Goal: Task Accomplishment & Management: Manage account settings

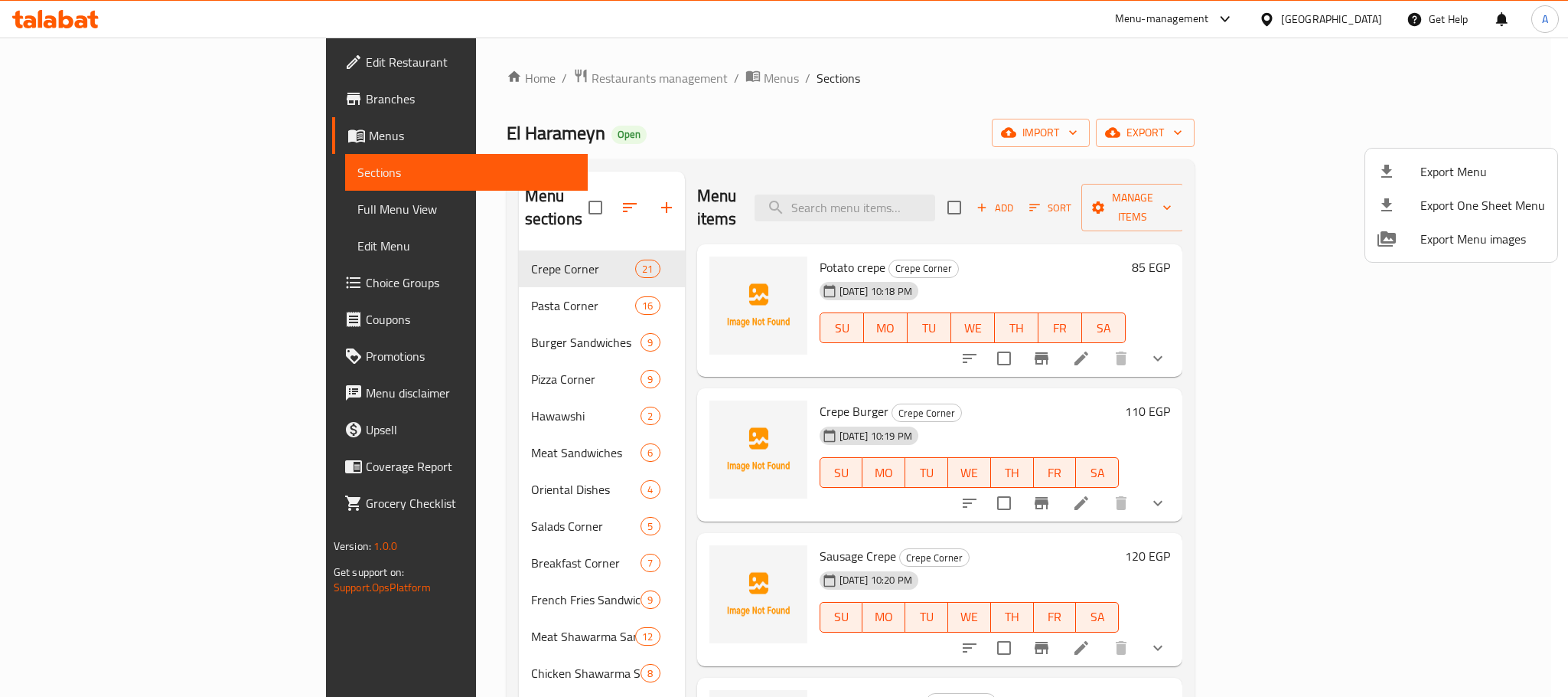
click at [476, 76] on div at bounding box center [784, 348] width 1568 height 697
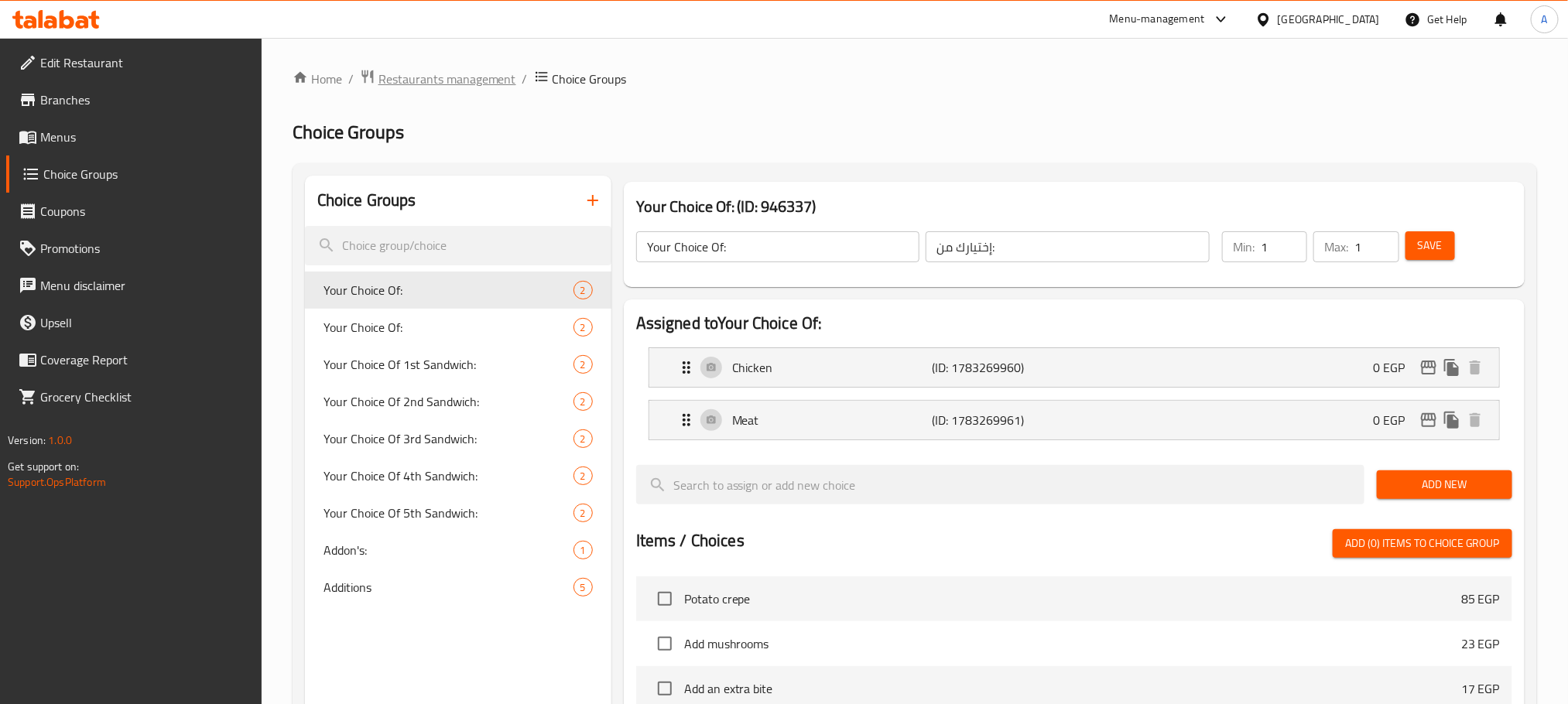
click at [479, 76] on span "Restaurants management" at bounding box center [447, 79] width 137 height 18
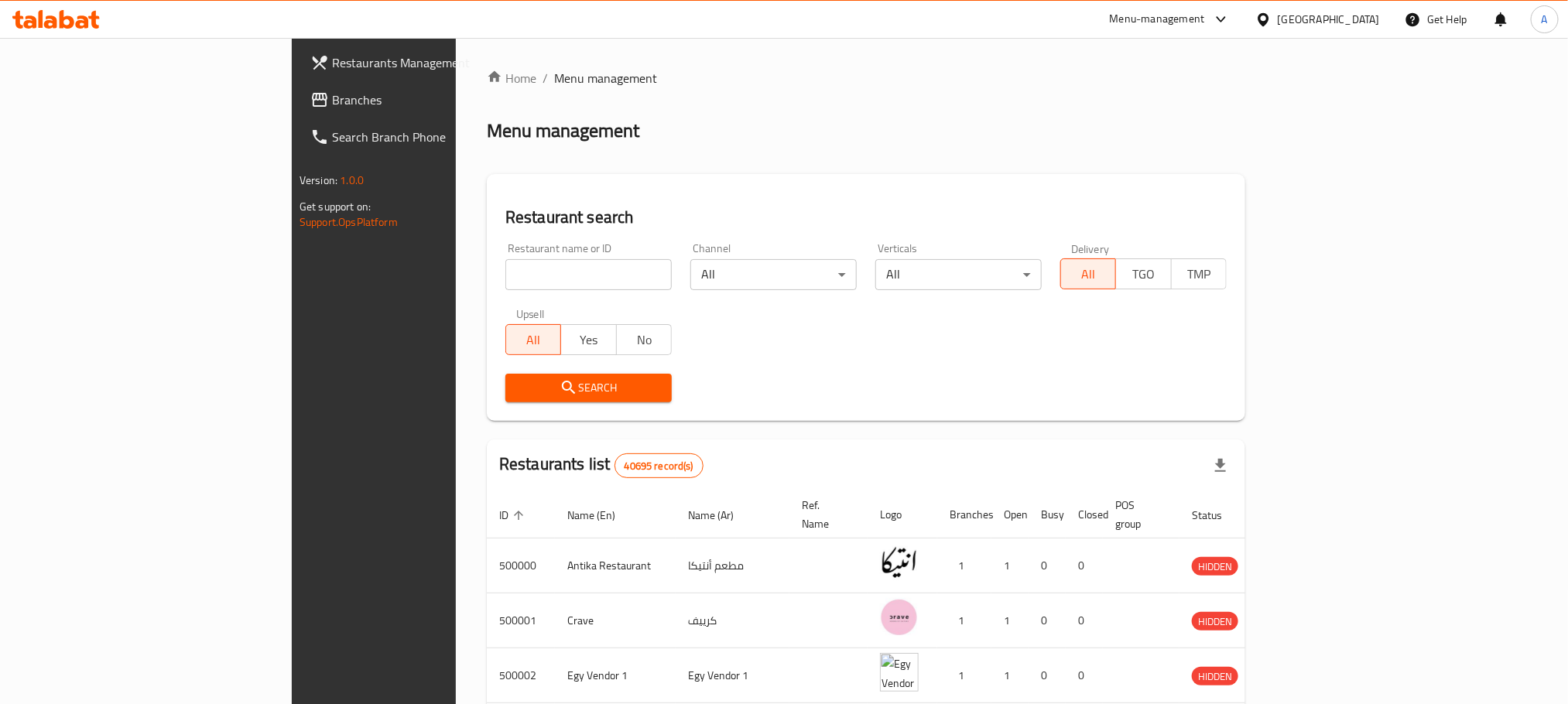
click at [332, 90] on span "Branches" at bounding box center [437, 99] width 209 height 18
click at [332, 97] on span "Branches" at bounding box center [437, 99] width 209 height 18
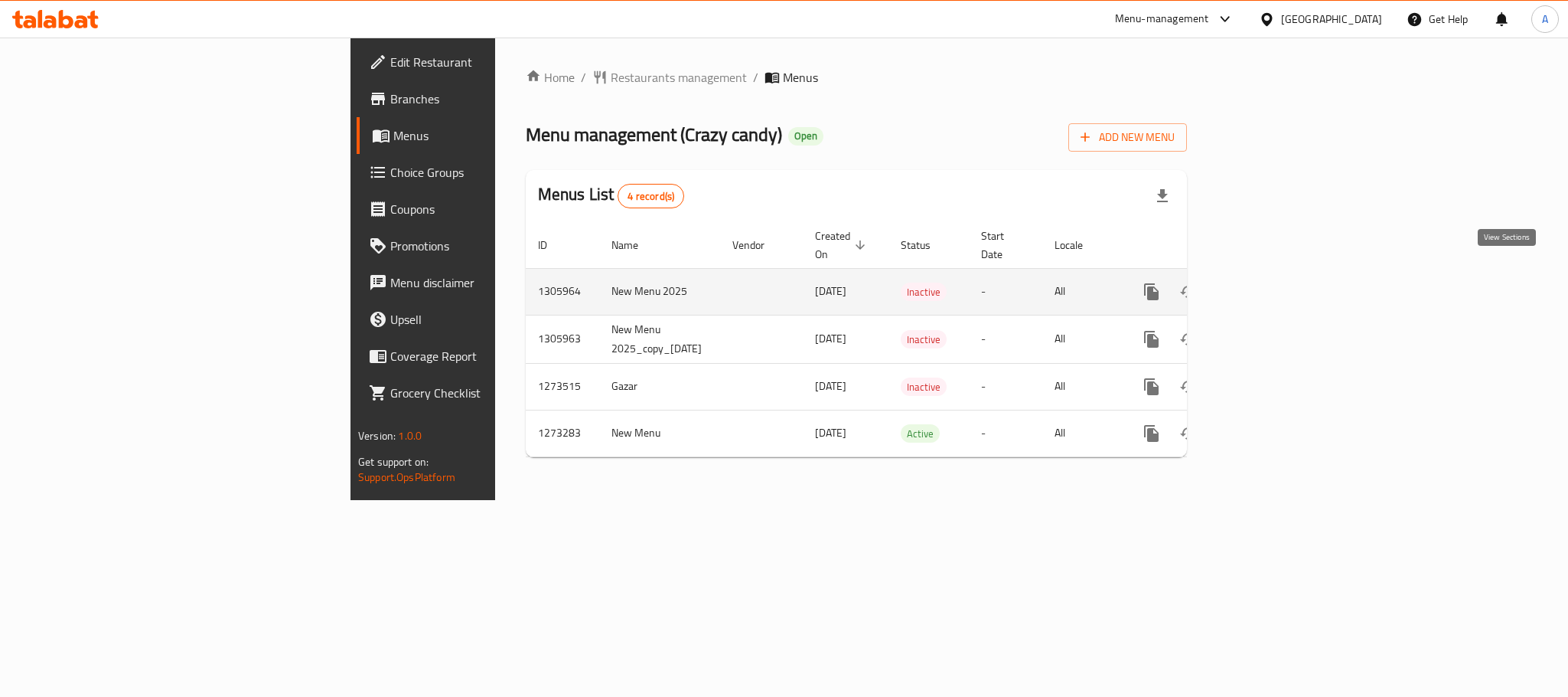
click at [1271, 283] on icon "enhanced table" at bounding box center [1262, 292] width 18 height 18
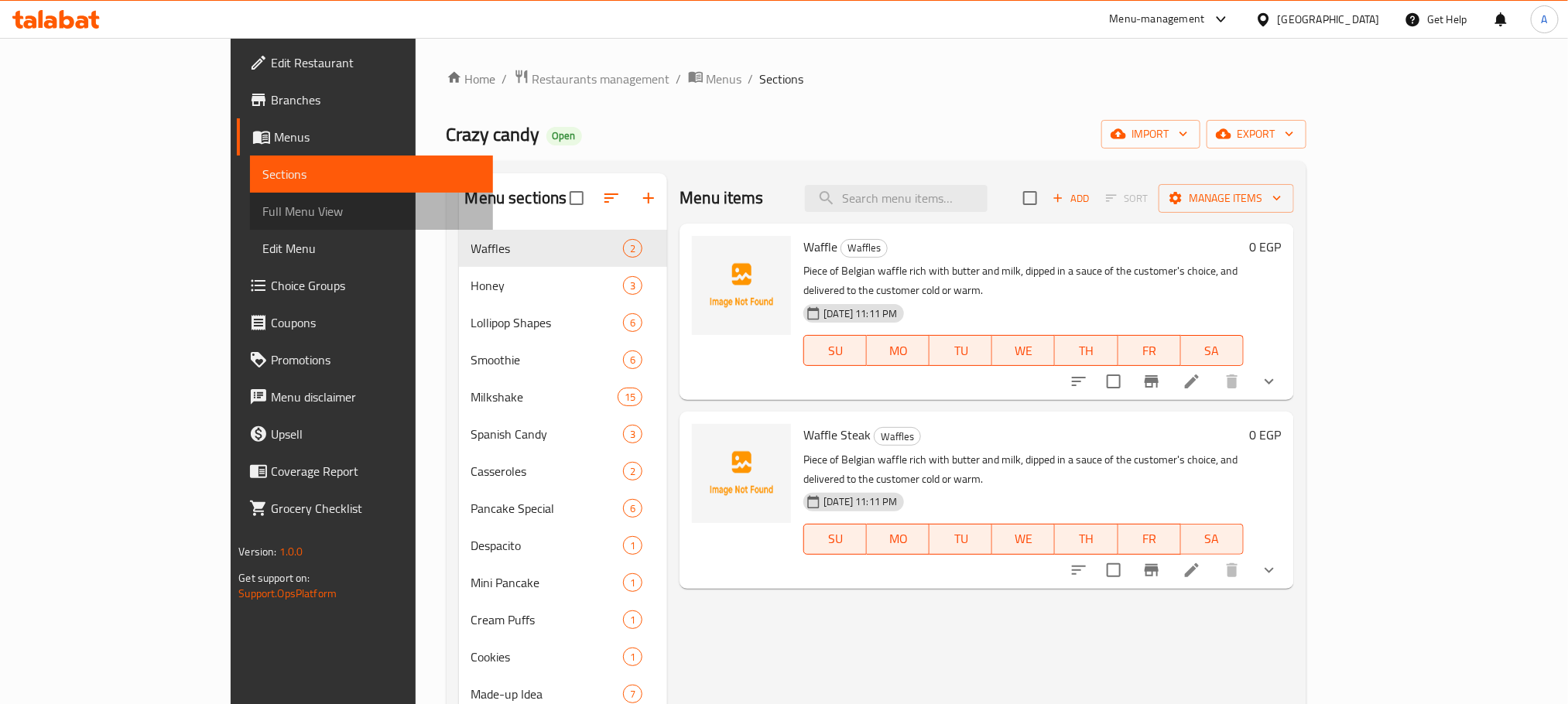
click at [262, 205] on span "Full Menu View" at bounding box center [370, 211] width 217 height 18
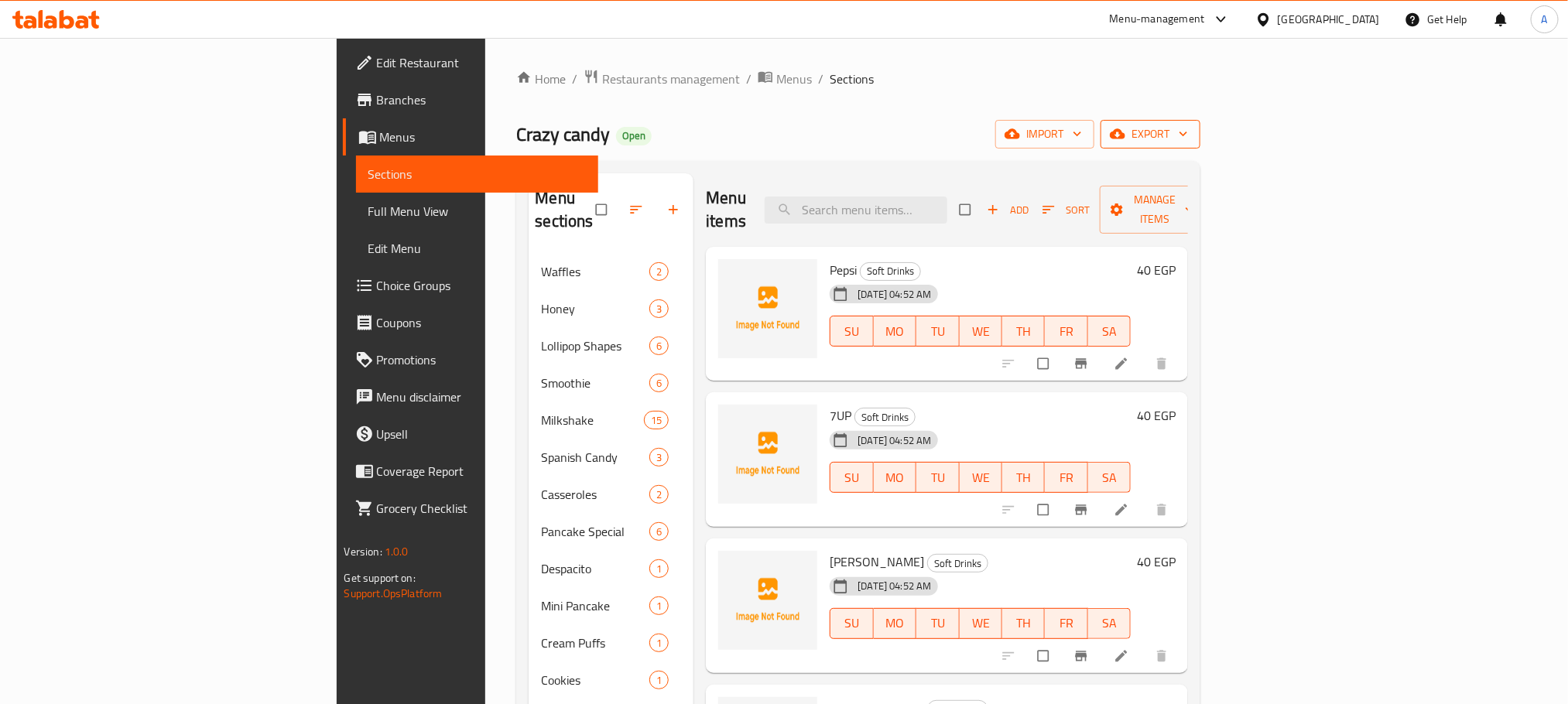
click at [1188, 125] on span "export" at bounding box center [1150, 134] width 75 height 19
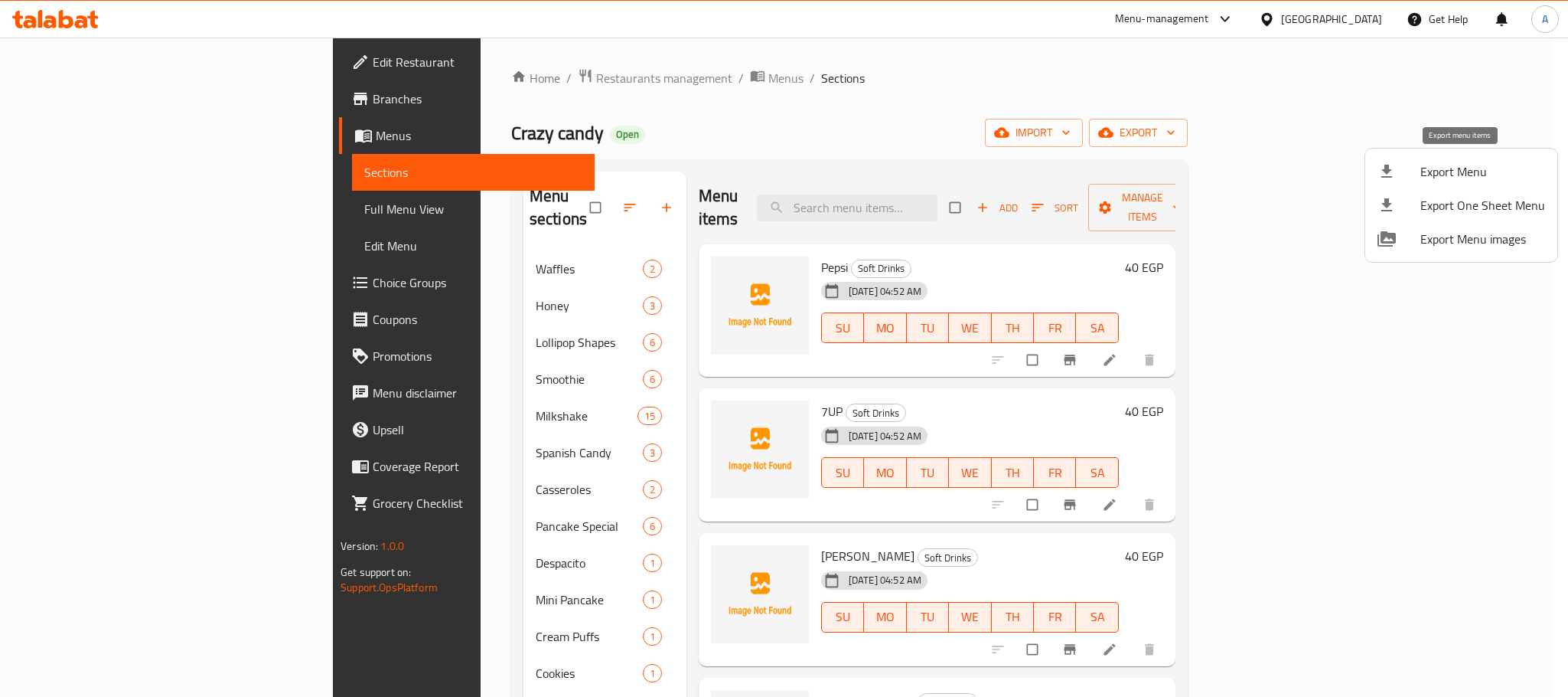
click at [1442, 172] on span "Export Menu" at bounding box center [1482, 171] width 125 height 18
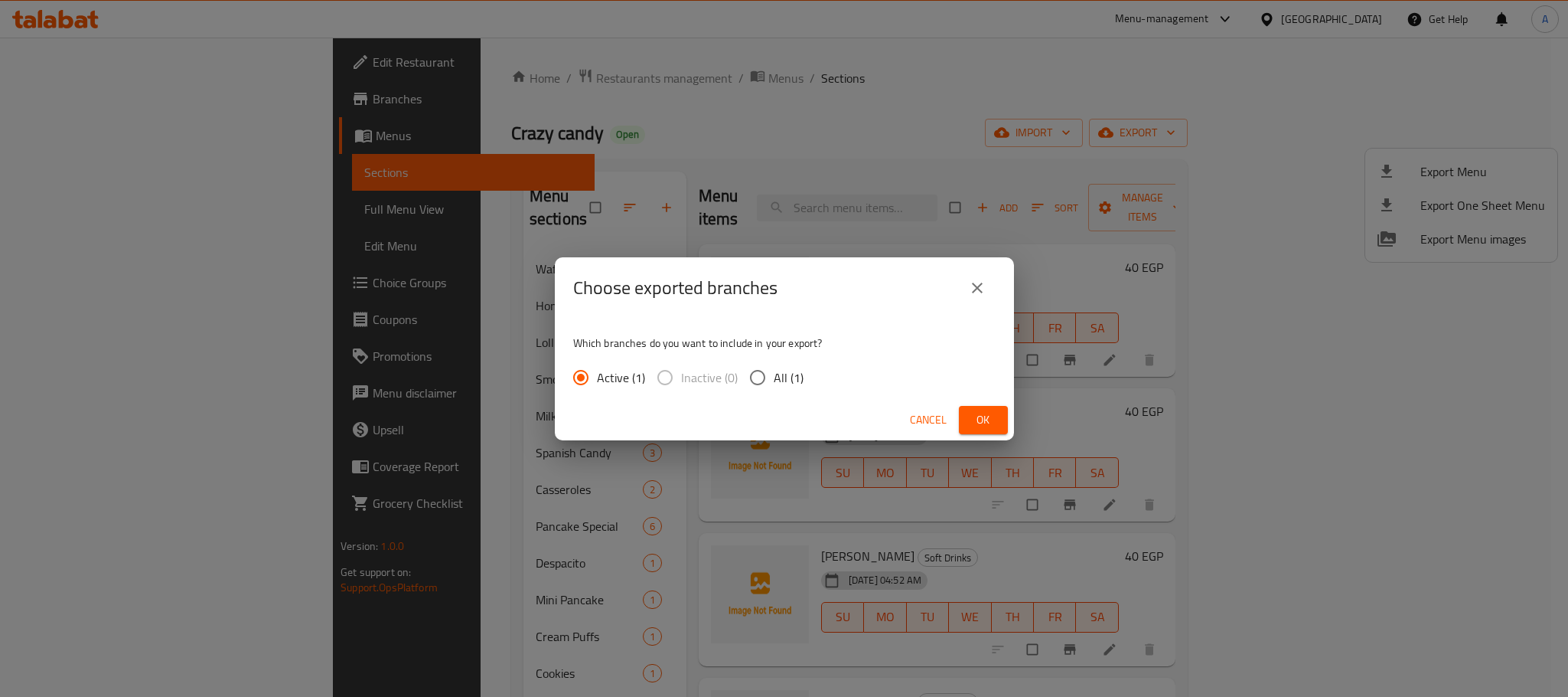
click at [751, 379] on input "All (1)" at bounding box center [758, 377] width 32 height 32
radio input "true"
click at [978, 423] on span "Ok" at bounding box center [983, 420] width 24 height 19
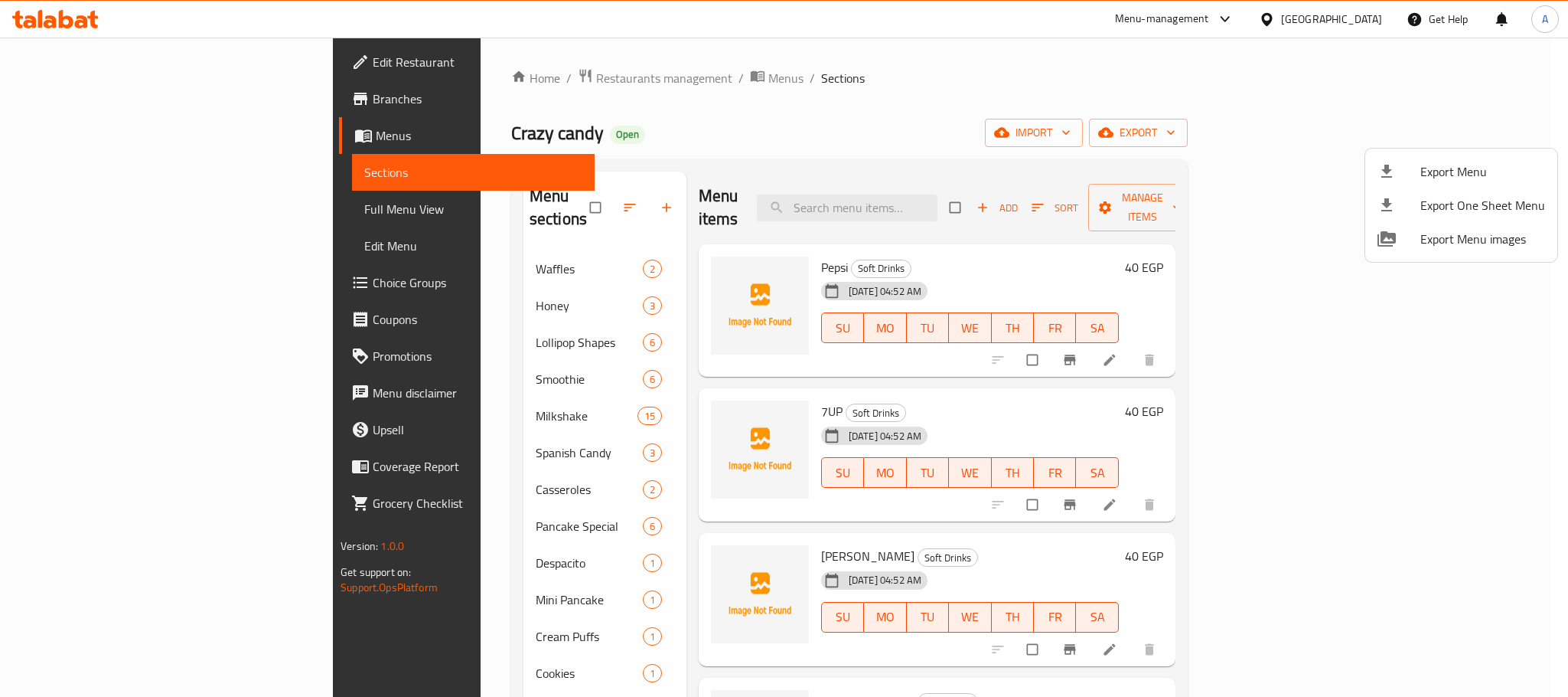
click at [611, 432] on div at bounding box center [784, 348] width 1568 height 697
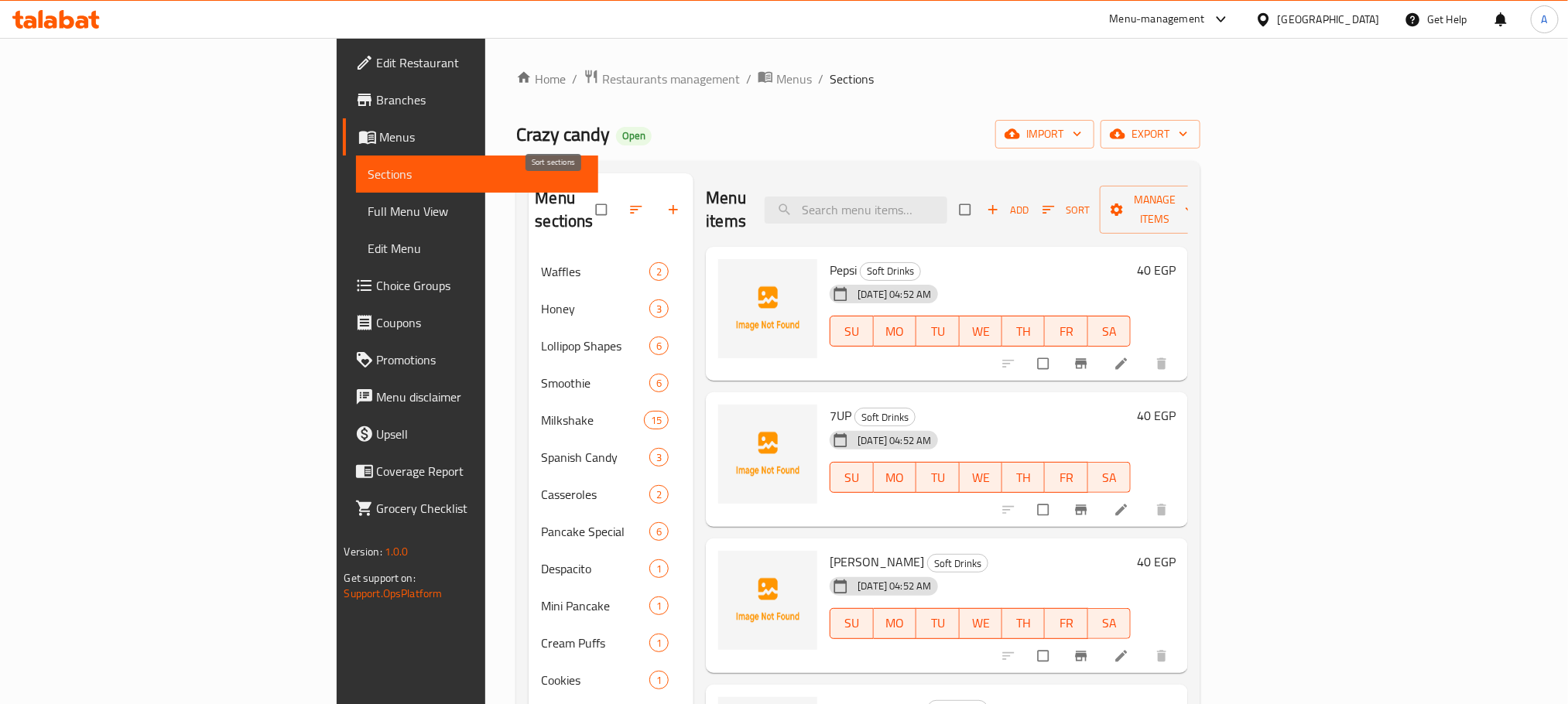
click at [628, 202] on icon "button" at bounding box center [635, 209] width 15 height 15
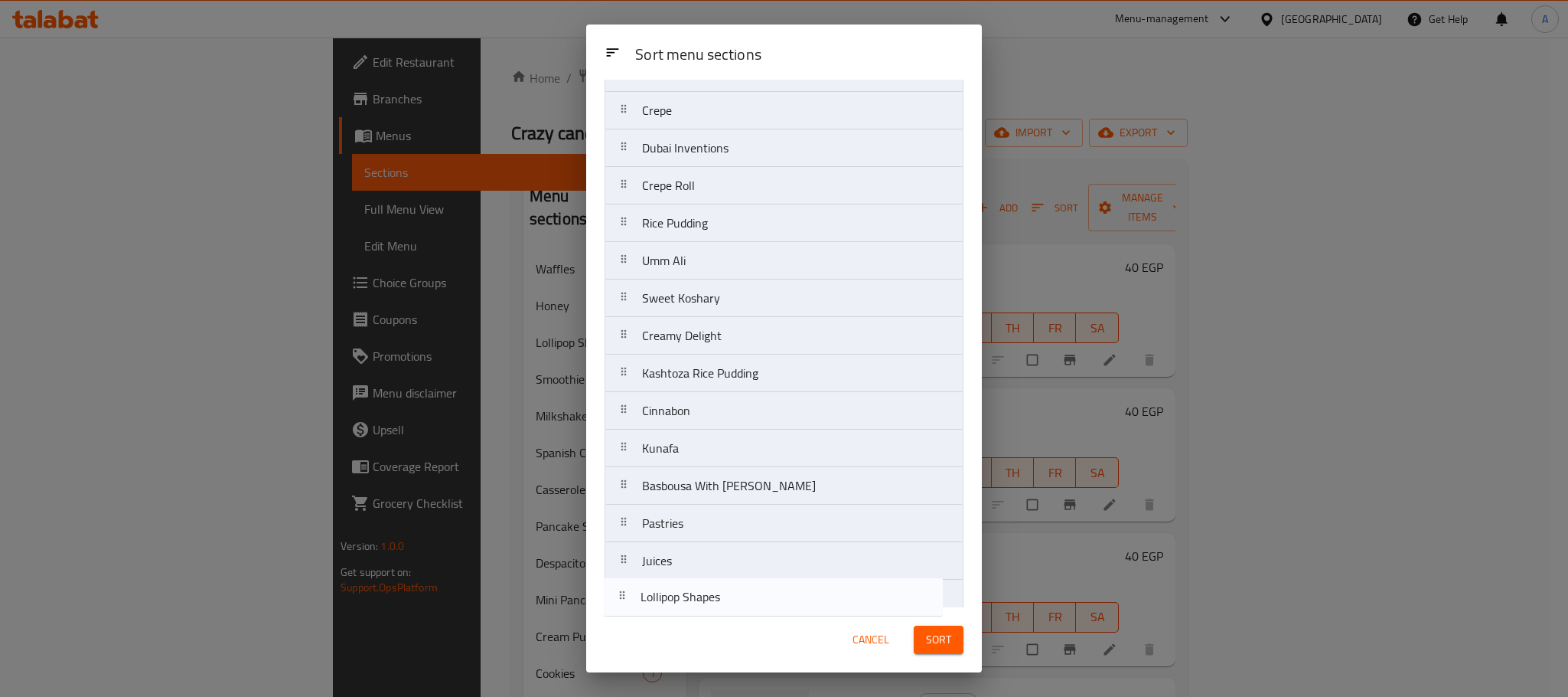
scroll to position [810, 0]
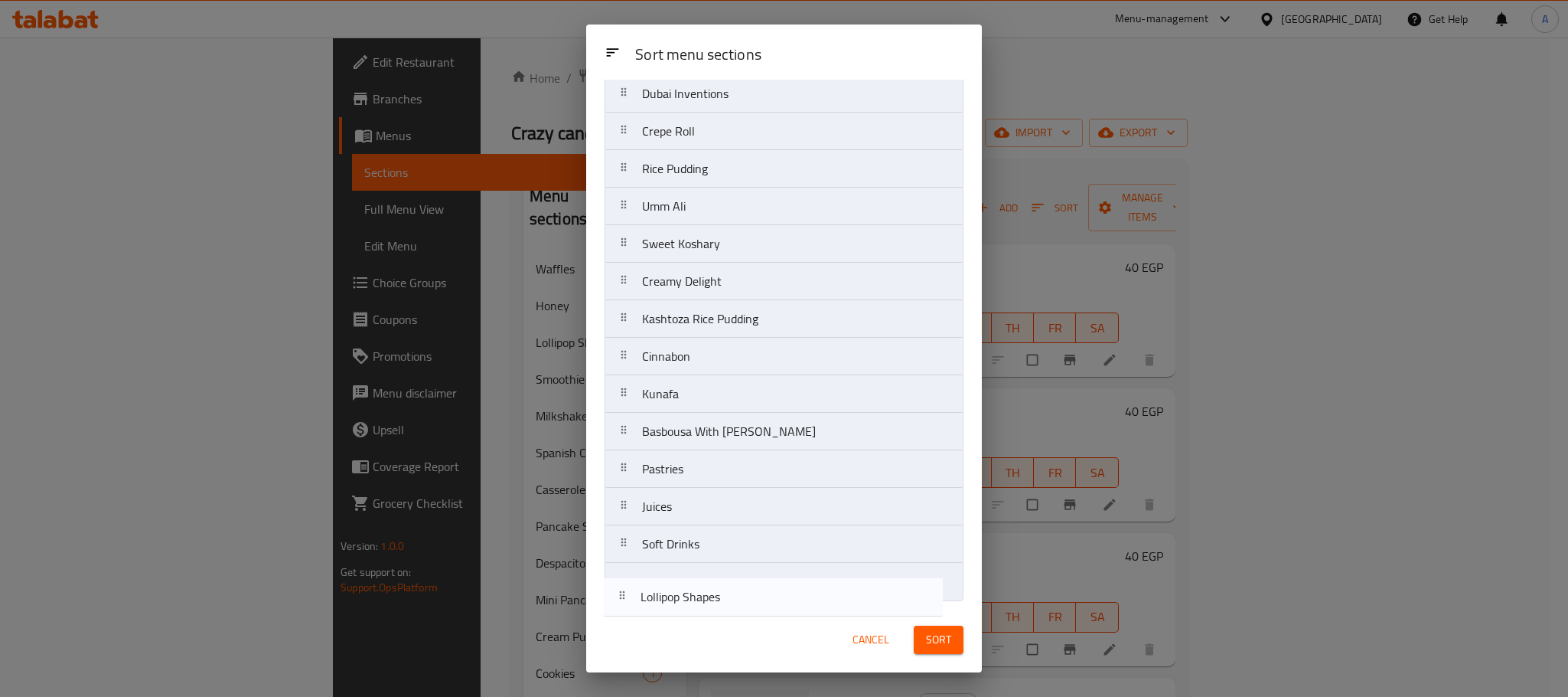
drag, startPoint x: 724, startPoint y: 221, endPoint x: 721, endPoint y: 616, distance: 395.0
click at [721, 616] on div "Sort menu sections Sort menu sections Waffles Honey Lollipop Shapes Smoothie Mi…" at bounding box center [784, 348] width 396 height 647
drag, startPoint x: 731, startPoint y: 515, endPoint x: 715, endPoint y: 647, distance: 133.0
click at [715, 647] on div "Sort menu sections Sort menu sections Waffles Honey Smoothie Milkshake Spanish …" at bounding box center [784, 348] width 396 height 647
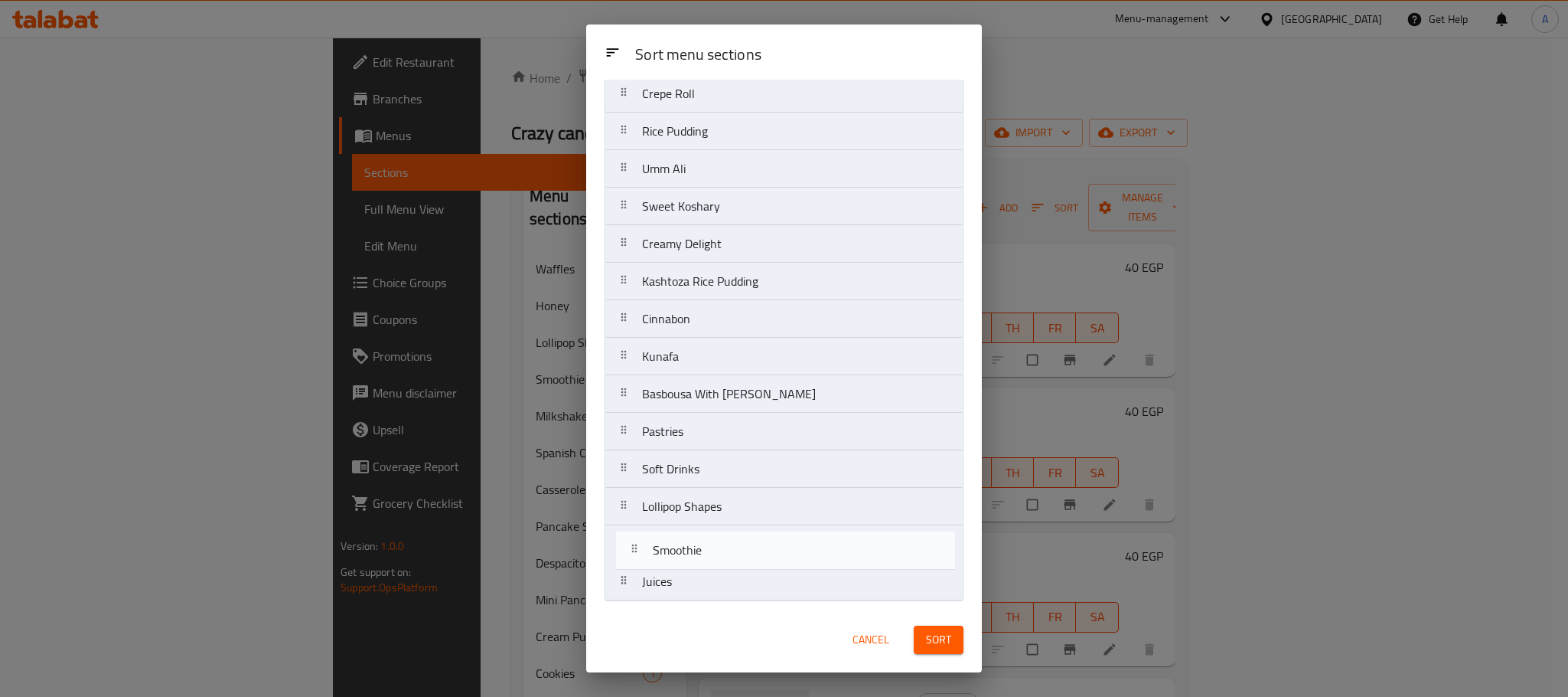
drag, startPoint x: 692, startPoint y: 225, endPoint x: 701, endPoint y: 561, distance: 336.1
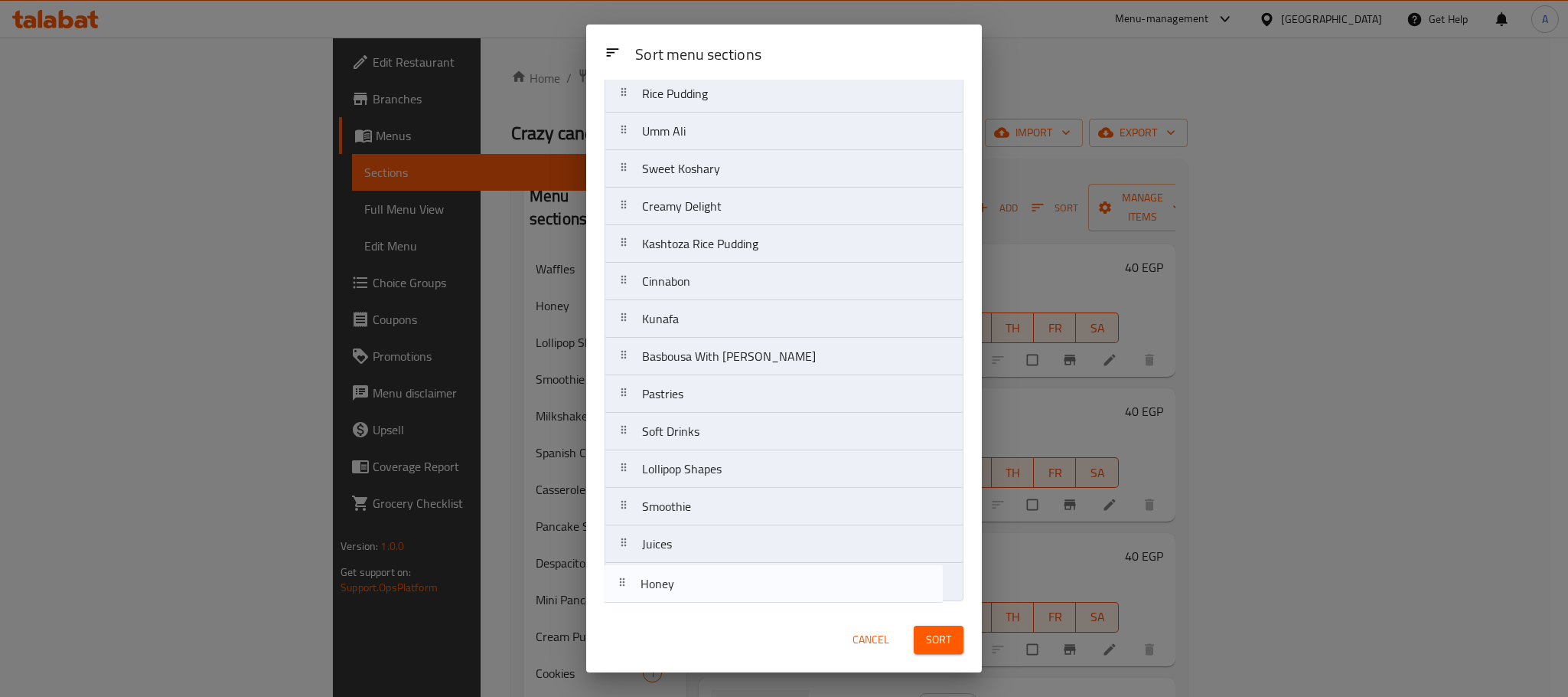
drag, startPoint x: 719, startPoint y: 182, endPoint x: 716, endPoint y: 589, distance: 407.0
drag, startPoint x: 726, startPoint y: 432, endPoint x: 705, endPoint y: 566, distance: 135.6
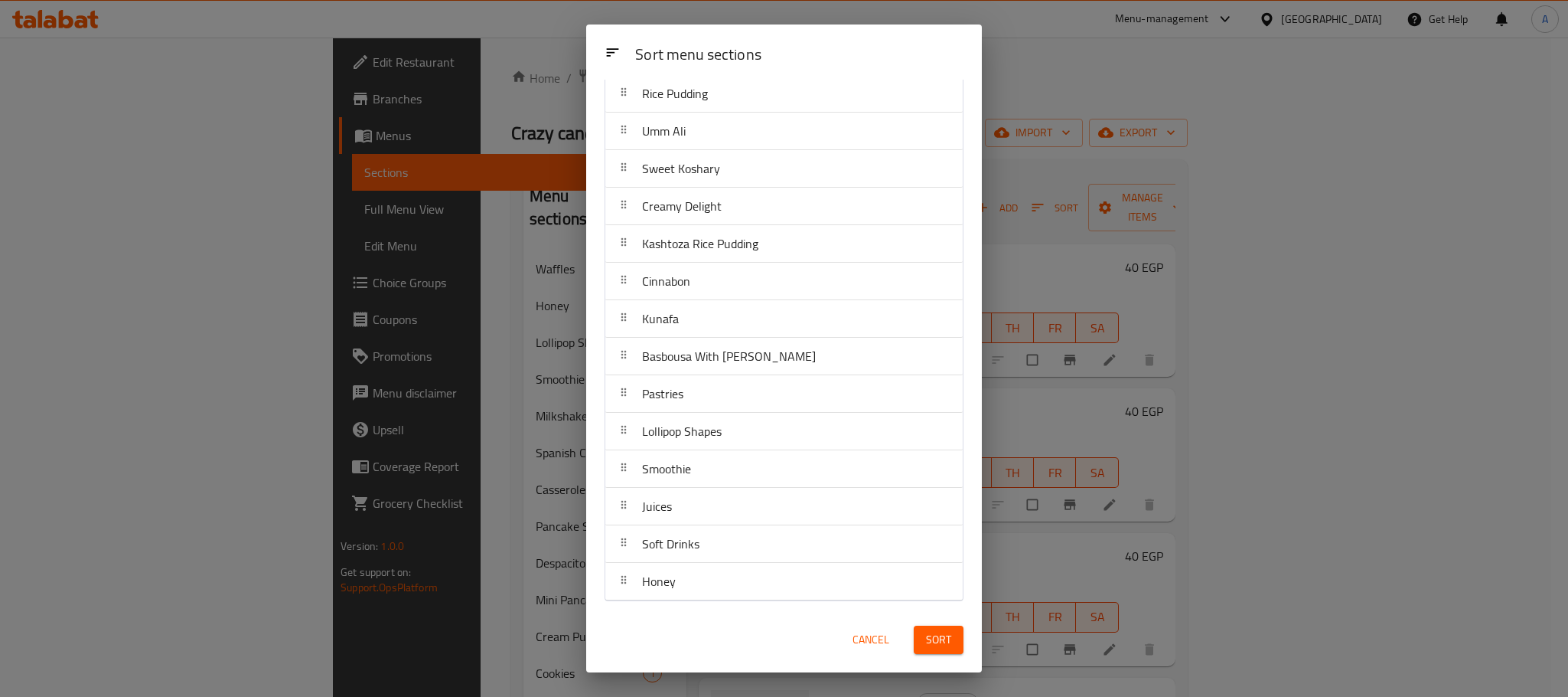
click at [928, 637] on span "Sort" at bounding box center [939, 639] width 25 height 19
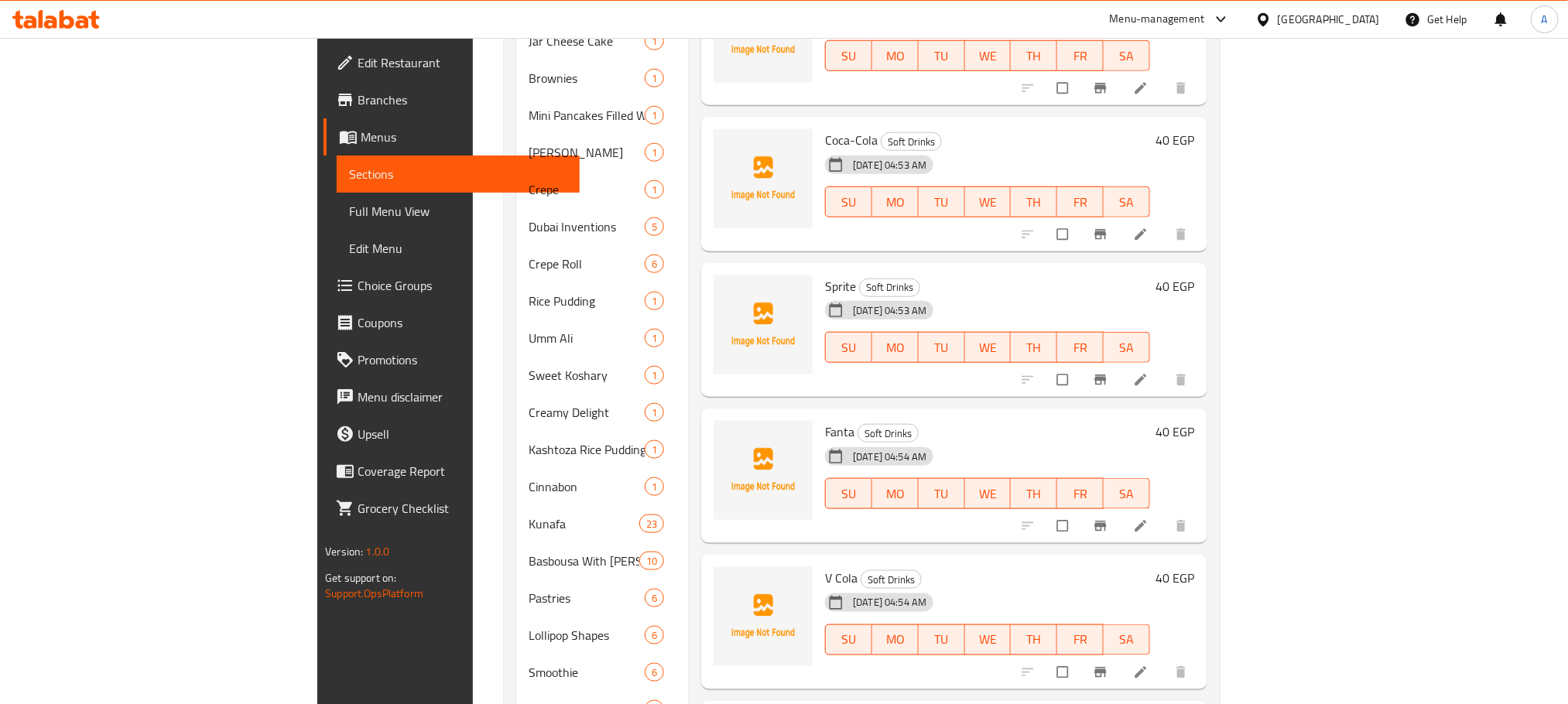
scroll to position [836, 0]
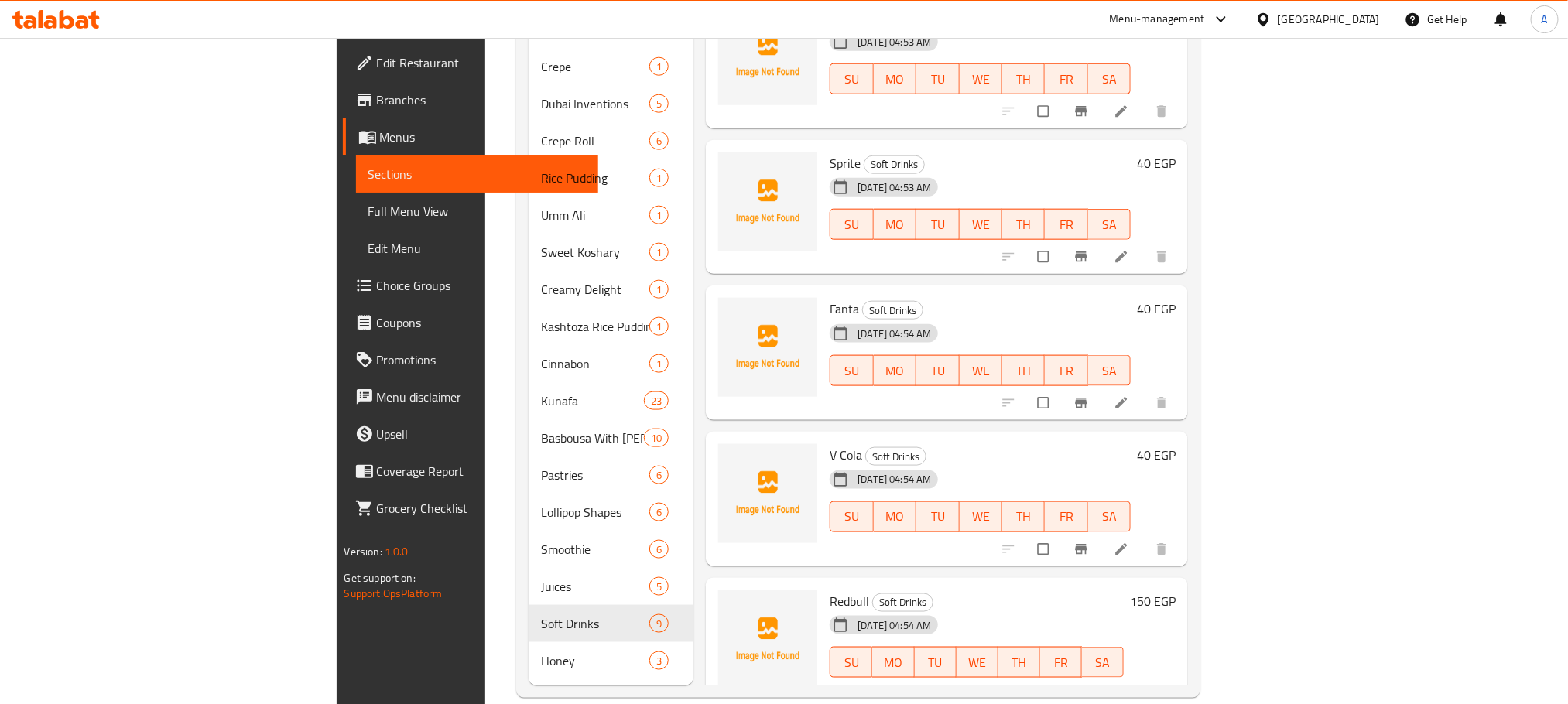
click at [529, 659] on nav "Waffles 2 Milkshake 15 Spanish Candy 3 Casseroles 2 Pancake Special 6 Despacito…" at bounding box center [611, 47] width 165 height 1274
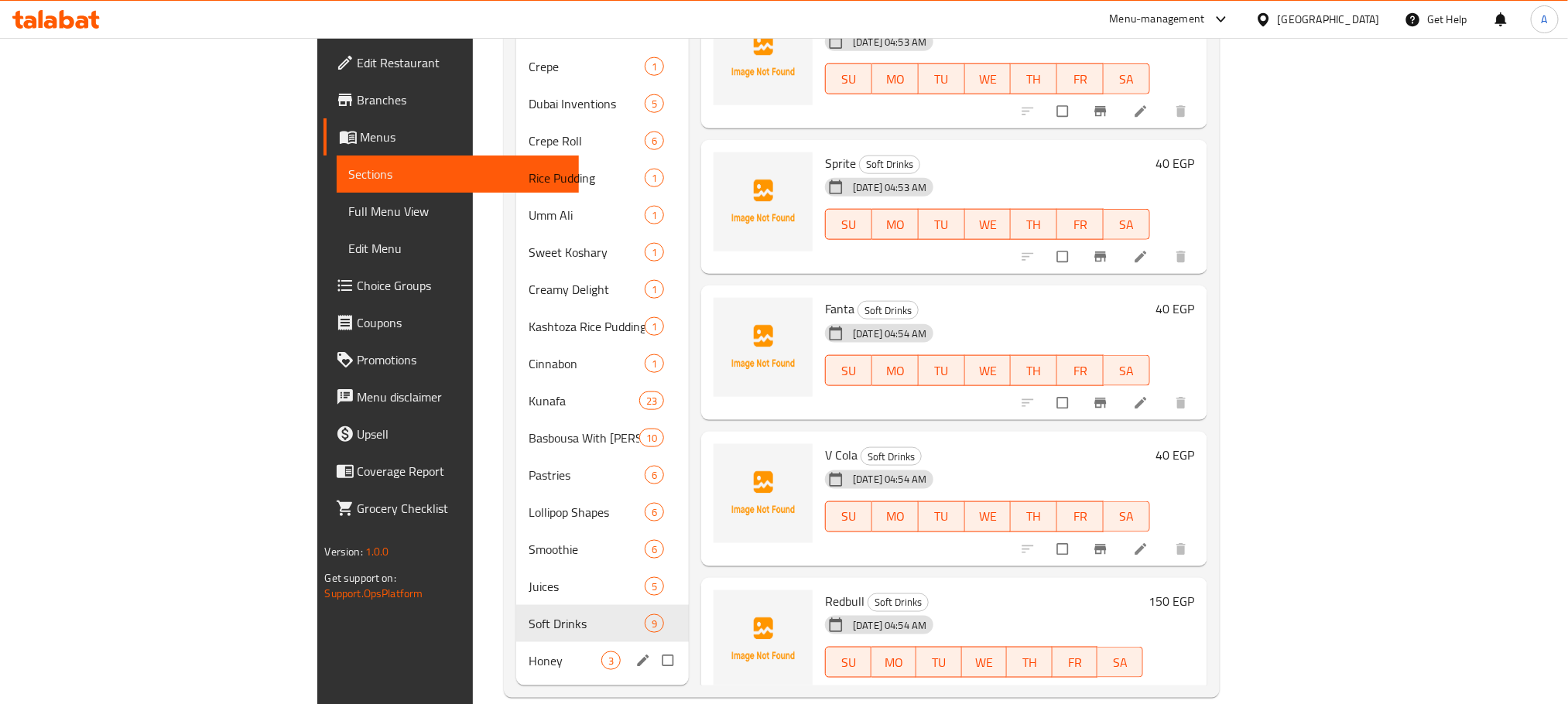
click at [529, 651] on span "Honey" at bounding box center [565, 660] width 73 height 18
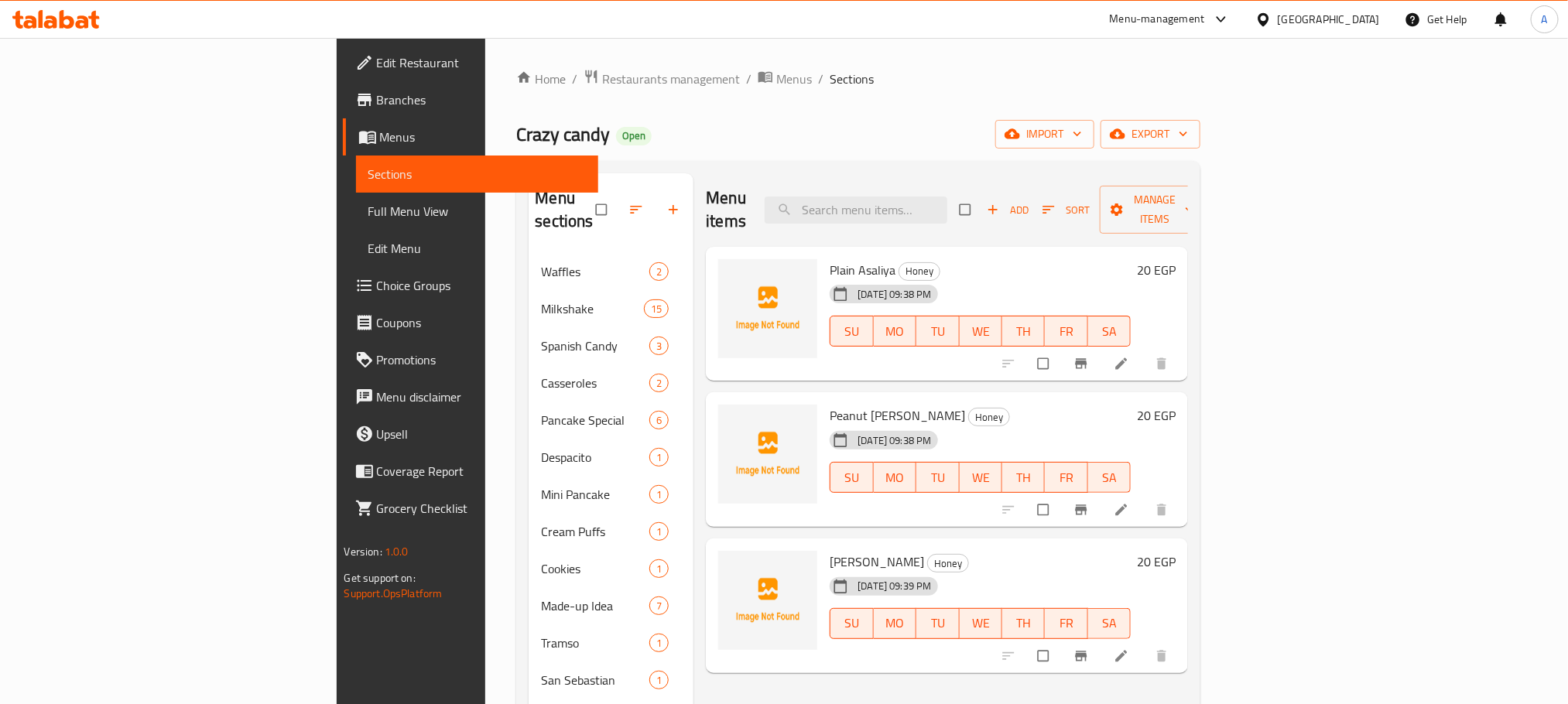
click at [829, 81] on span "Sections" at bounding box center [851, 79] width 44 height 18
click at [776, 81] on span "Menus" at bounding box center [794, 79] width 35 height 18
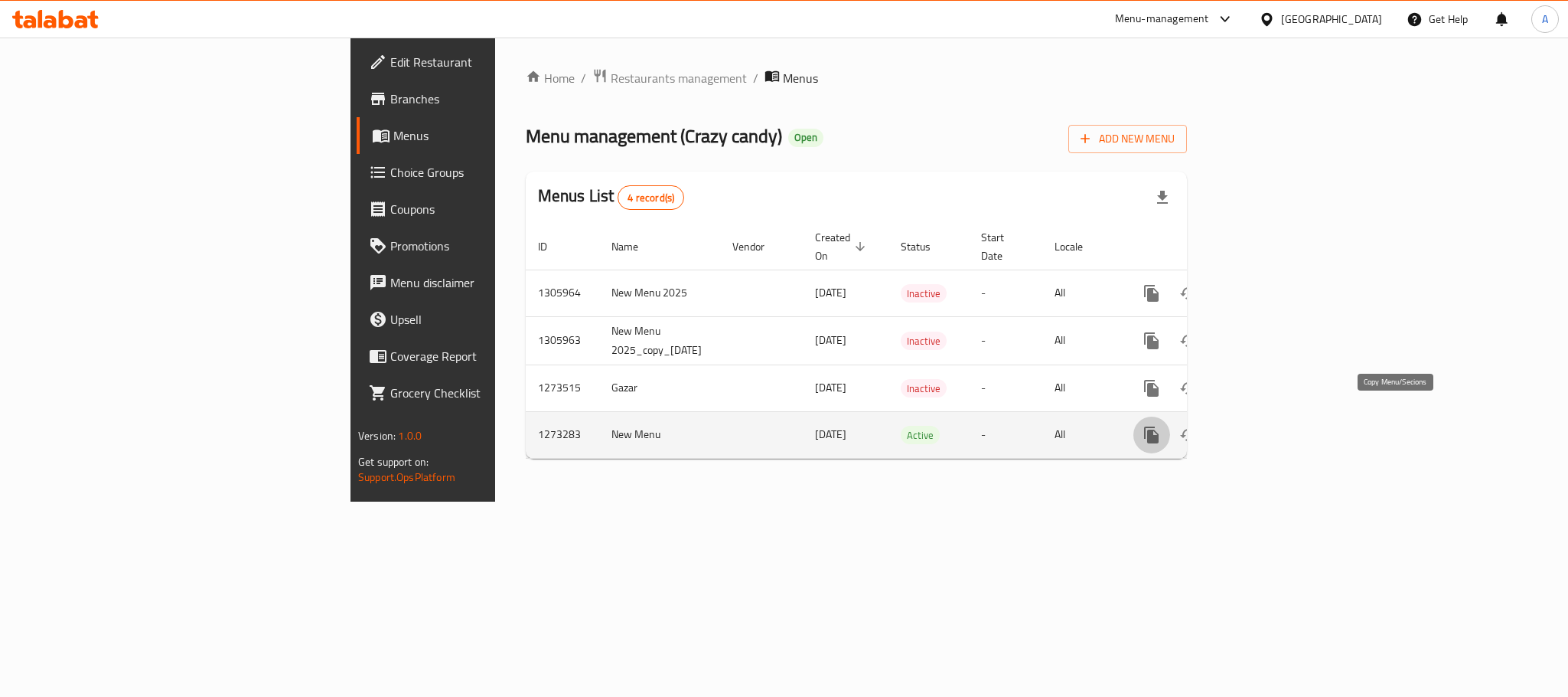
click at [1158, 427] on icon "more" at bounding box center [1151, 435] width 14 height 17
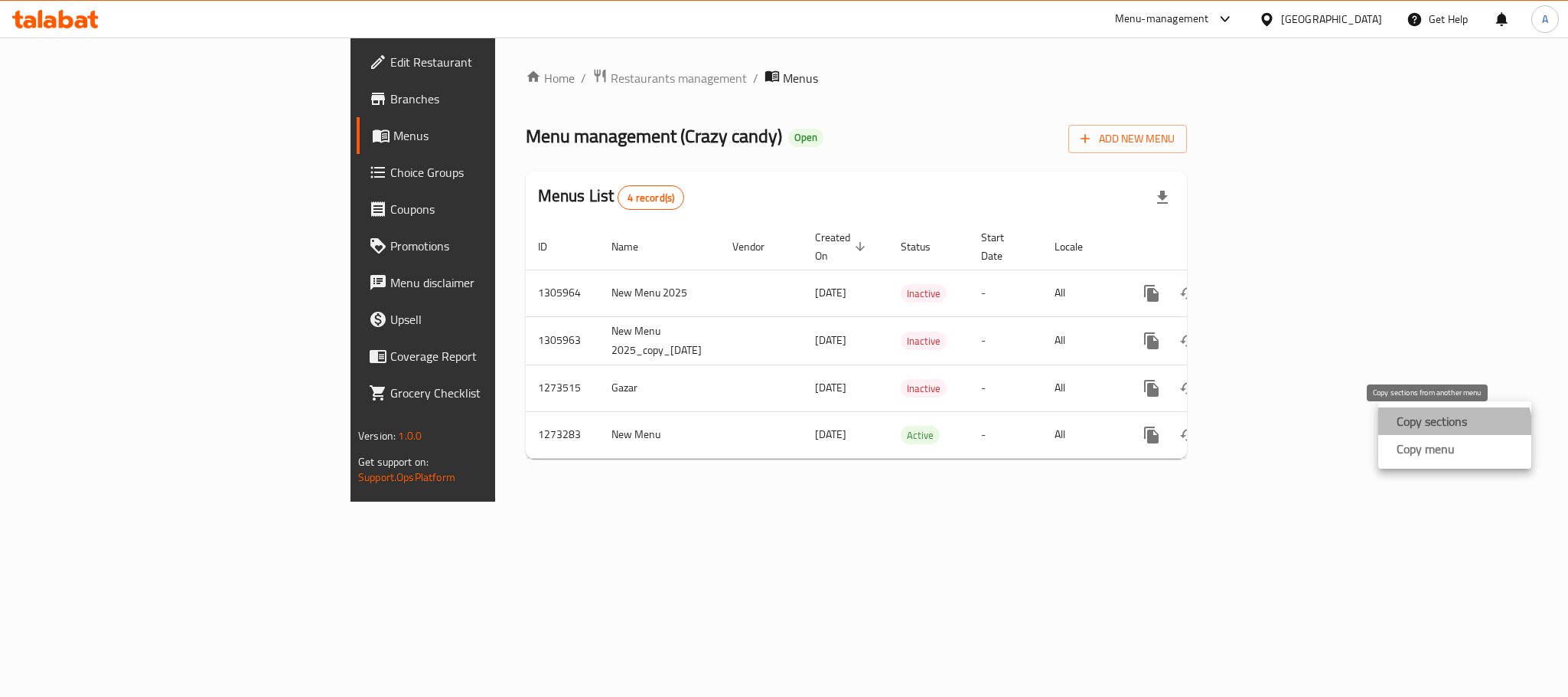
click at [1443, 430] on strong "Copy sections" at bounding box center [1432, 421] width 70 height 18
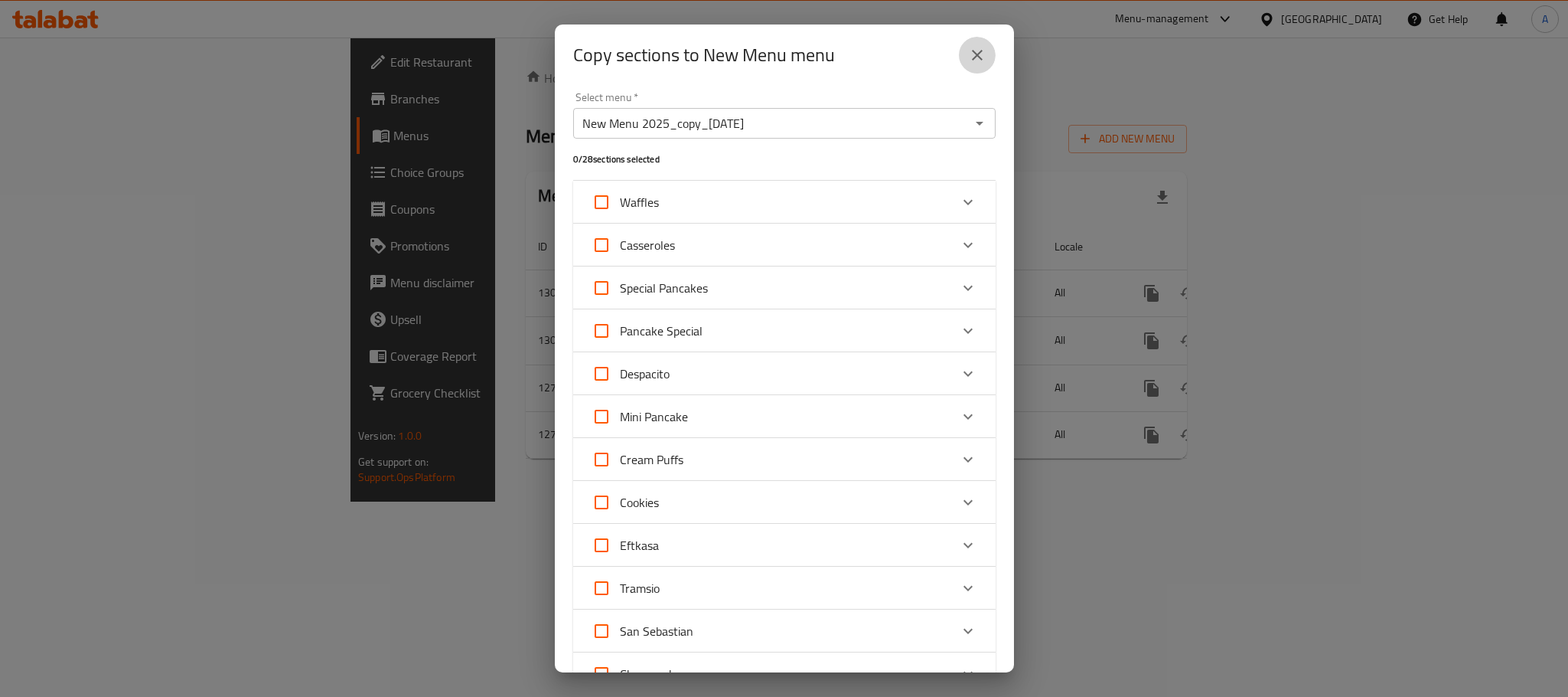
click at [980, 46] on icon "close" at bounding box center [978, 55] width 18 height 18
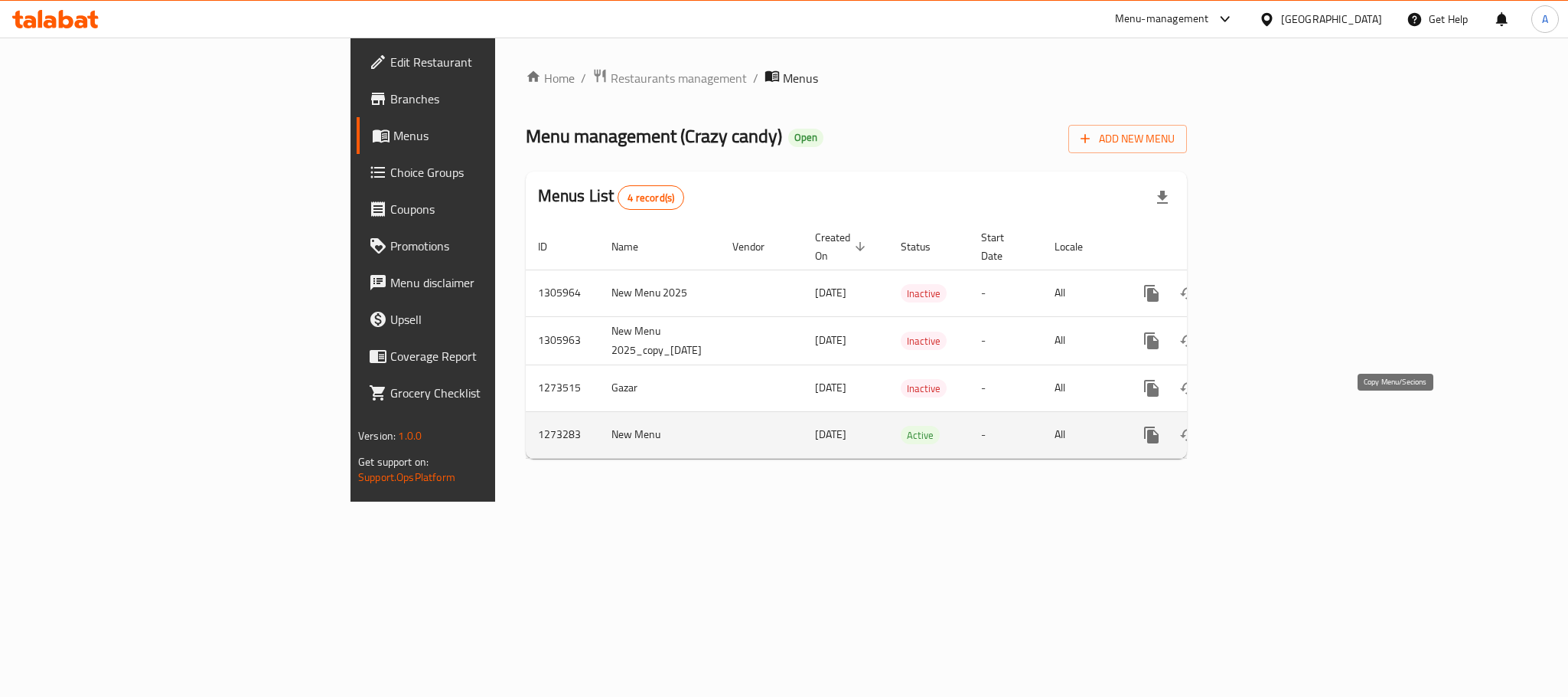
click at [1158, 427] on icon "more" at bounding box center [1151, 435] width 14 height 17
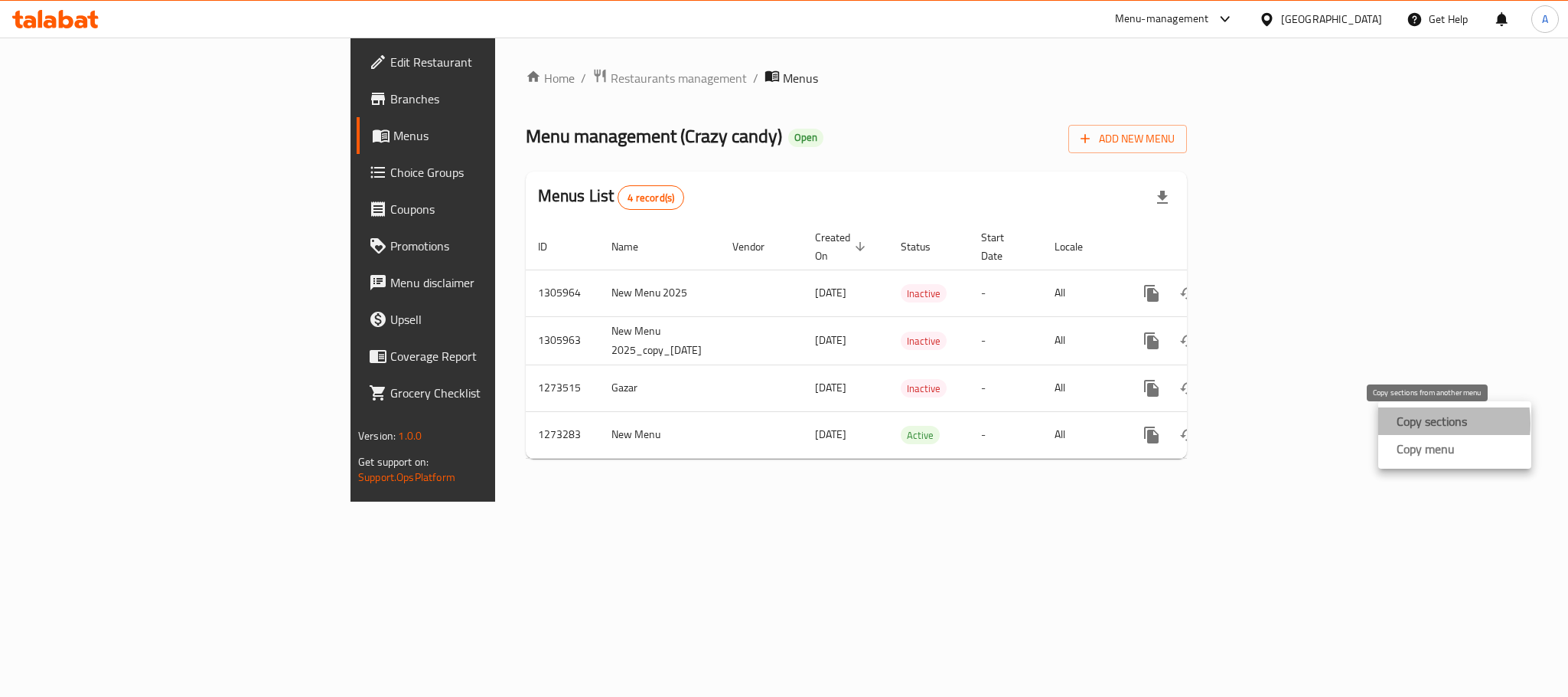
click at [1414, 423] on strong "Copy sections" at bounding box center [1432, 421] width 70 height 18
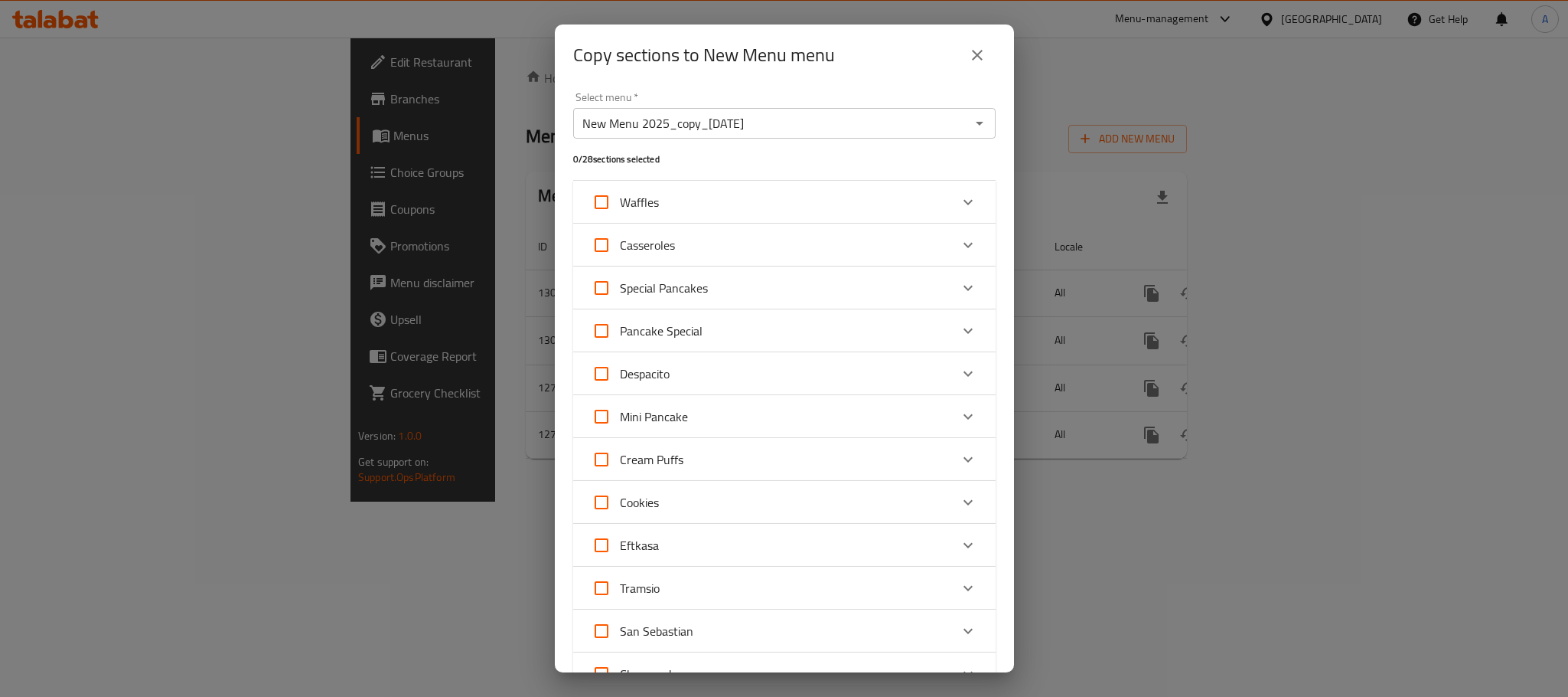
click at [922, 122] on input "New Menu 2025_copy_[DATE]" at bounding box center [771, 123] width 388 height 22
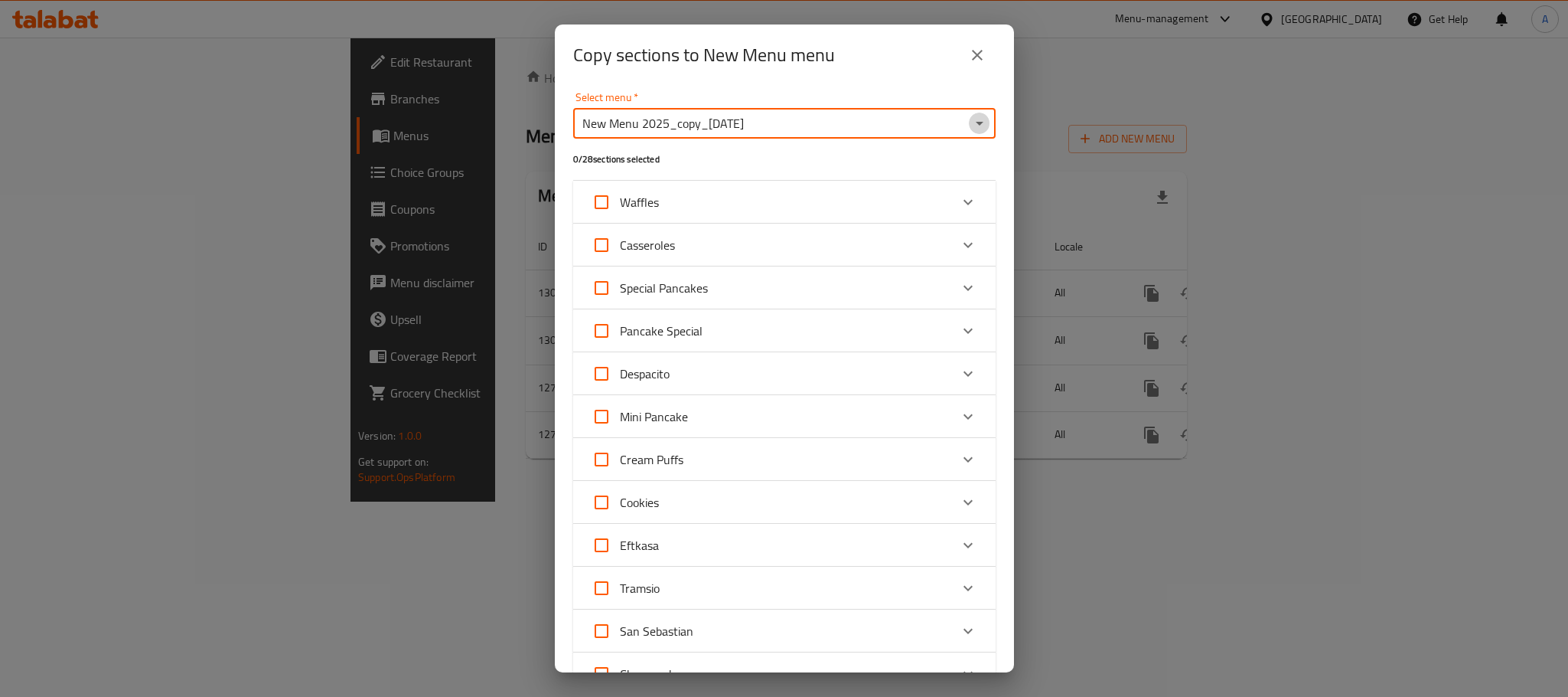
click at [970, 129] on icon "Open" at bounding box center [979, 123] width 18 height 18
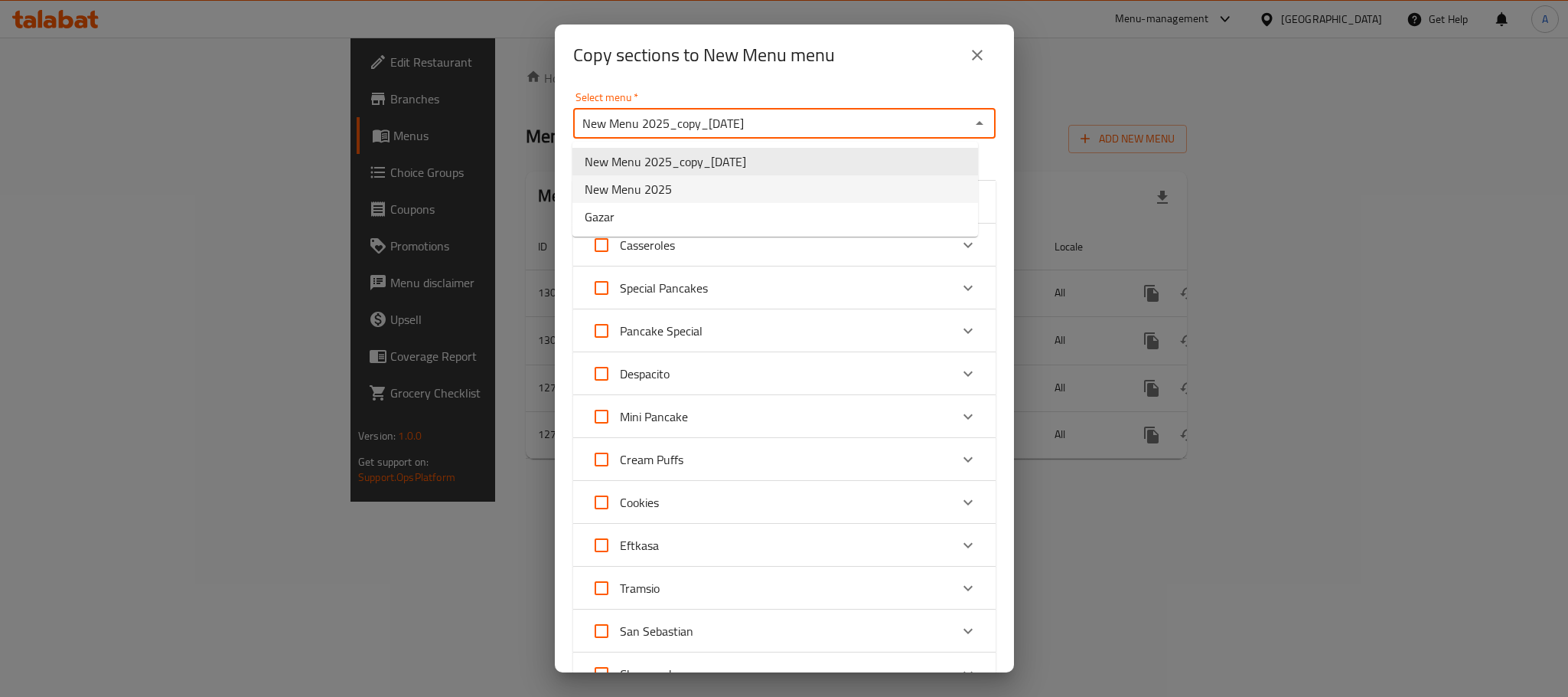
click at [680, 189] on li "New Menu 2025" at bounding box center [775, 189] width 406 height 28
type input "New Menu 2025"
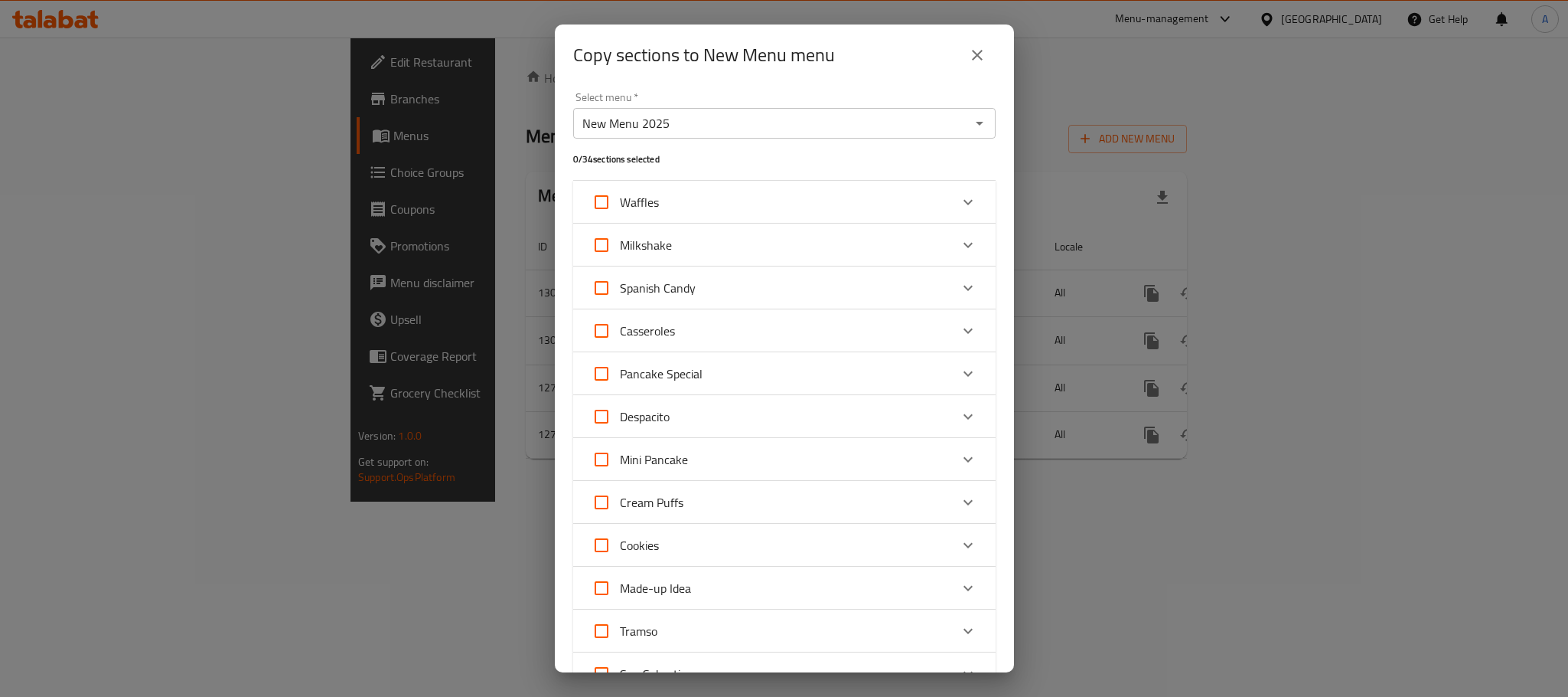
scroll to position [680, 0]
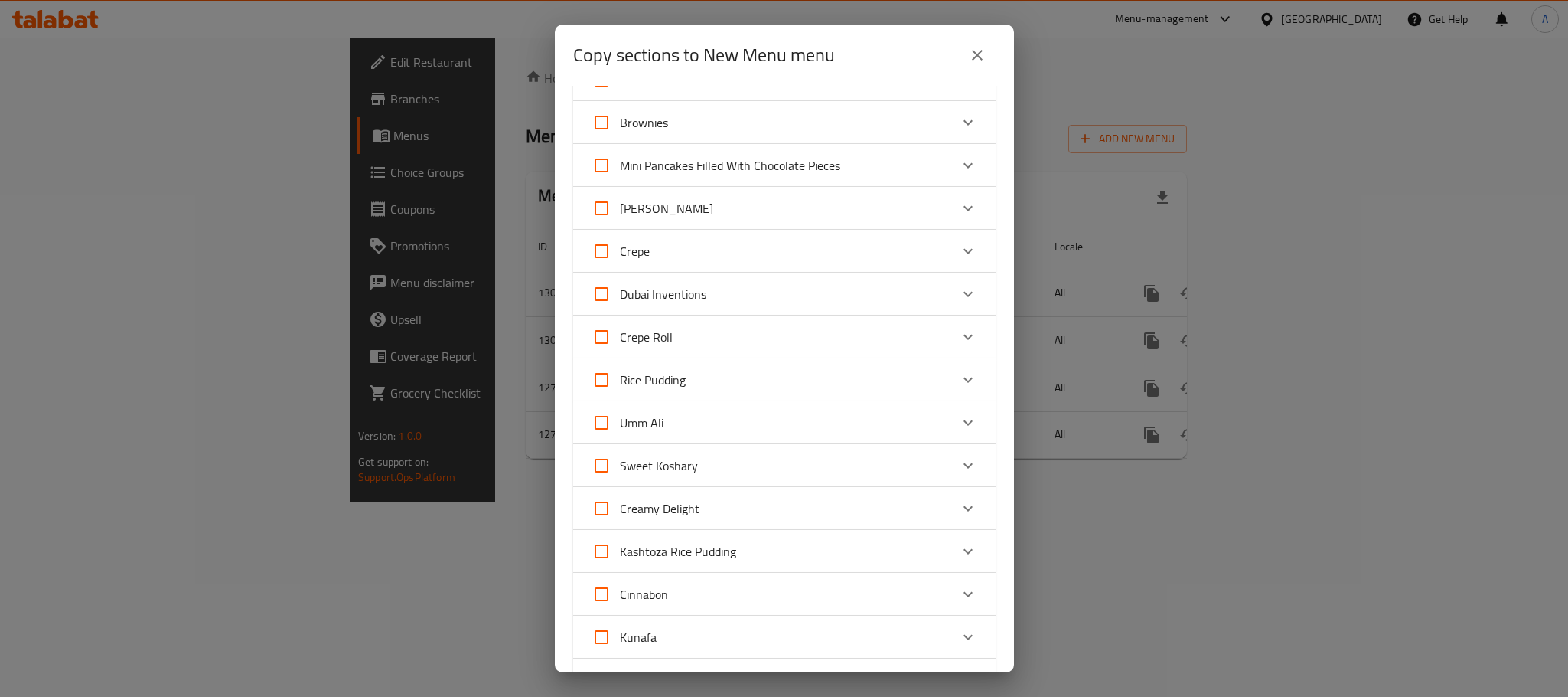
click at [980, 59] on icon "close" at bounding box center [978, 55] width 18 height 18
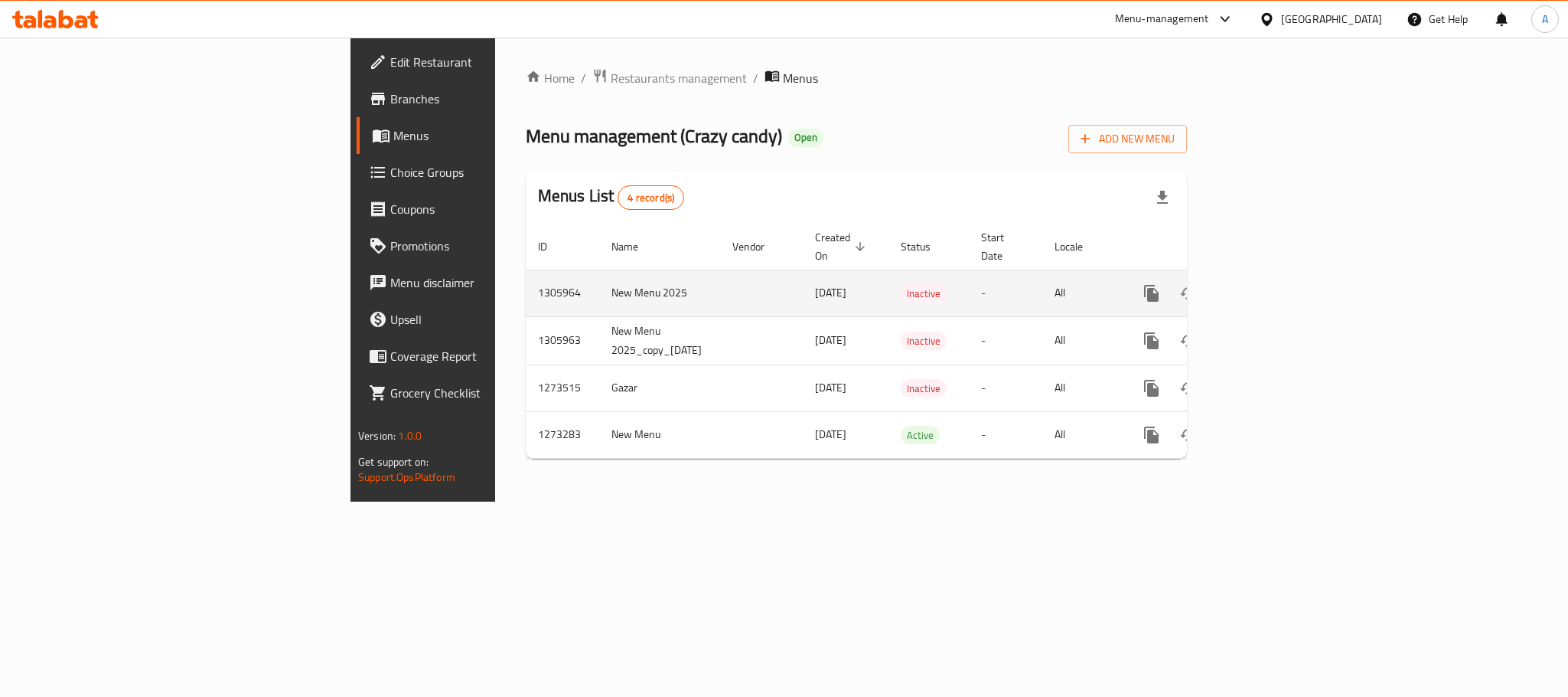
click at [1161, 284] on icon "more" at bounding box center [1151, 293] width 18 height 18
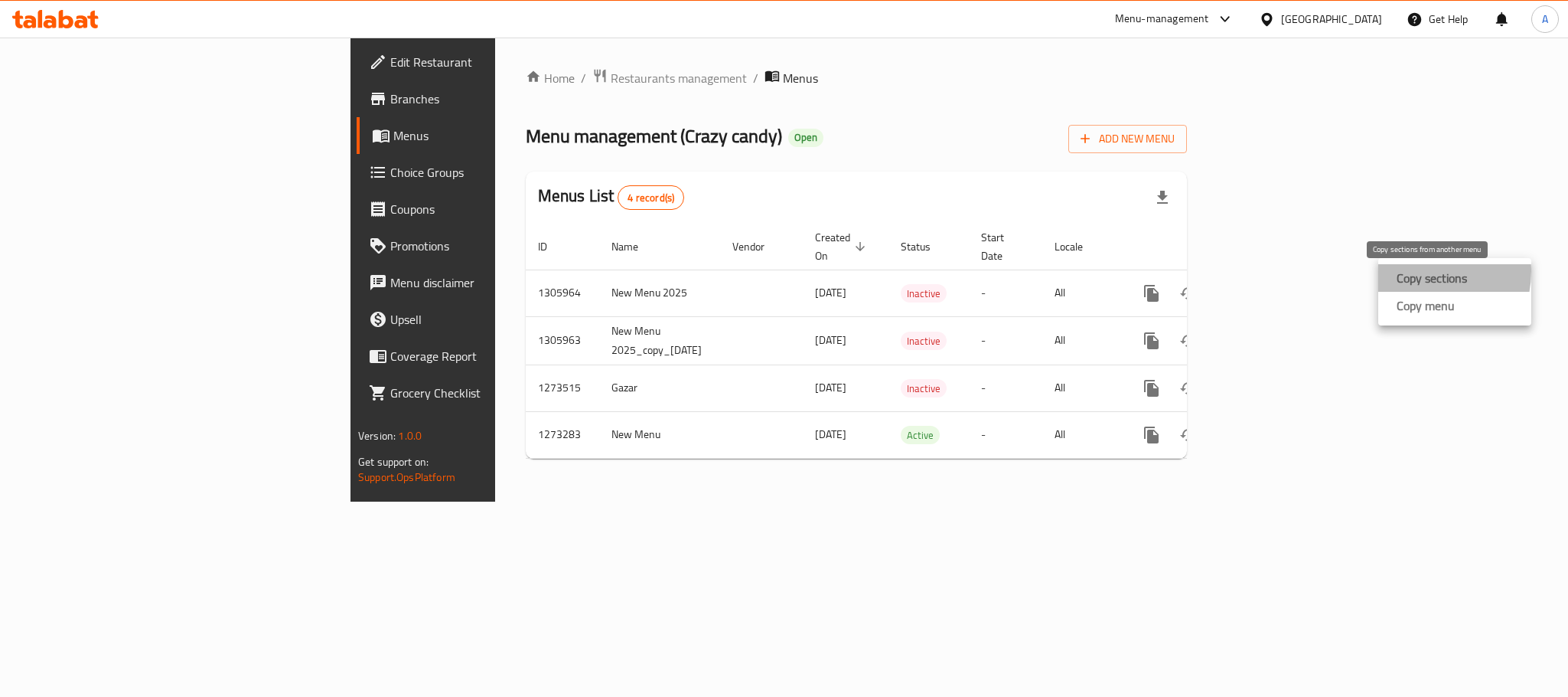
click at [1419, 271] on strong "Copy sections" at bounding box center [1432, 277] width 70 height 18
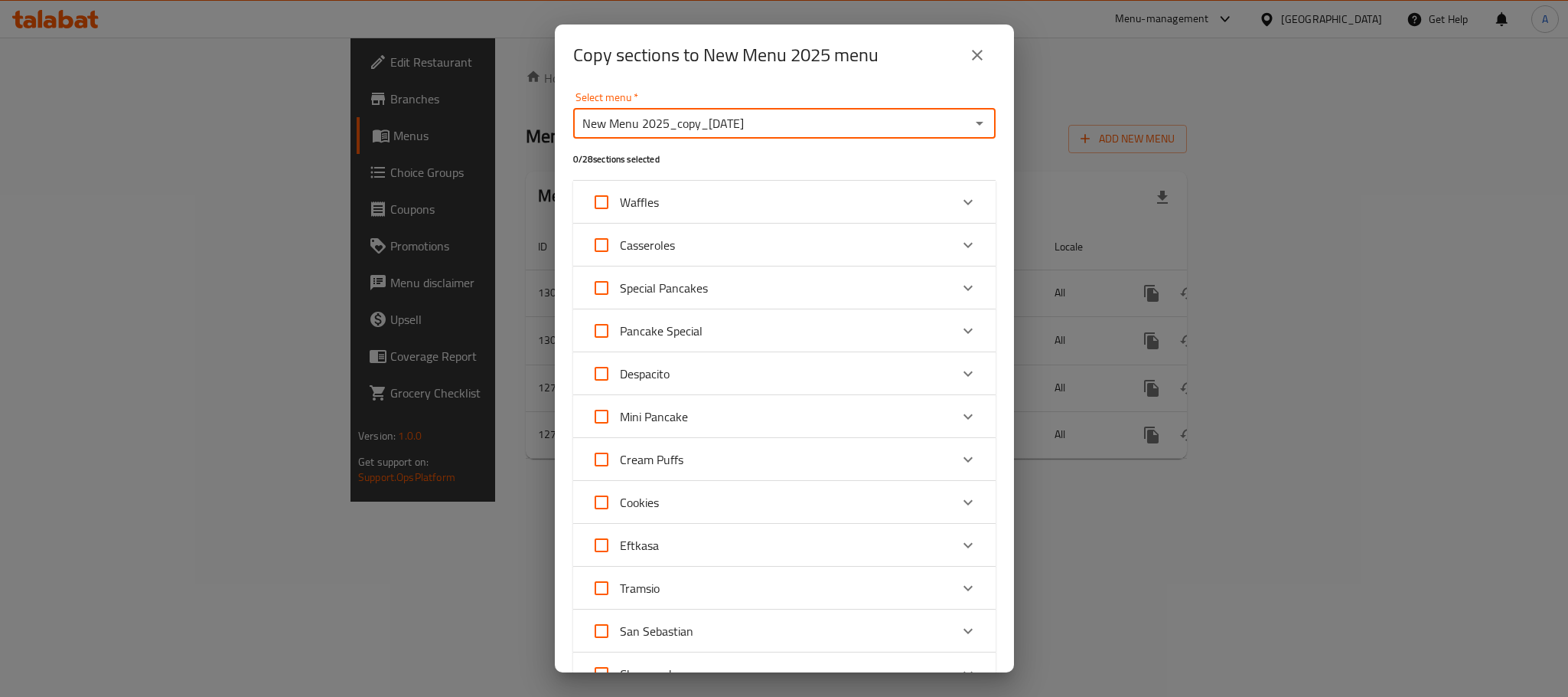
click at [804, 117] on input "New Menu 2025_copy_[DATE]" at bounding box center [771, 123] width 388 height 22
click at [970, 129] on icon "Open" at bounding box center [979, 123] width 18 height 18
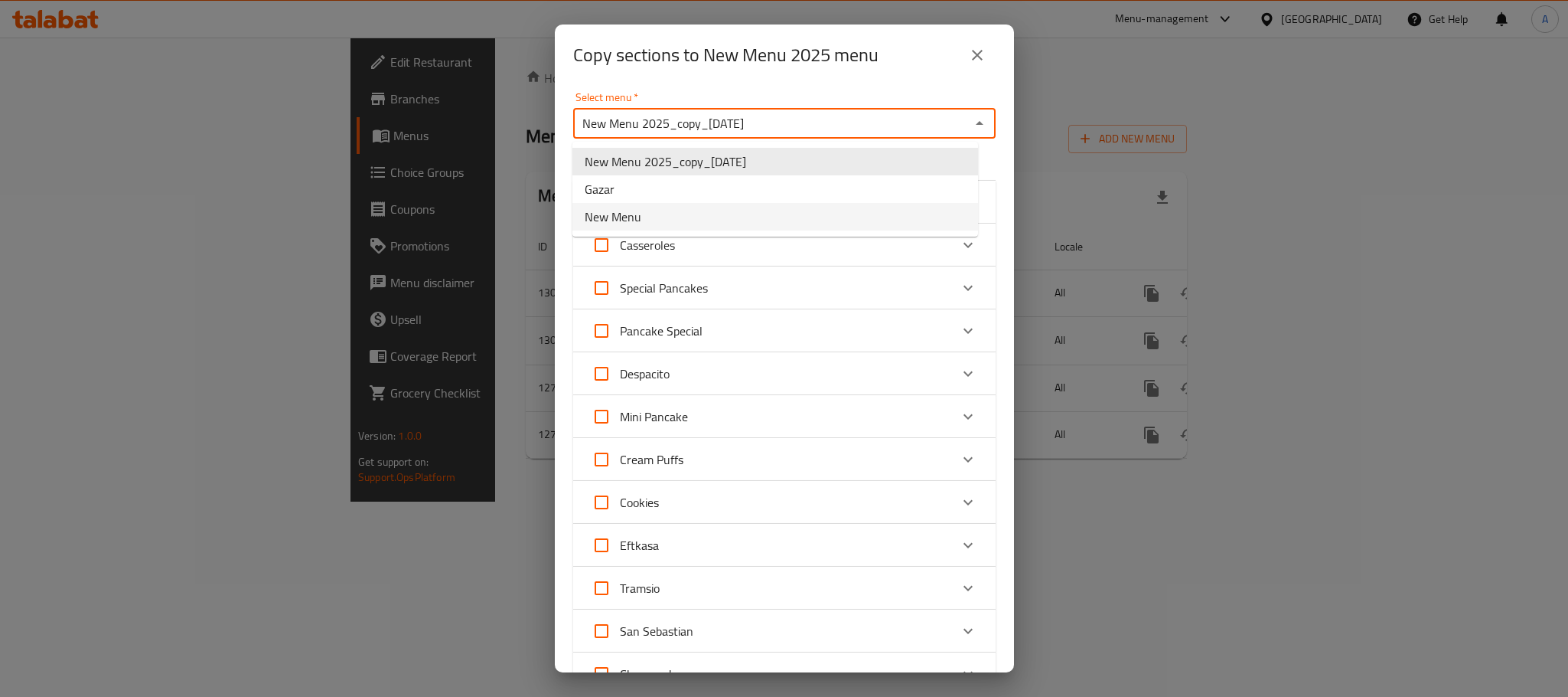
click at [680, 221] on li "New Menu" at bounding box center [775, 216] width 406 height 28
type input "New Menu"
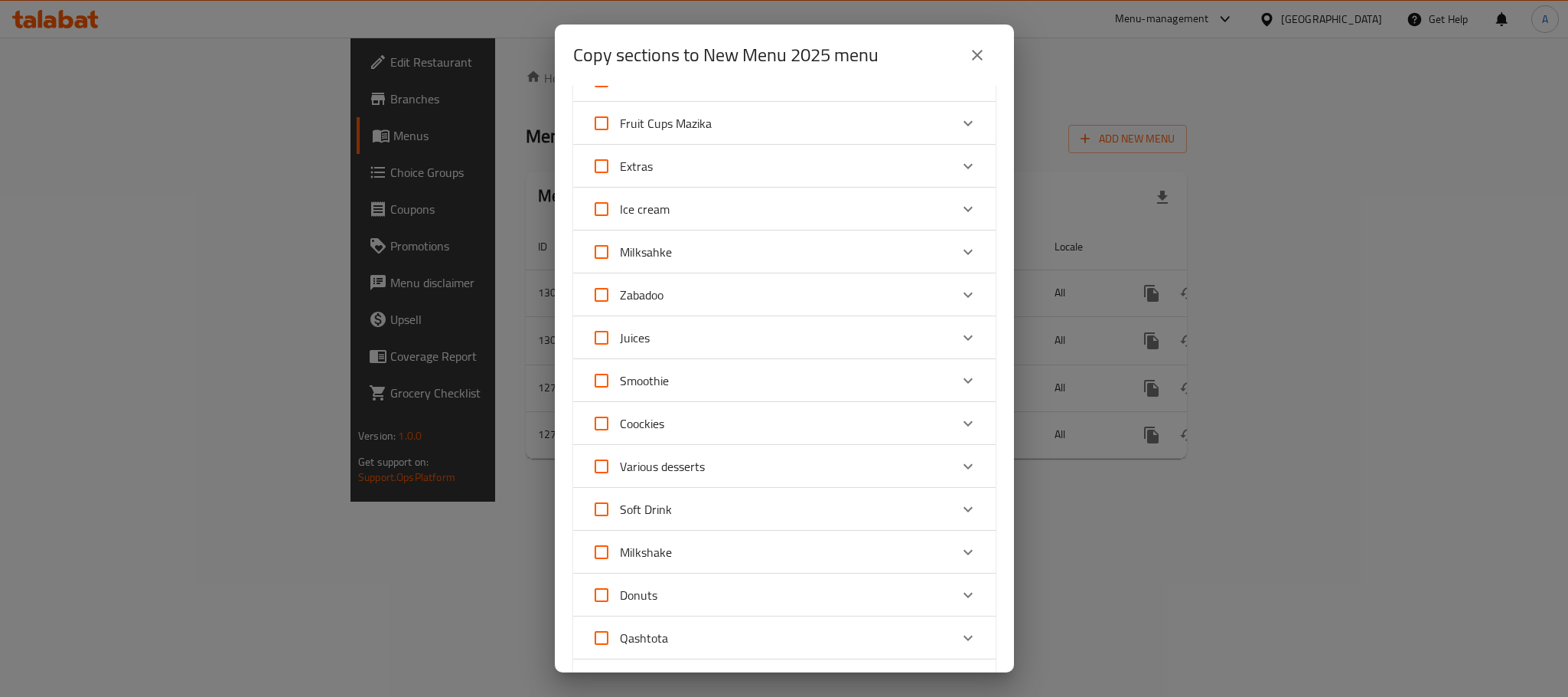
scroll to position [972, 0]
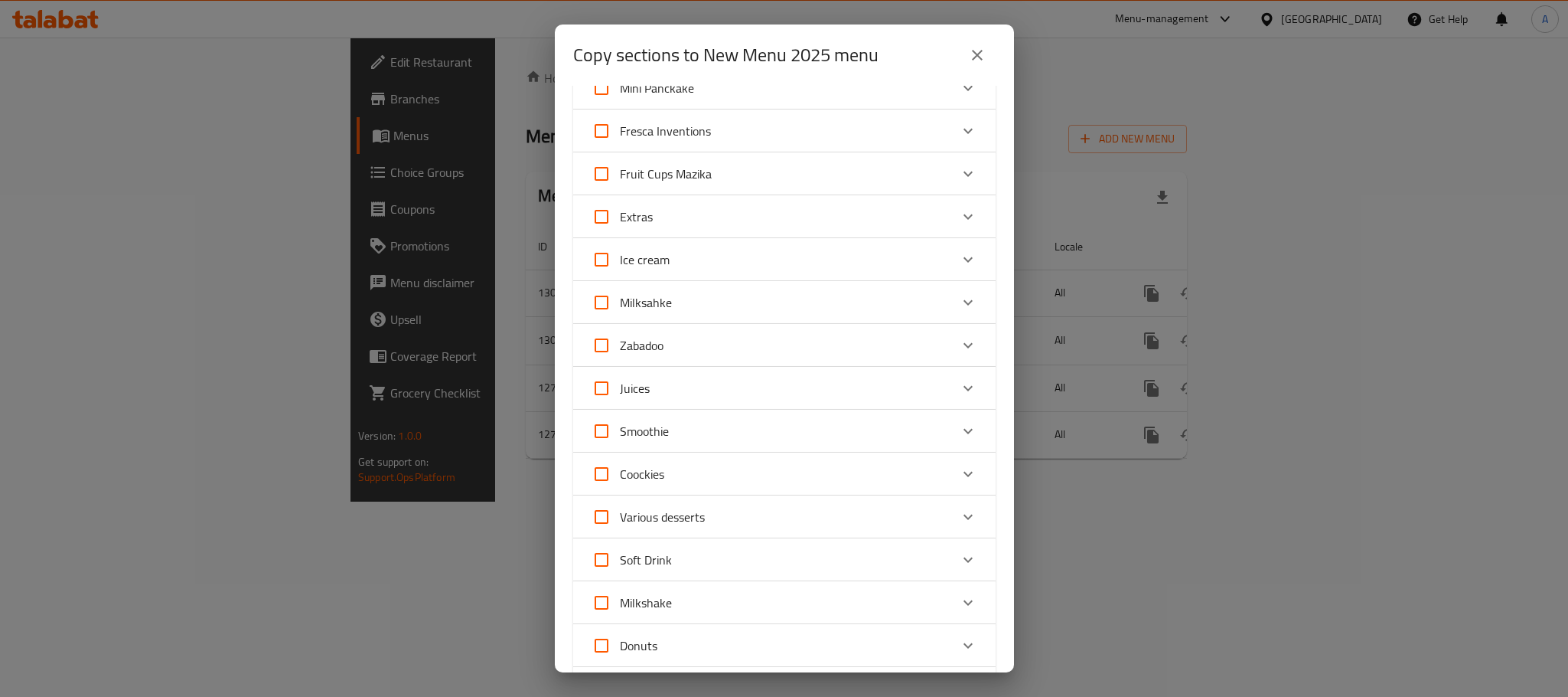
click at [598, 251] on input "Ice cream" at bounding box center [601, 259] width 37 height 37
checkbox input "true"
click at [602, 303] on input "Milksahke" at bounding box center [601, 302] width 37 height 37
checkbox input "true"
click at [598, 345] on input "Zabadoo" at bounding box center [601, 345] width 37 height 37
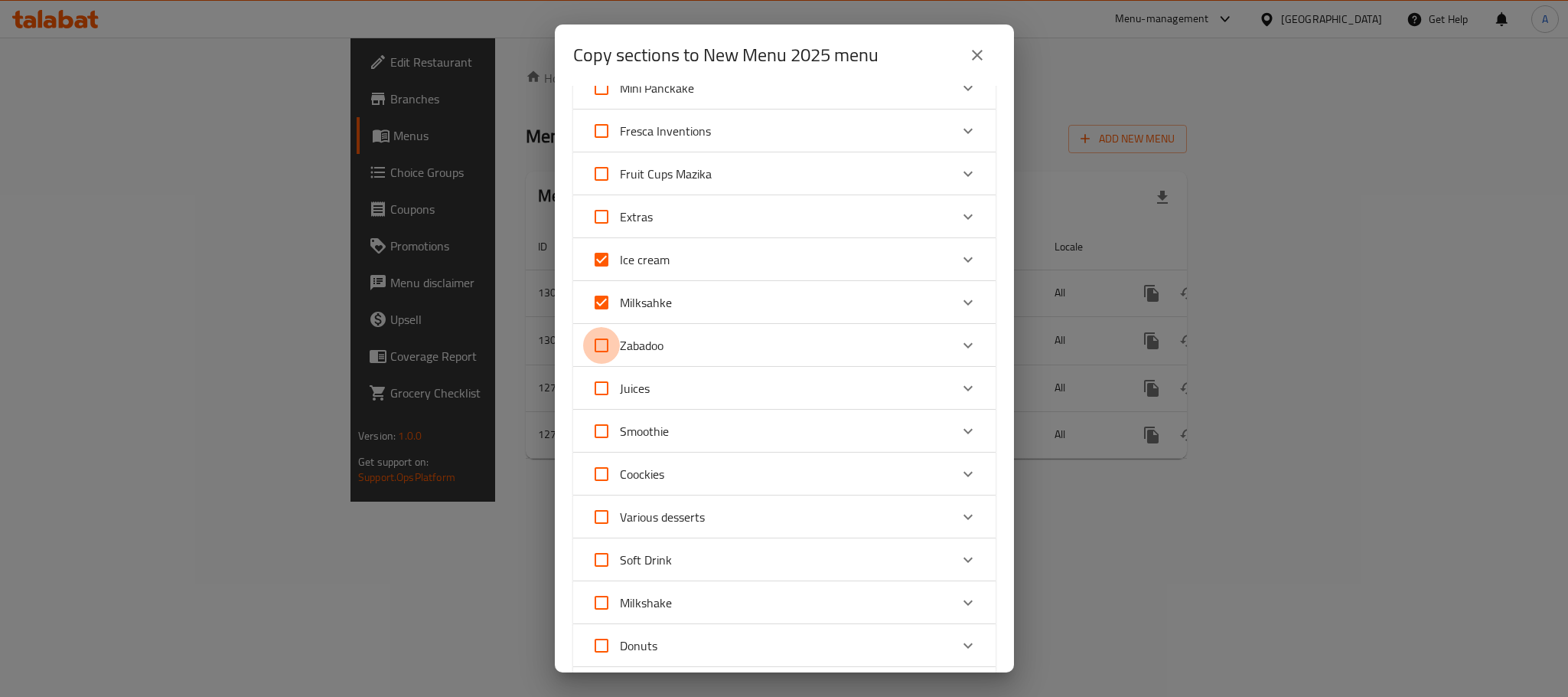
checkbox input "true"
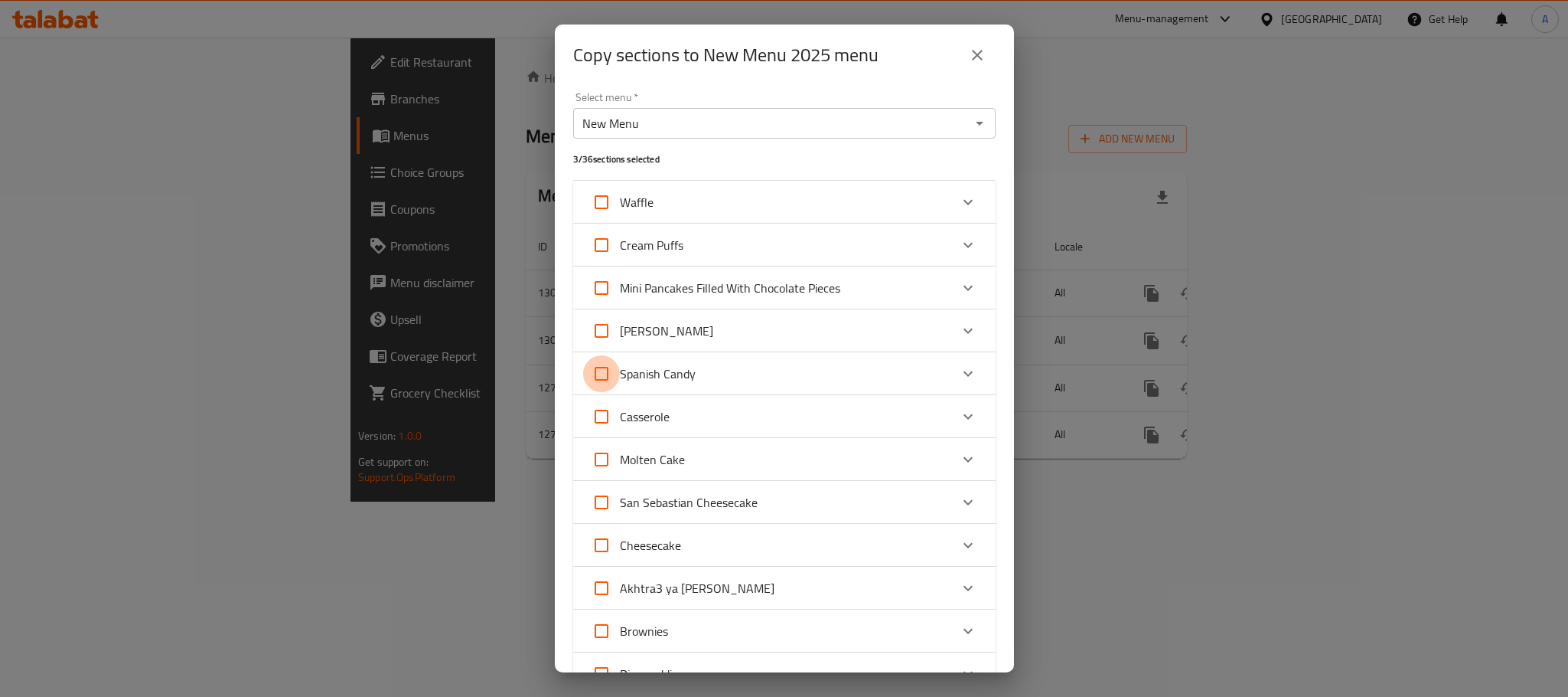
click at [600, 372] on input "Spanish Candy" at bounding box center [601, 374] width 37 height 37
checkbox input "true"
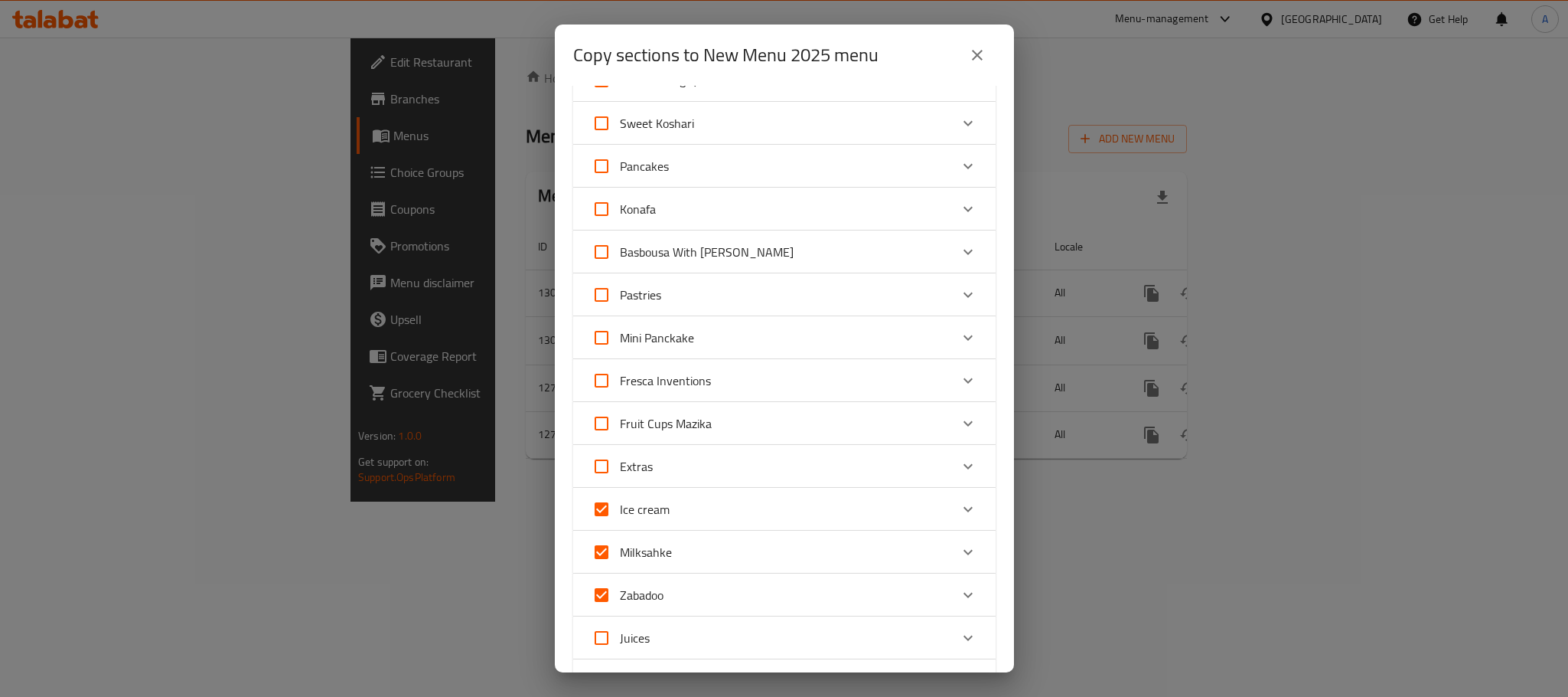
click at [597, 379] on input "Fresca Inventions" at bounding box center [601, 380] width 37 height 37
checkbox input "true"
click at [600, 428] on input "Fruit Cups Mazika" at bounding box center [601, 423] width 37 height 37
checkbox input "true"
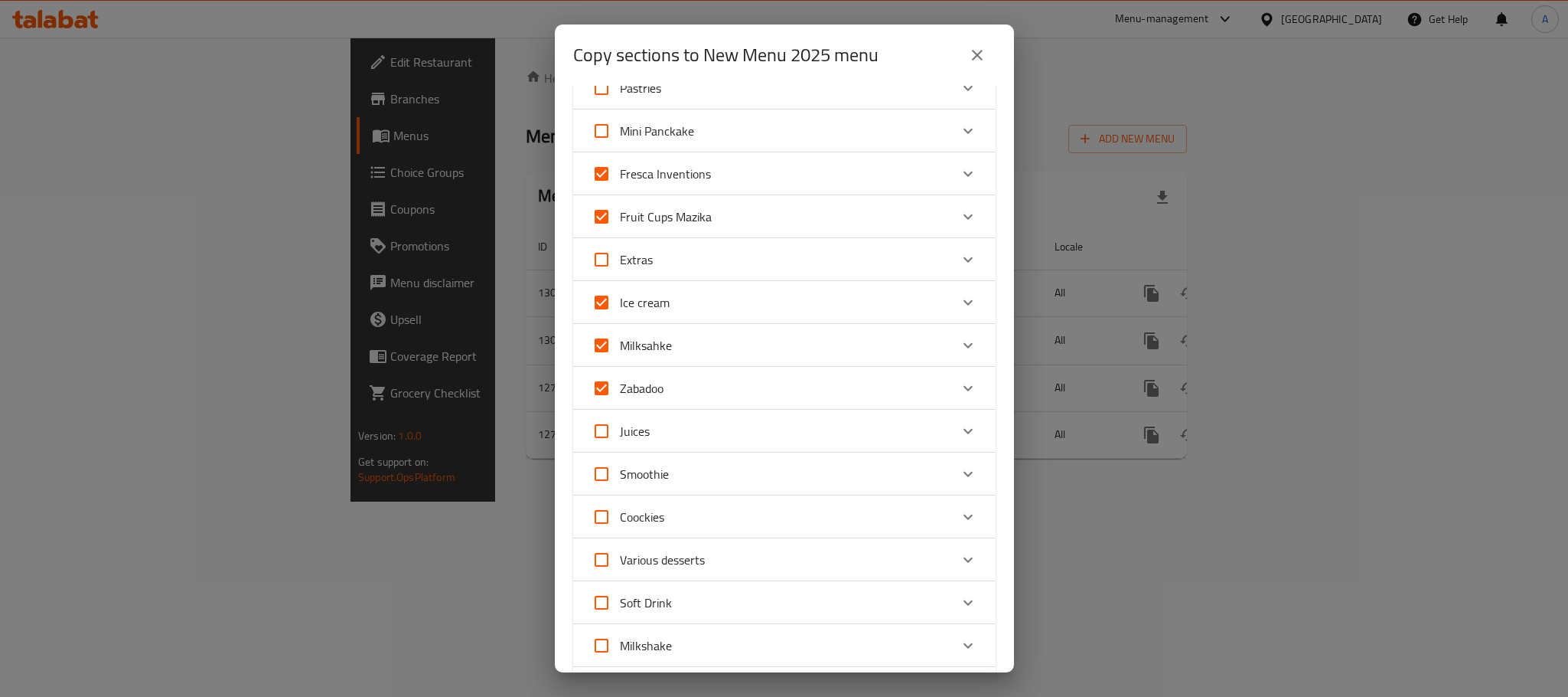
scroll to position [914, 0]
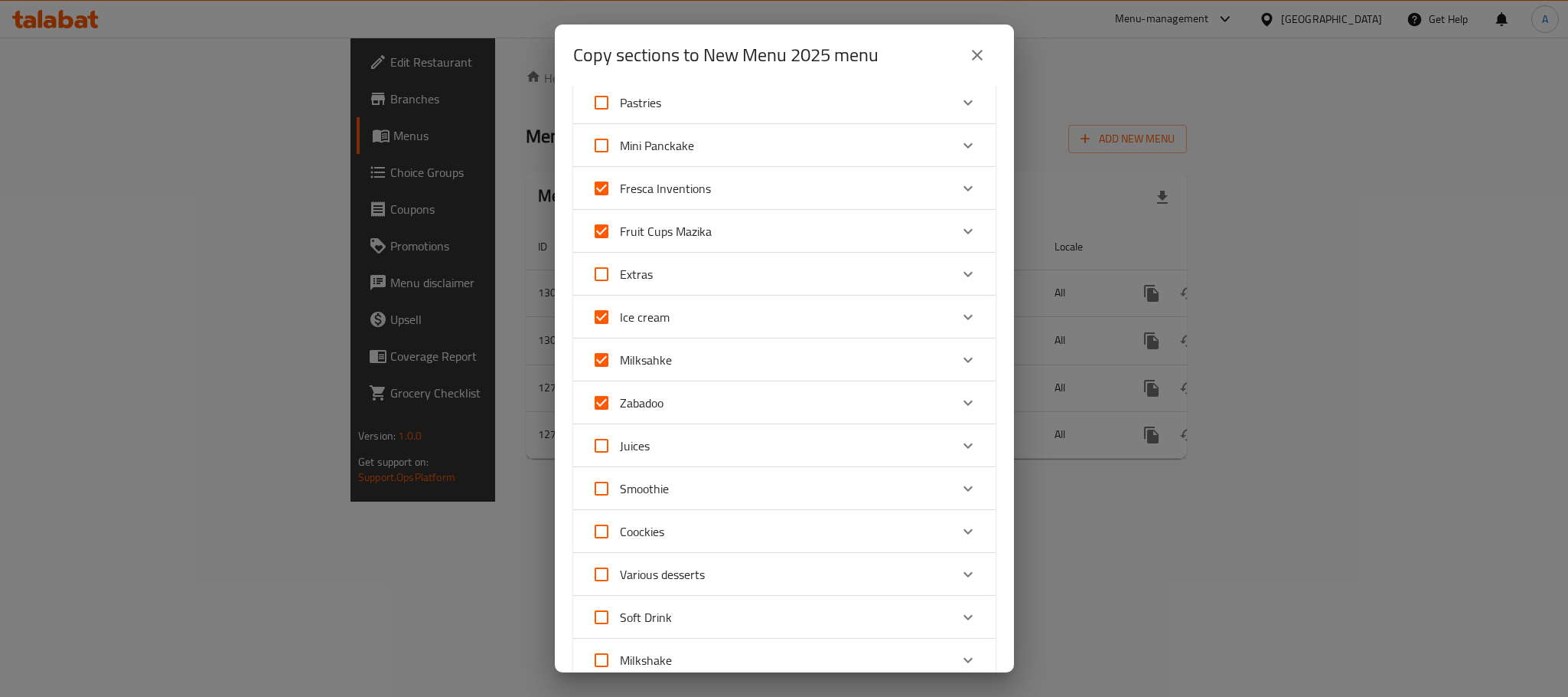
click at [602, 268] on input "Extras" at bounding box center [601, 274] width 37 height 37
checkbox input "true"
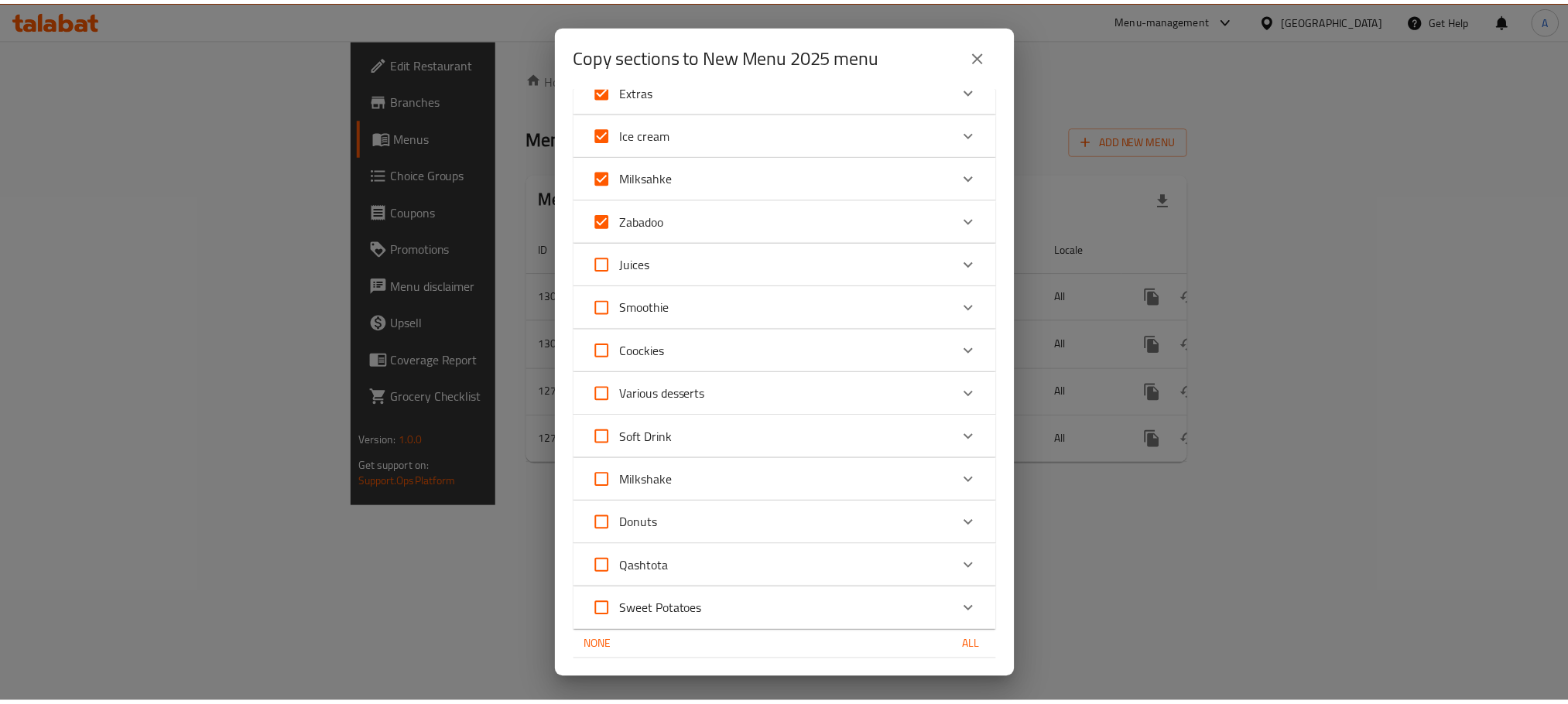
scroll to position [1150, 0]
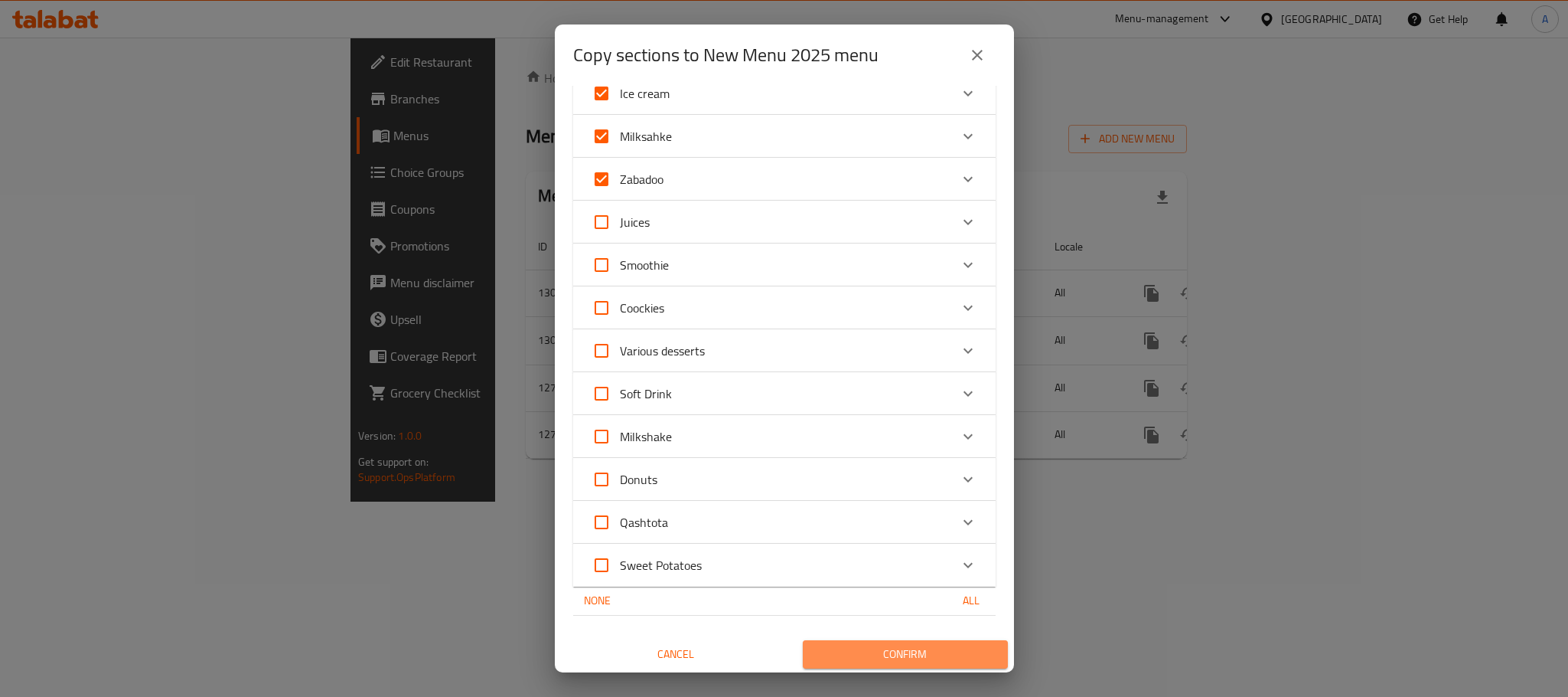
click at [916, 655] on span "Confirm" at bounding box center [906, 654] width 181 height 19
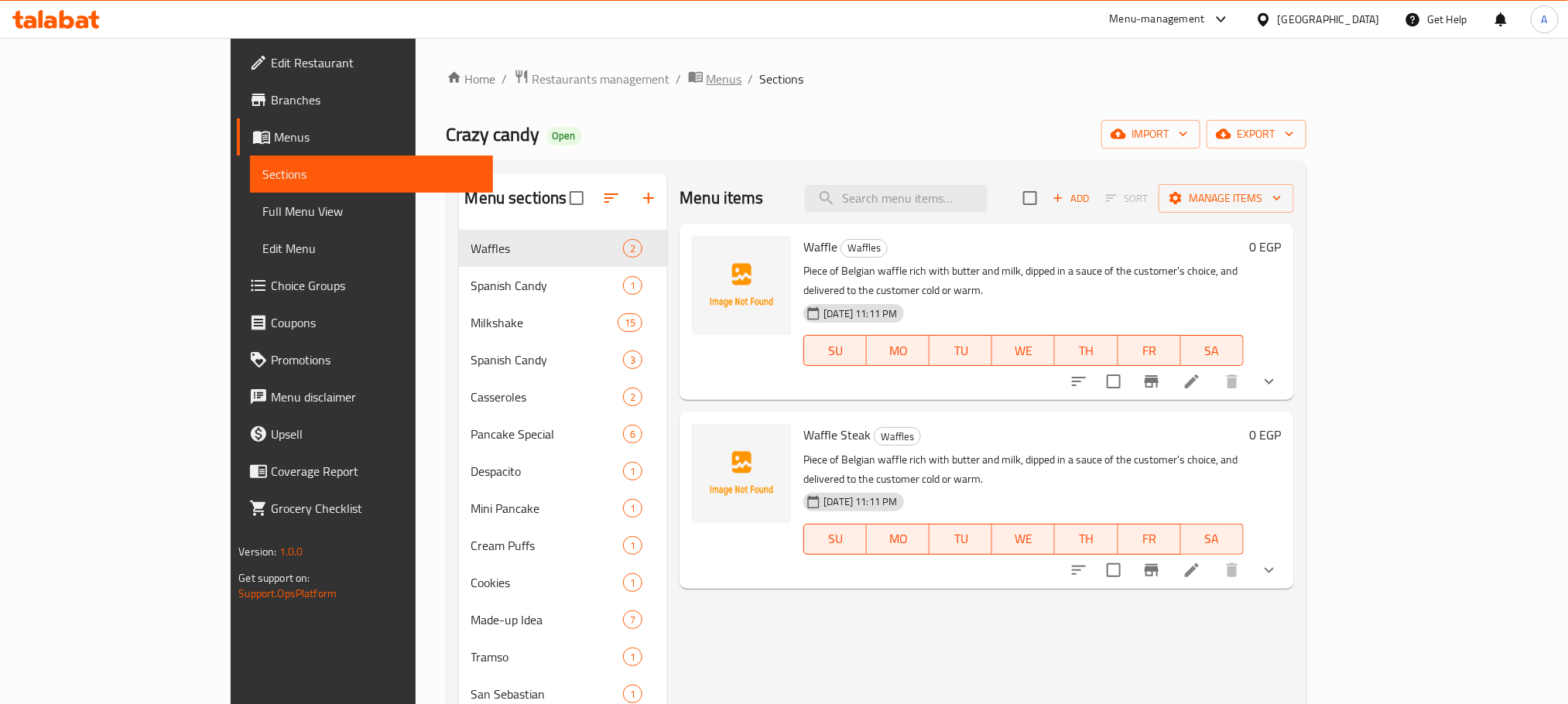
click at [706, 84] on span "Menus" at bounding box center [723, 79] width 35 height 18
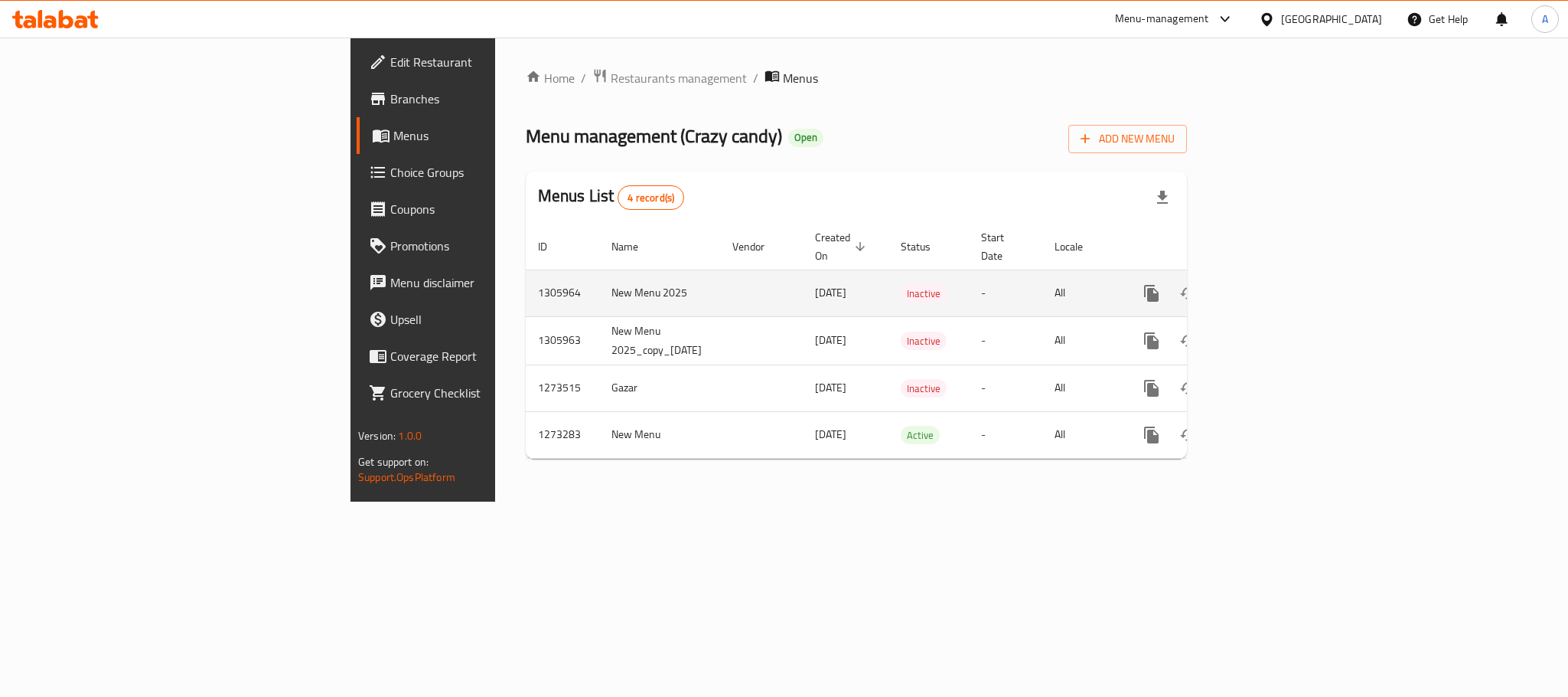
click at [1271, 284] on icon "enhanced table" at bounding box center [1262, 293] width 18 height 18
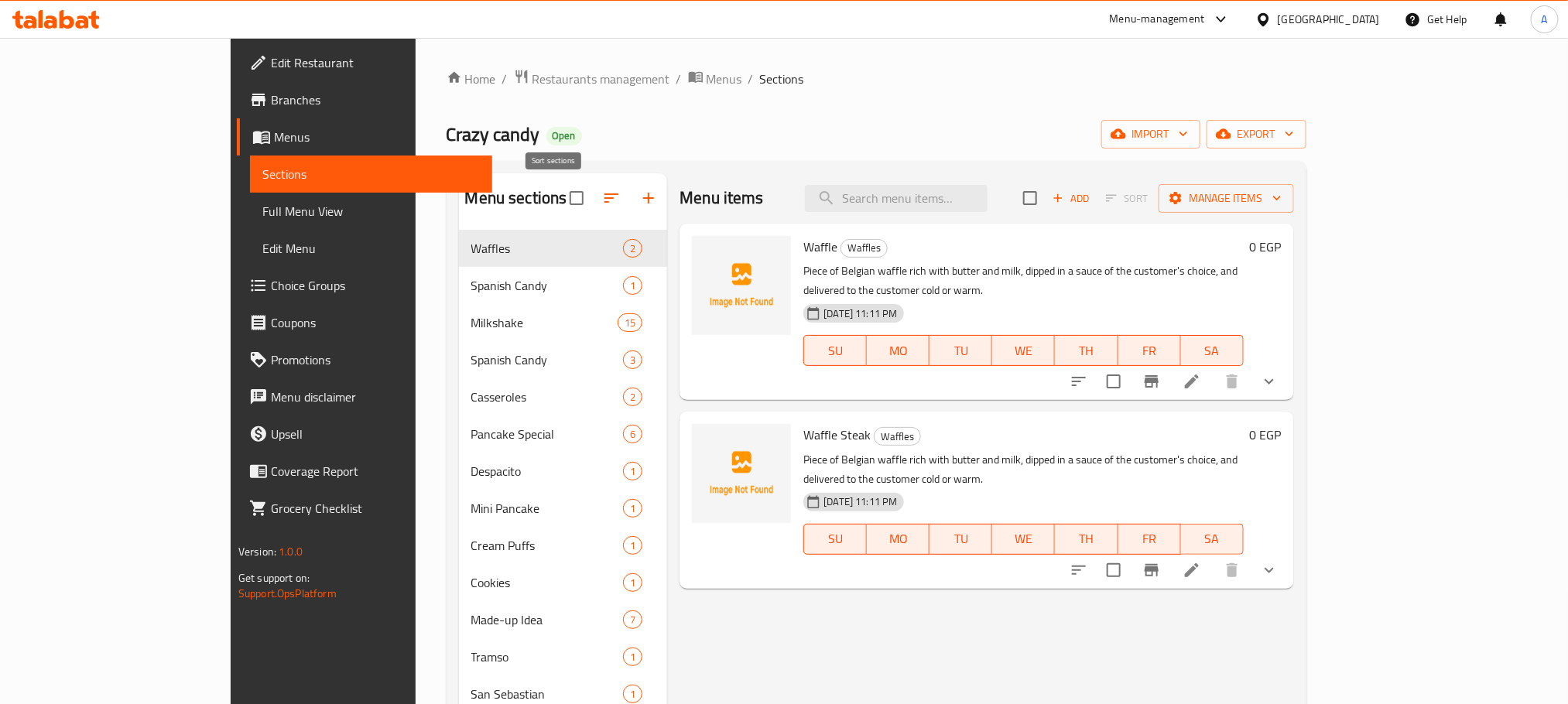
click at [592, 188] on button "button" at bounding box center [611, 197] width 37 height 37
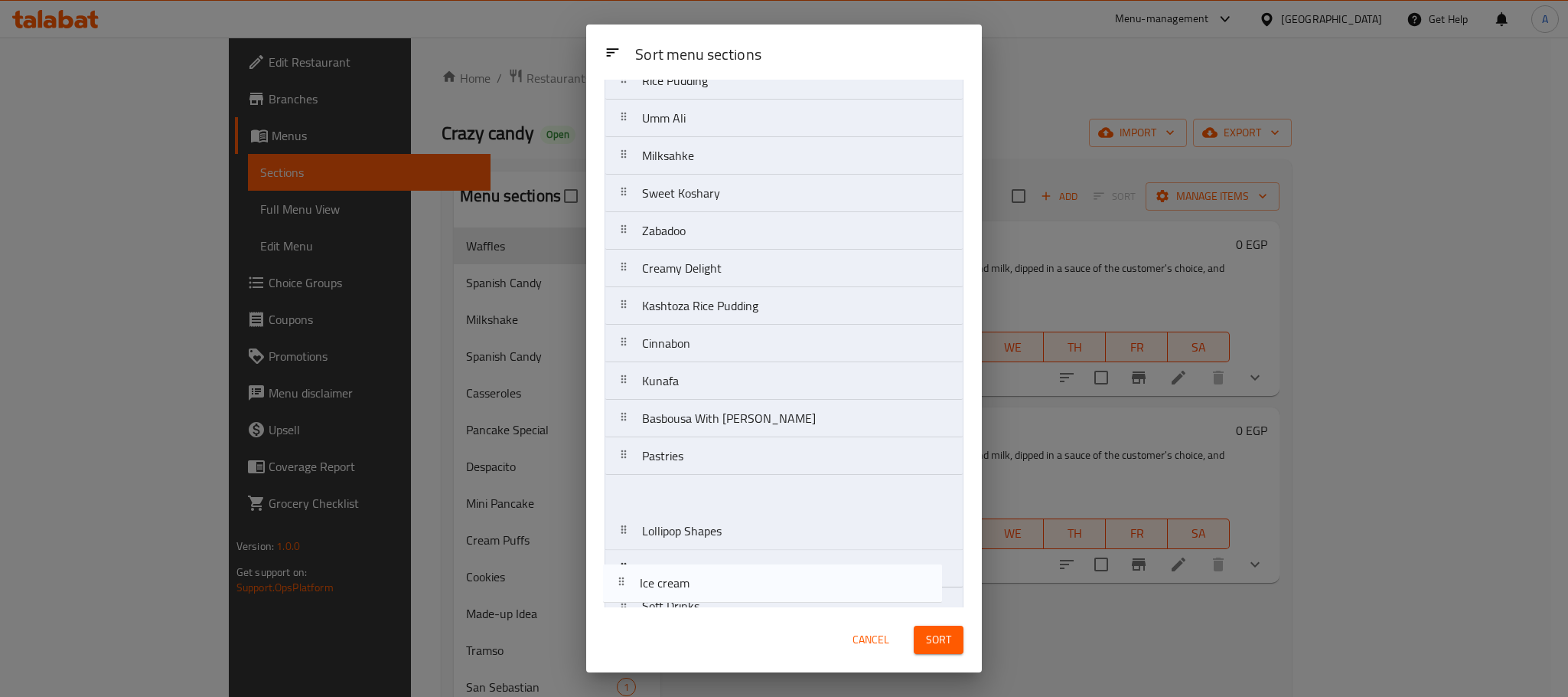
scroll to position [1076, 0]
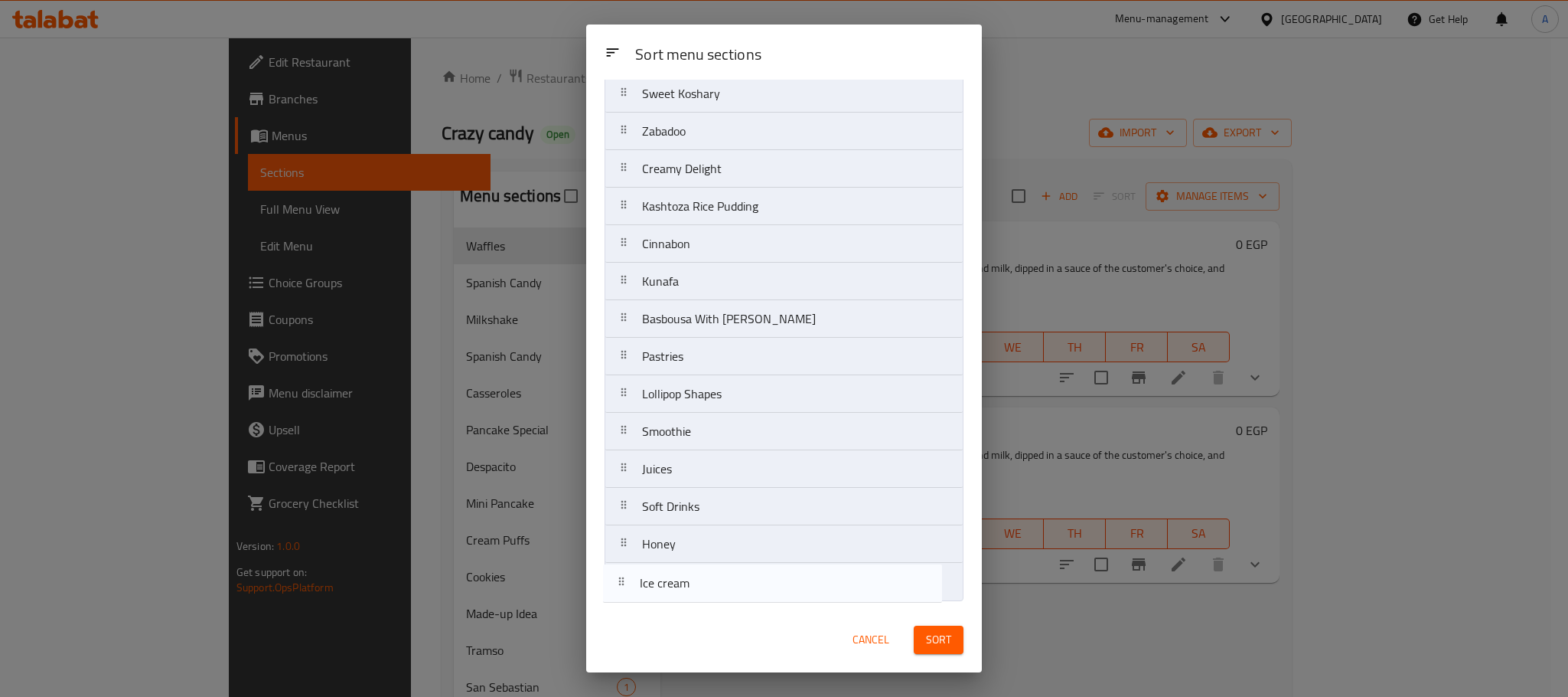
drag, startPoint x: 755, startPoint y: 352, endPoint x: 749, endPoint y: 605, distance: 253.1
click at [749, 605] on div "Sort menu sections Waffles Spanish Candy Milkshake Spanish Candy Casseroles Pan…" at bounding box center [784, 343] width 396 height 528
drag, startPoint x: 693, startPoint y: 131, endPoint x: 701, endPoint y: 588, distance: 457.1
drag, startPoint x: 696, startPoint y: 188, endPoint x: 696, endPoint y: 598, distance: 410.0
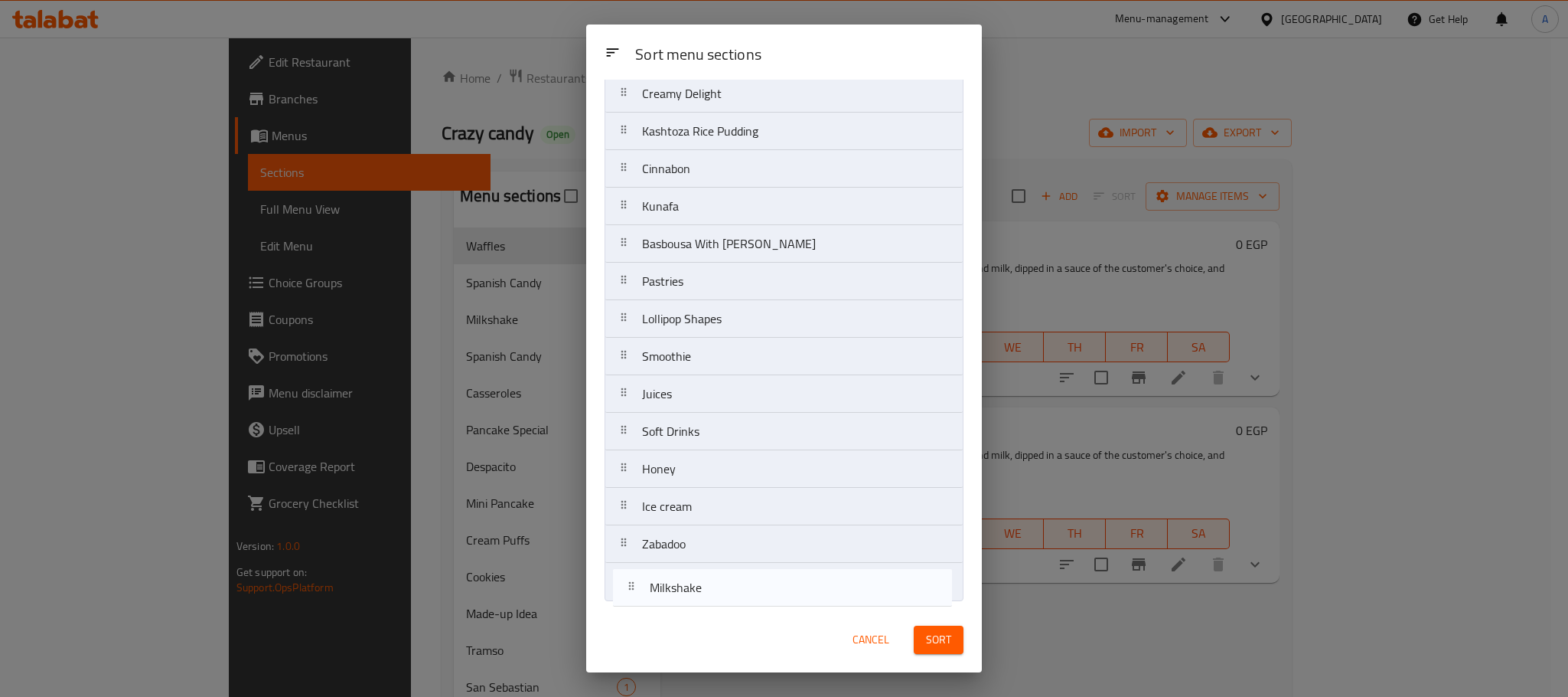
drag, startPoint x: 738, startPoint y: 189, endPoint x: 728, endPoint y: 600, distance: 411.1
drag, startPoint x: 716, startPoint y: 194, endPoint x: 718, endPoint y: 593, distance: 399.0
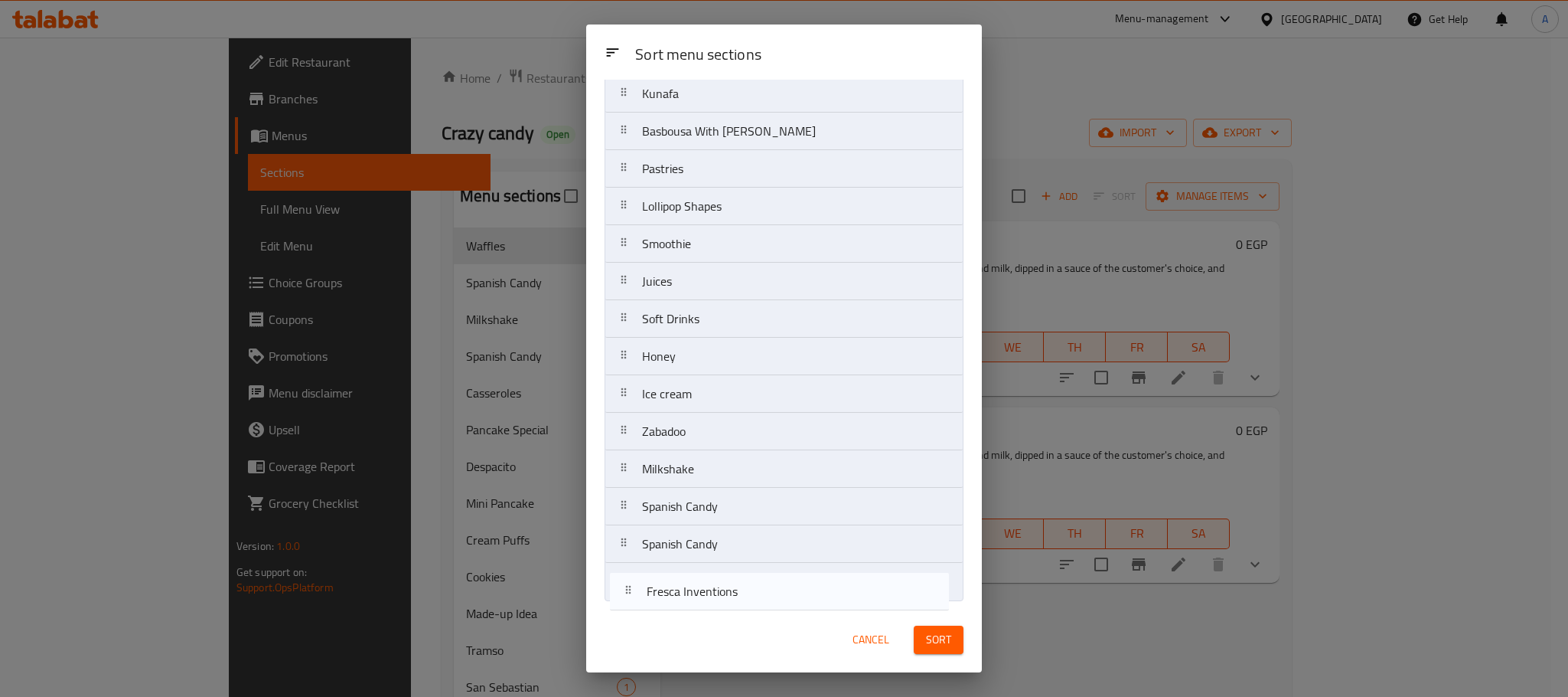
drag, startPoint x: 680, startPoint y: 356, endPoint x: 684, endPoint y: 607, distance: 251.0
click at [684, 607] on div "Sort menu sections Sort menu sections Waffles Casseroles Pancake Special Despac…" at bounding box center [784, 348] width 396 height 647
drag, startPoint x: 726, startPoint y: 349, endPoint x: 726, endPoint y: 600, distance: 251.0
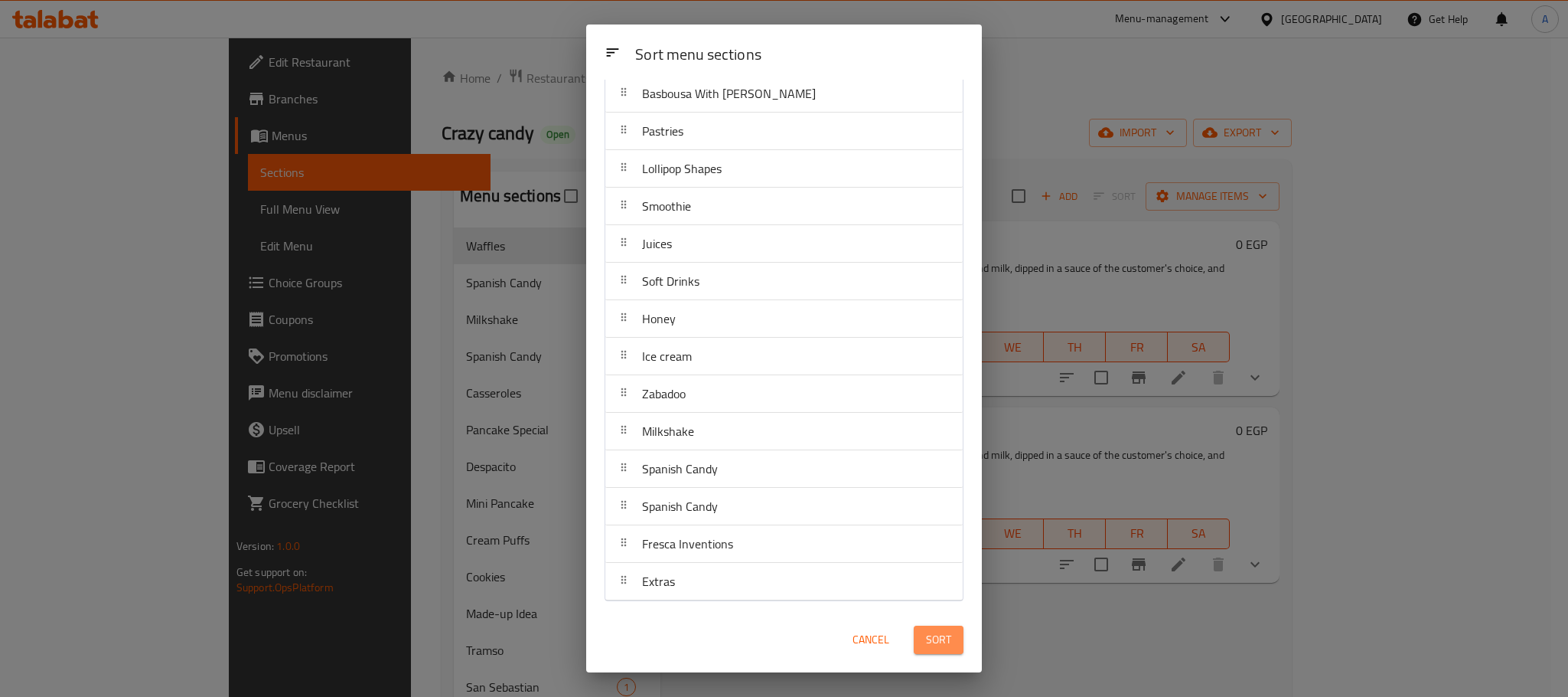
click at [928, 639] on span "Sort" at bounding box center [939, 639] width 25 height 19
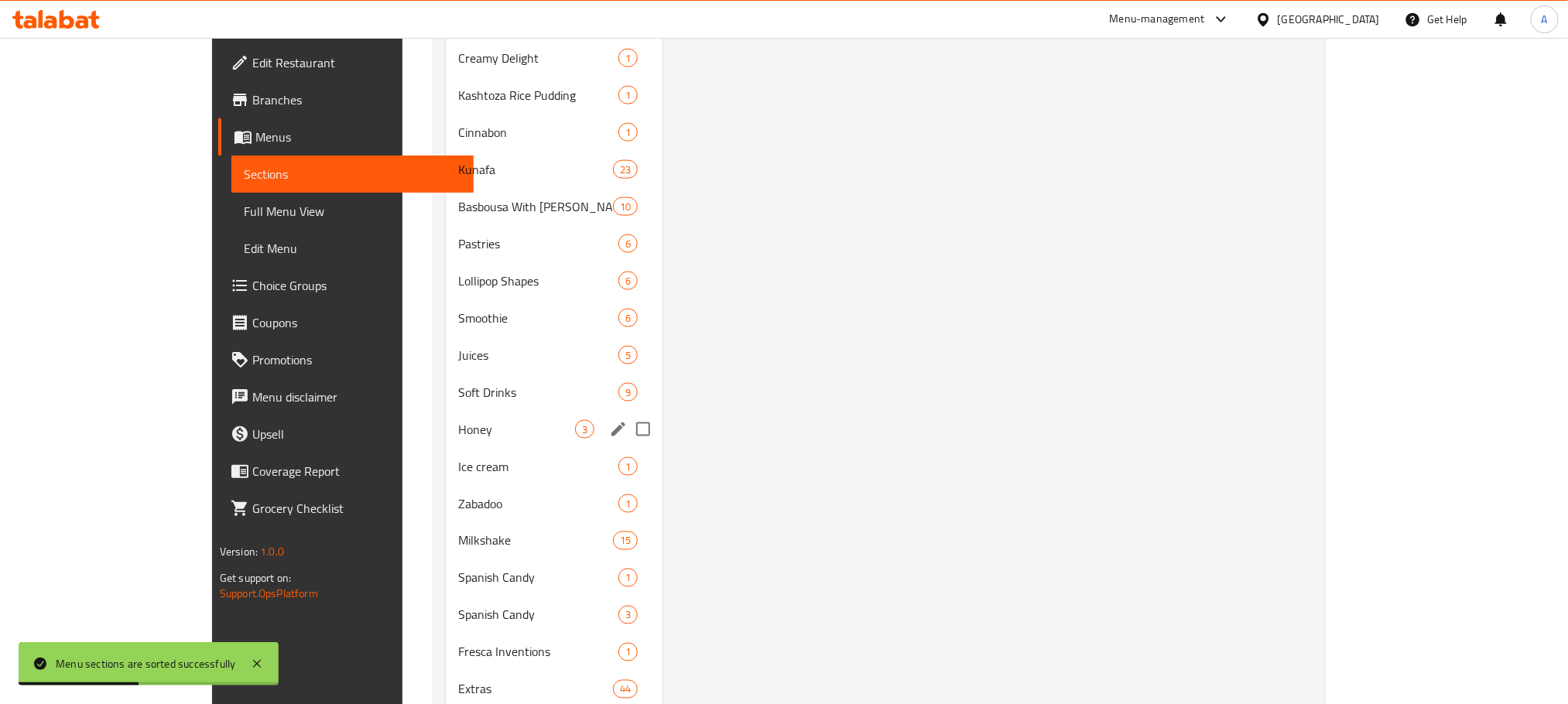
scroll to position [1096, 0]
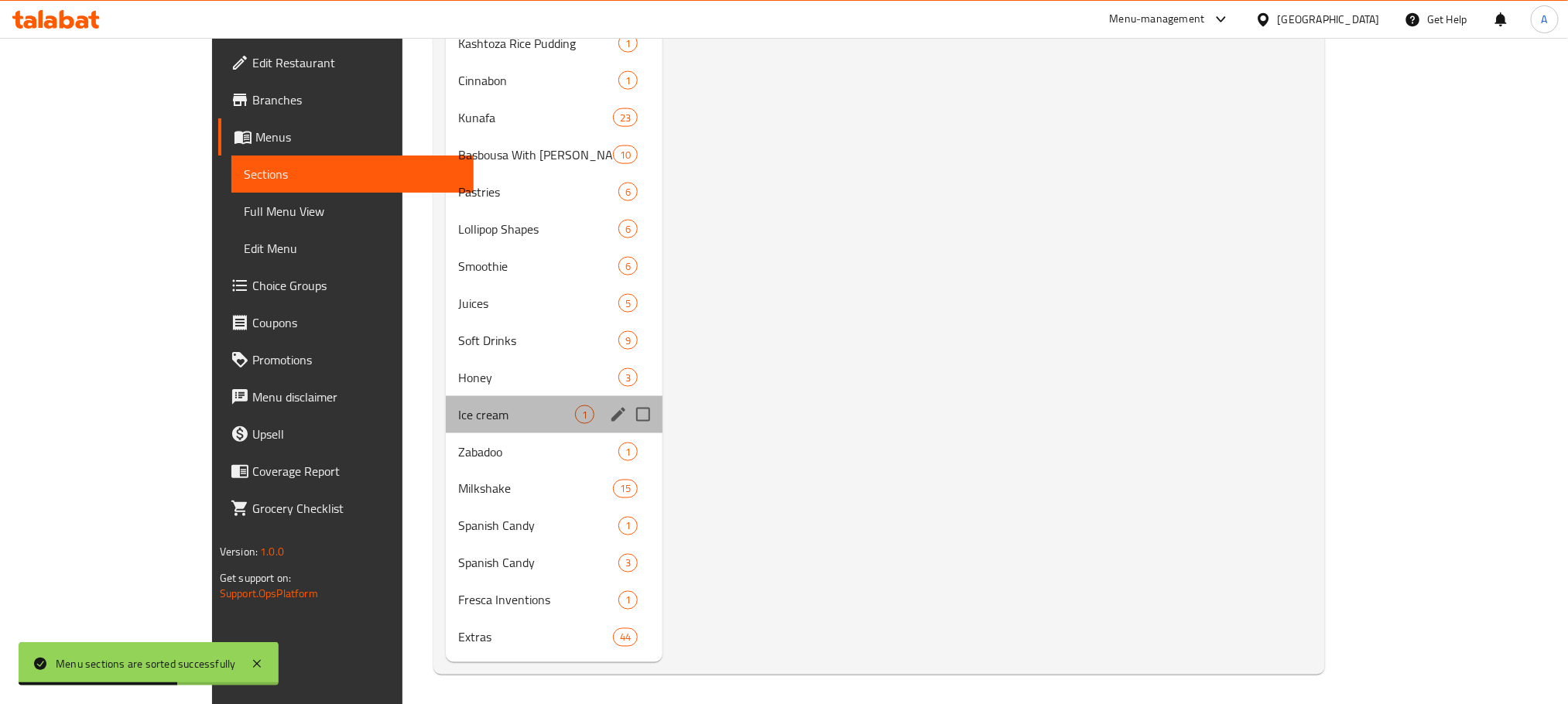
click at [446, 401] on div "Ice cream 1" at bounding box center [554, 414] width 217 height 37
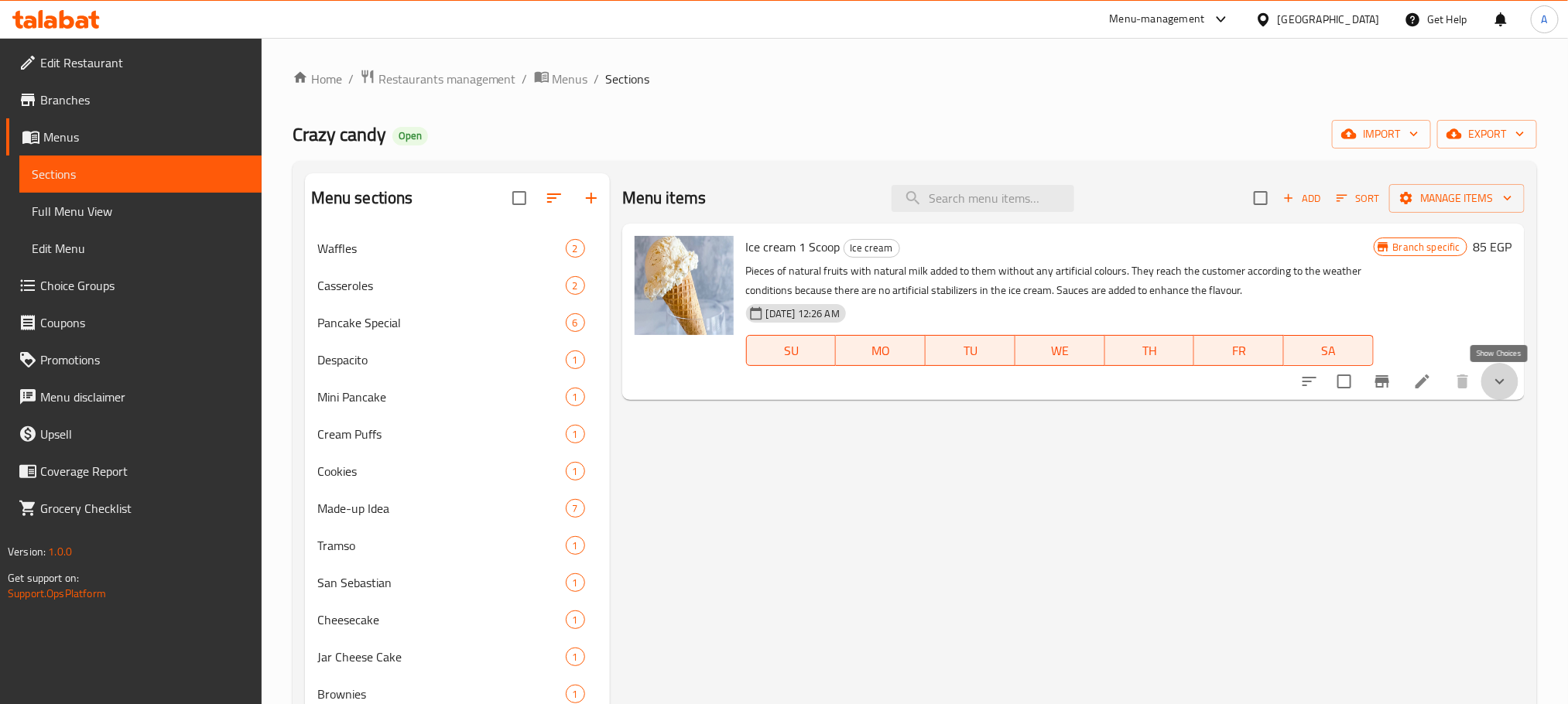
click at [1506, 380] on icon "show more" at bounding box center [1500, 381] width 18 height 18
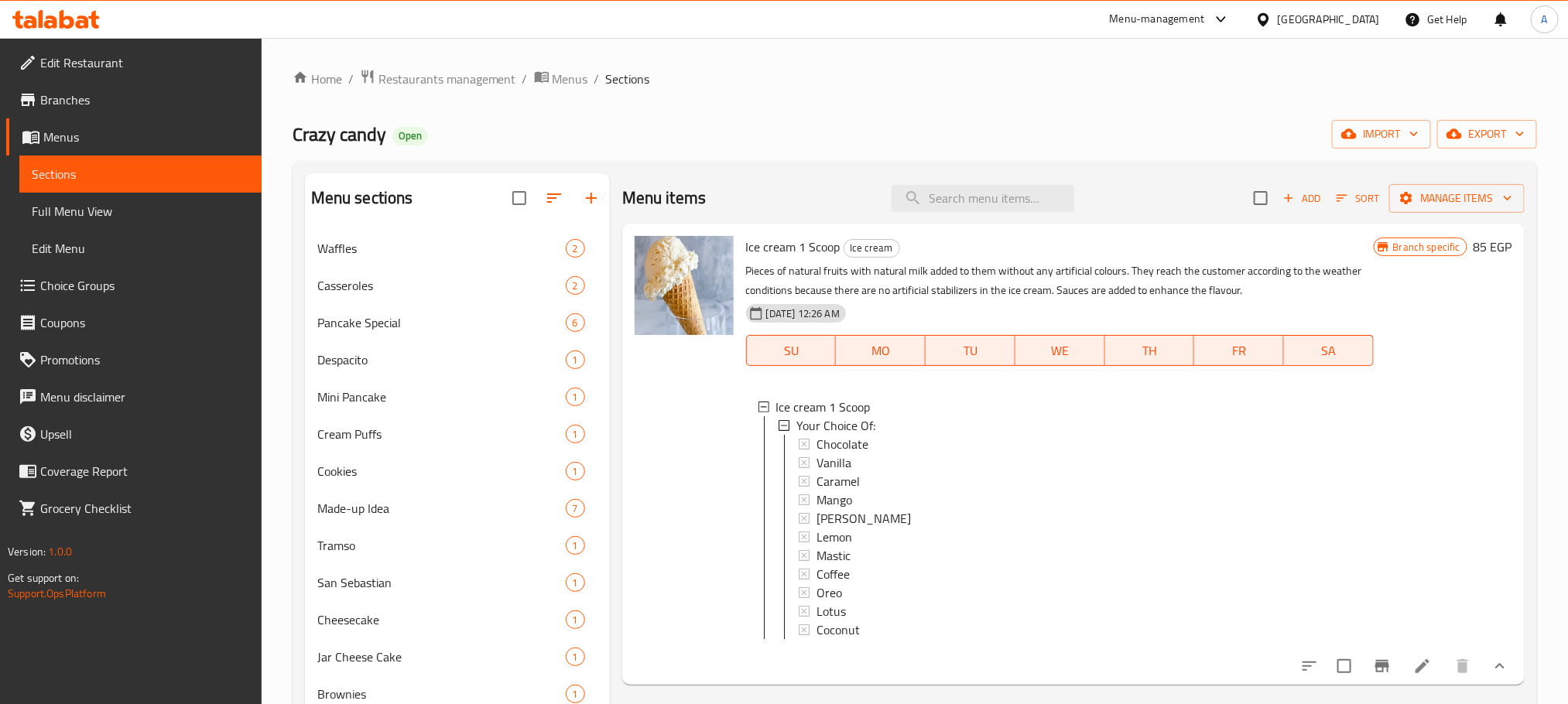
scroll to position [116, 0]
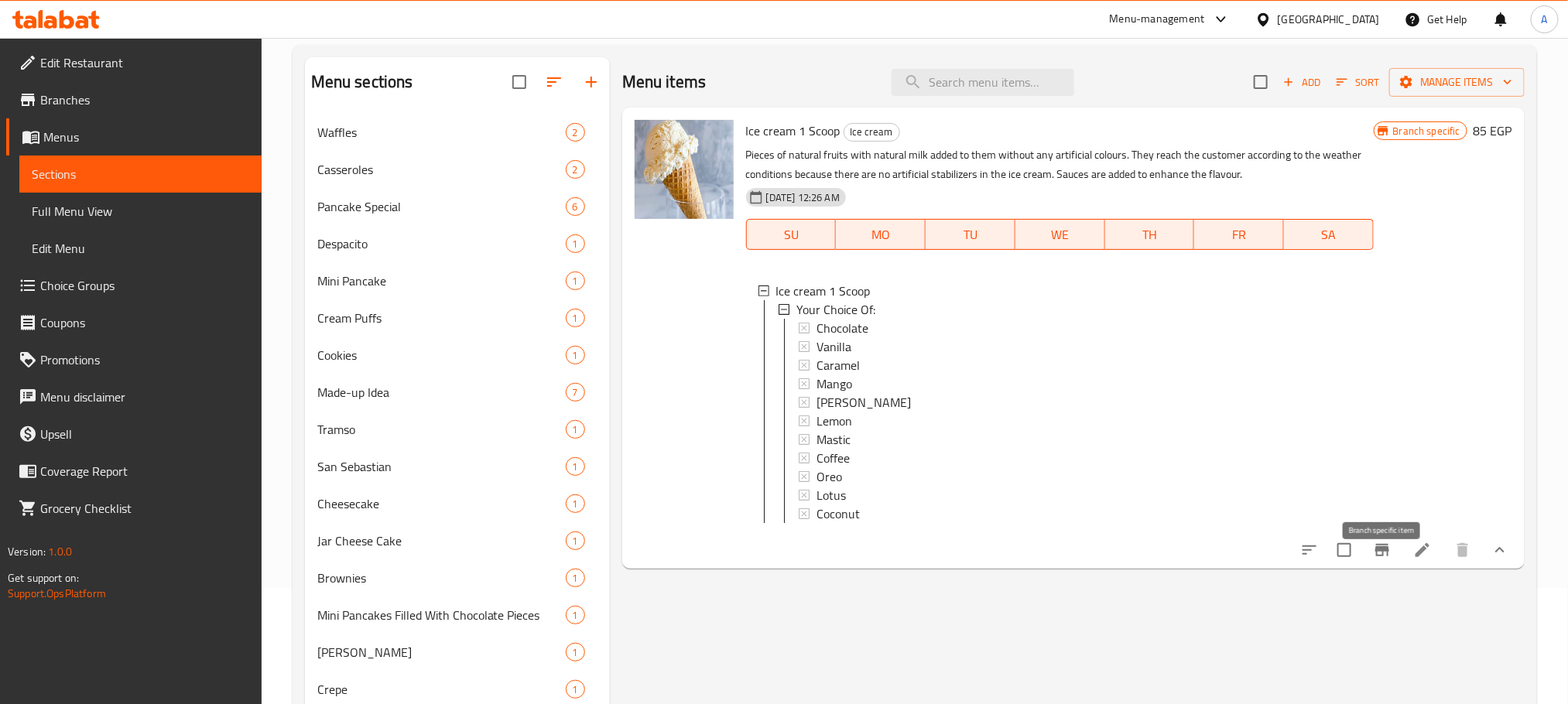
click at [1375, 555] on button "Branch-specific-item" at bounding box center [1381, 549] width 37 height 37
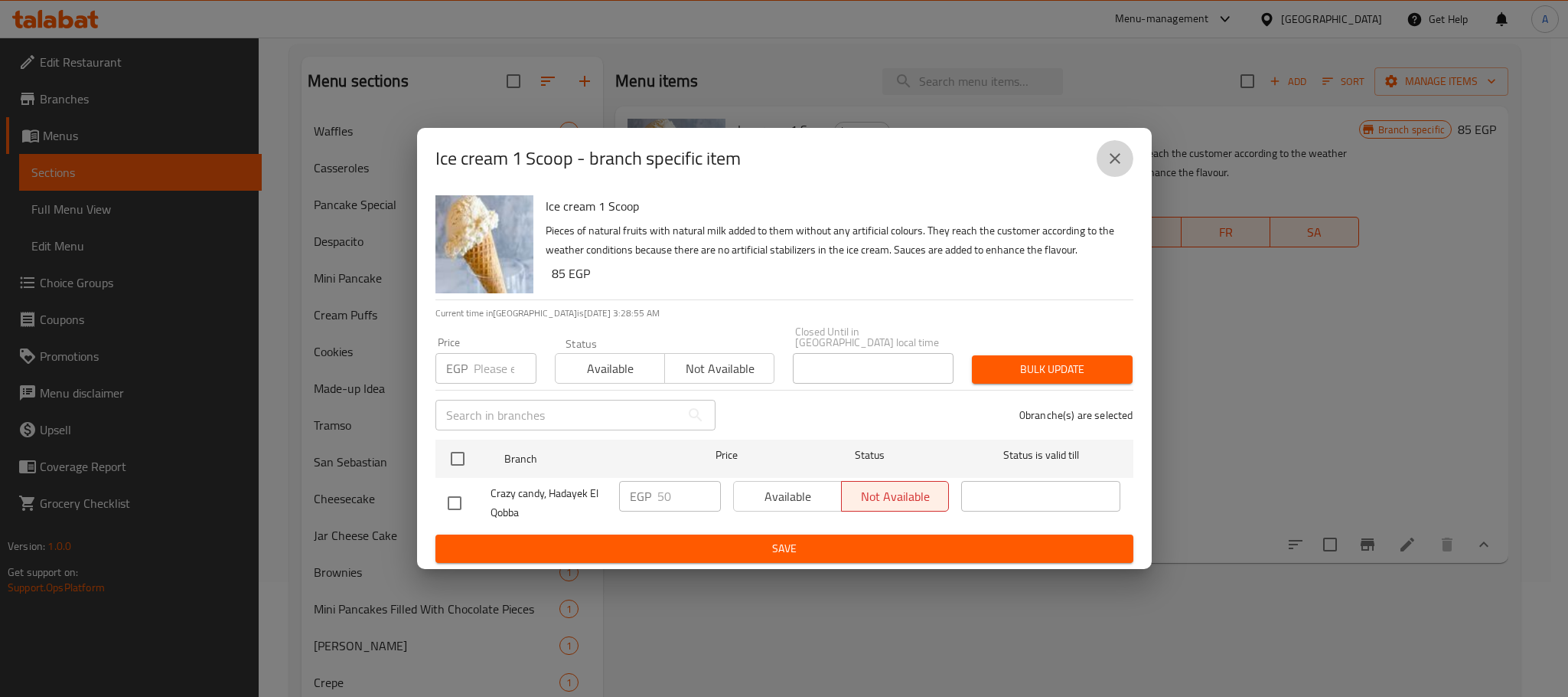
click at [1106, 158] on icon "close" at bounding box center [1115, 158] width 18 height 18
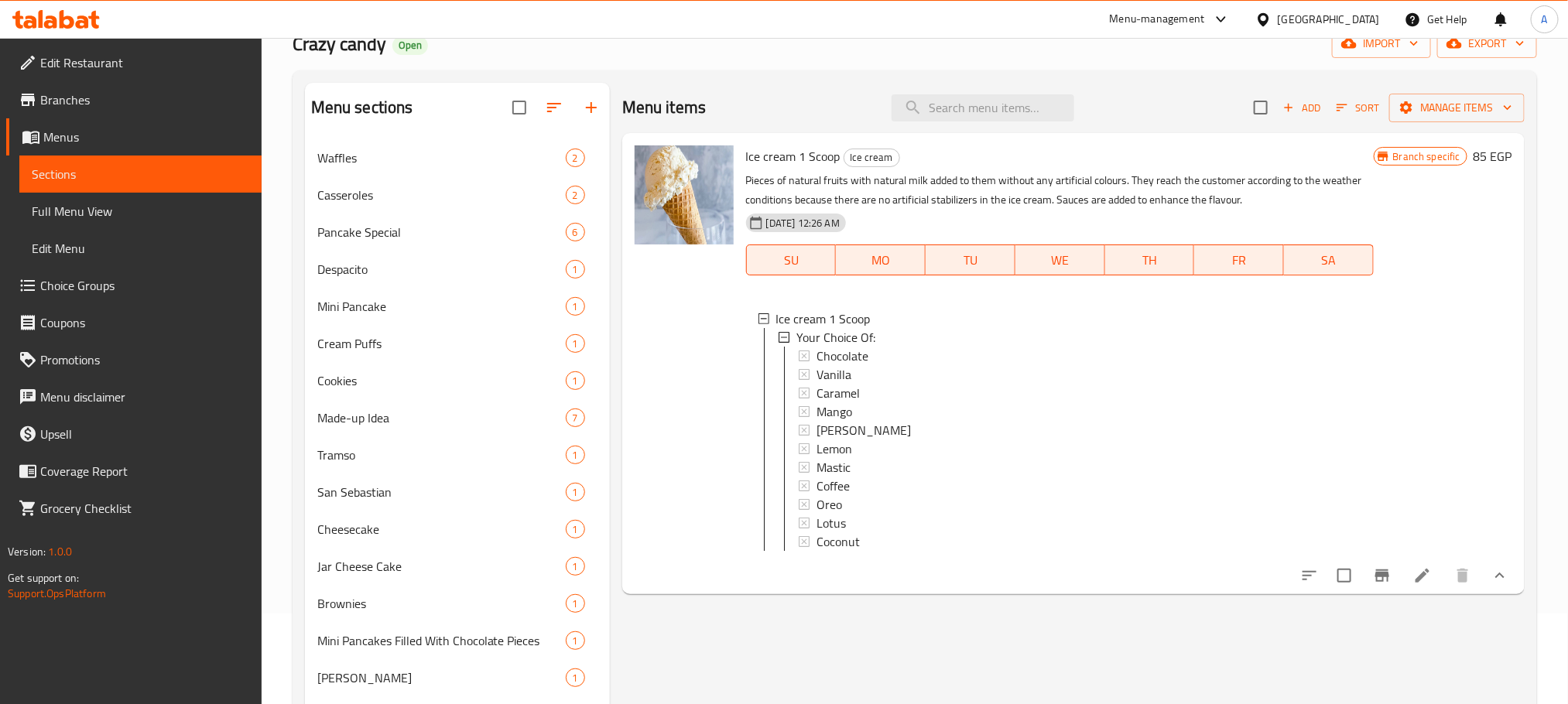
scroll to position [0, 0]
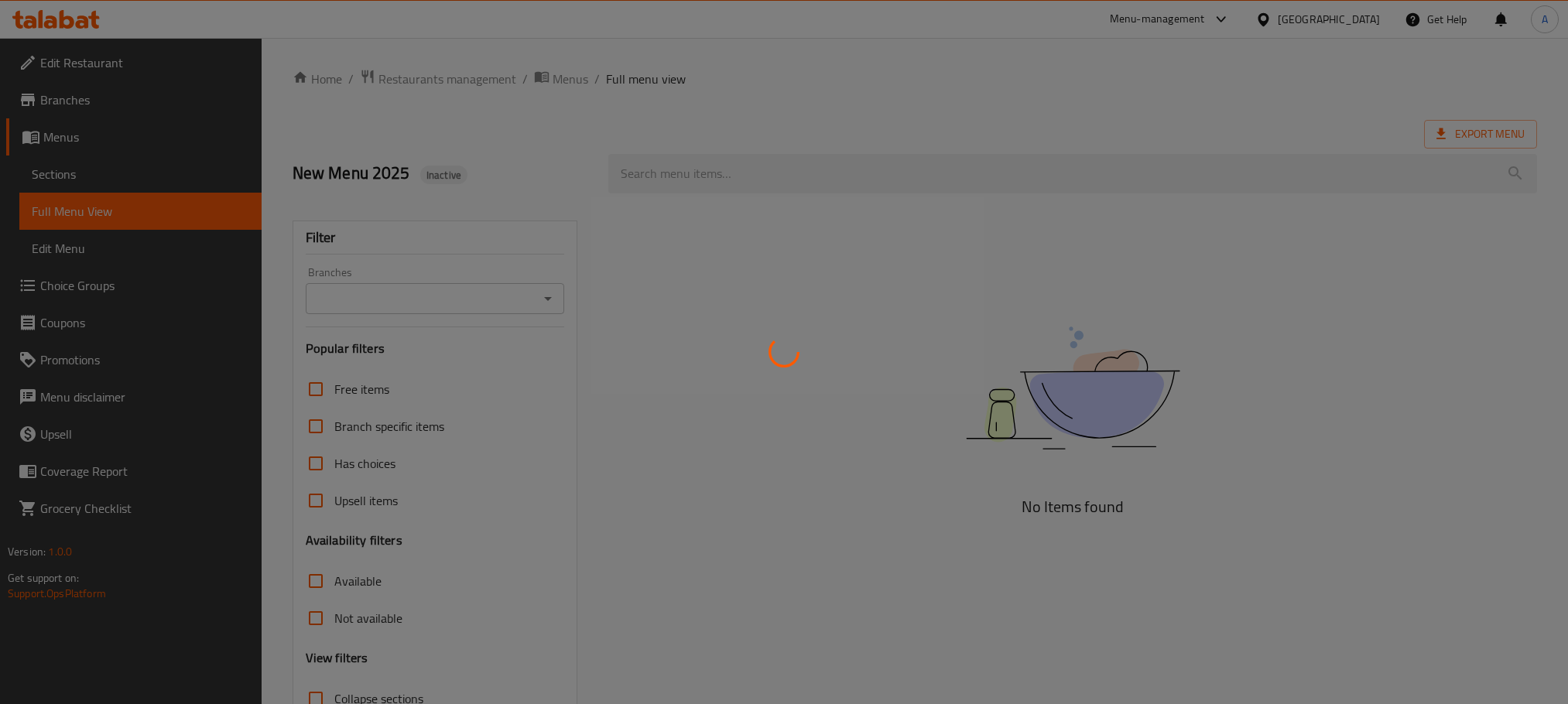
click at [77, 132] on span "Menus" at bounding box center [147, 136] width 206 height 18
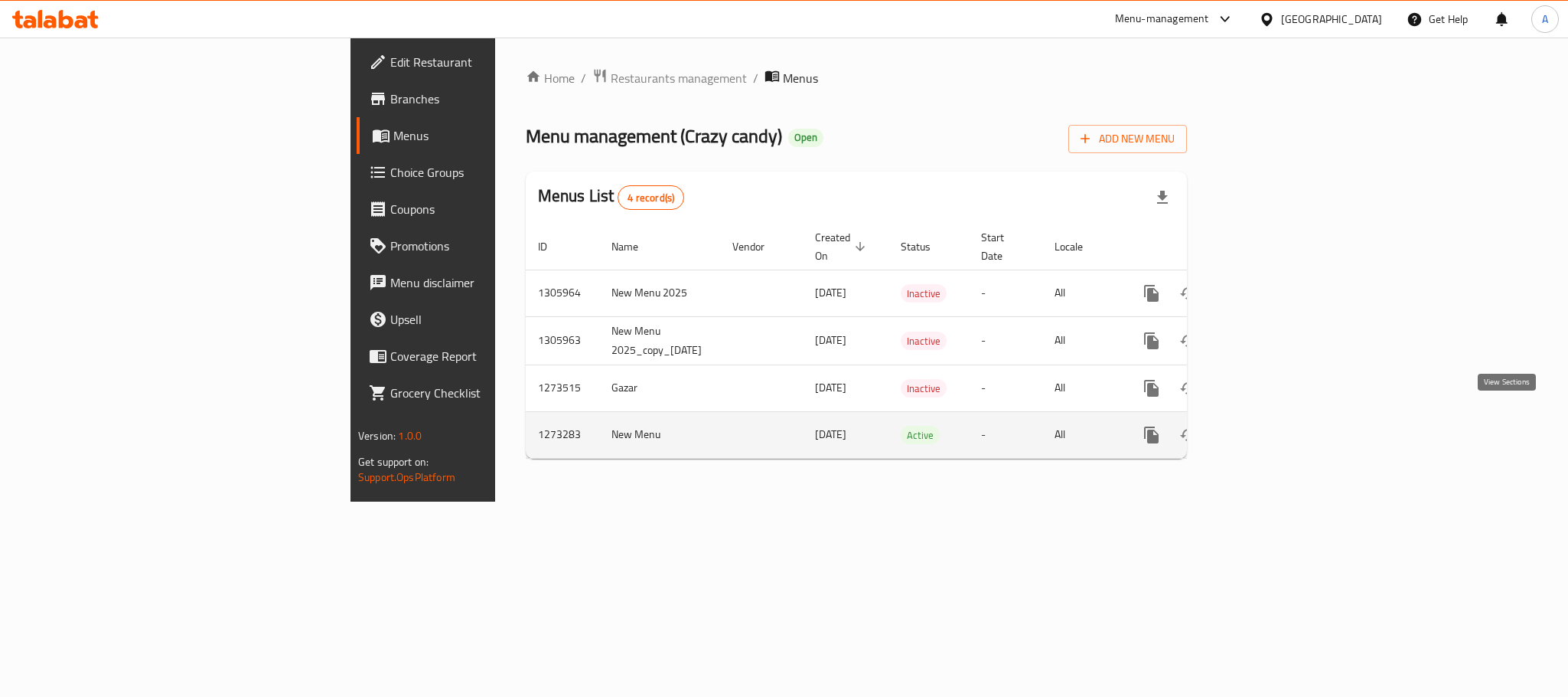
click at [1271, 426] on icon "enhanced table" at bounding box center [1262, 435] width 18 height 18
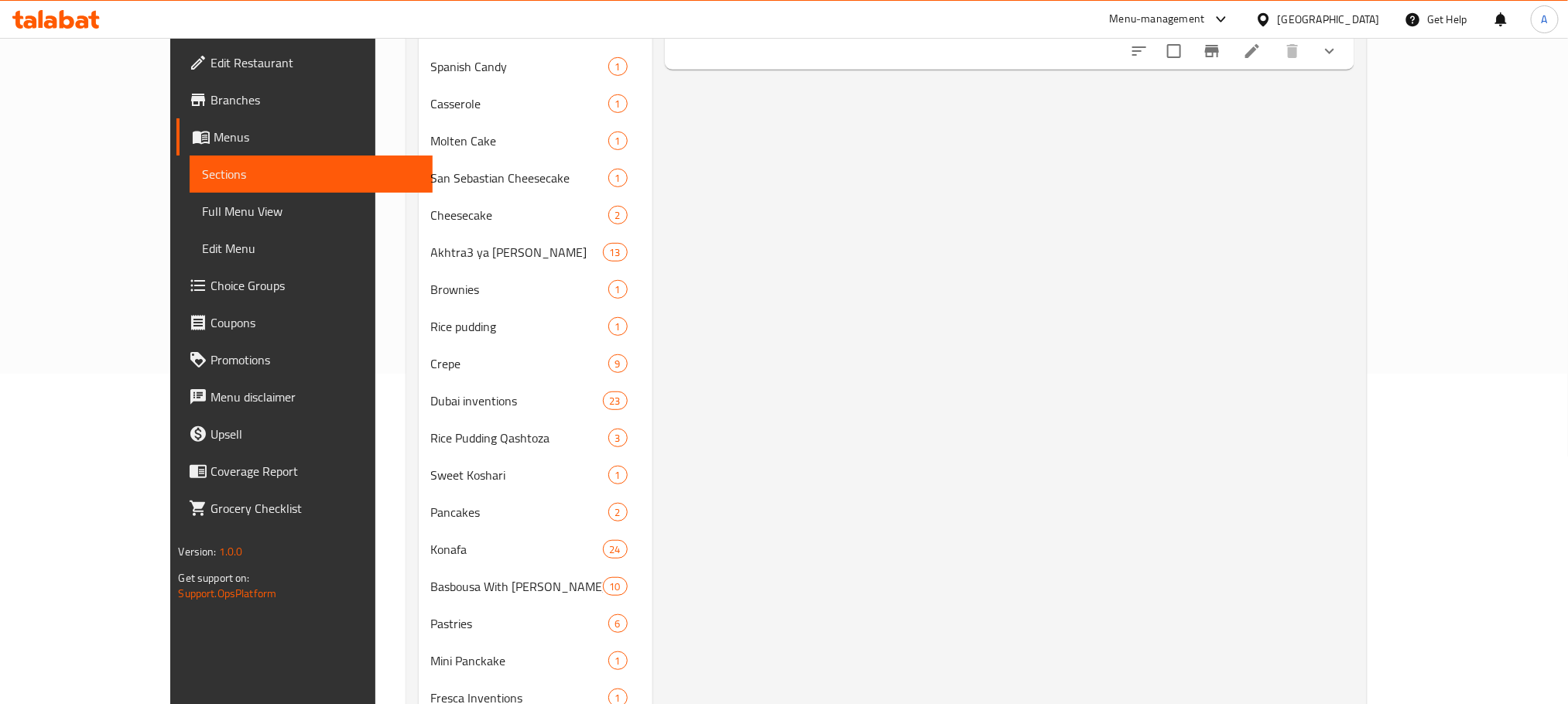
scroll to position [787, 0]
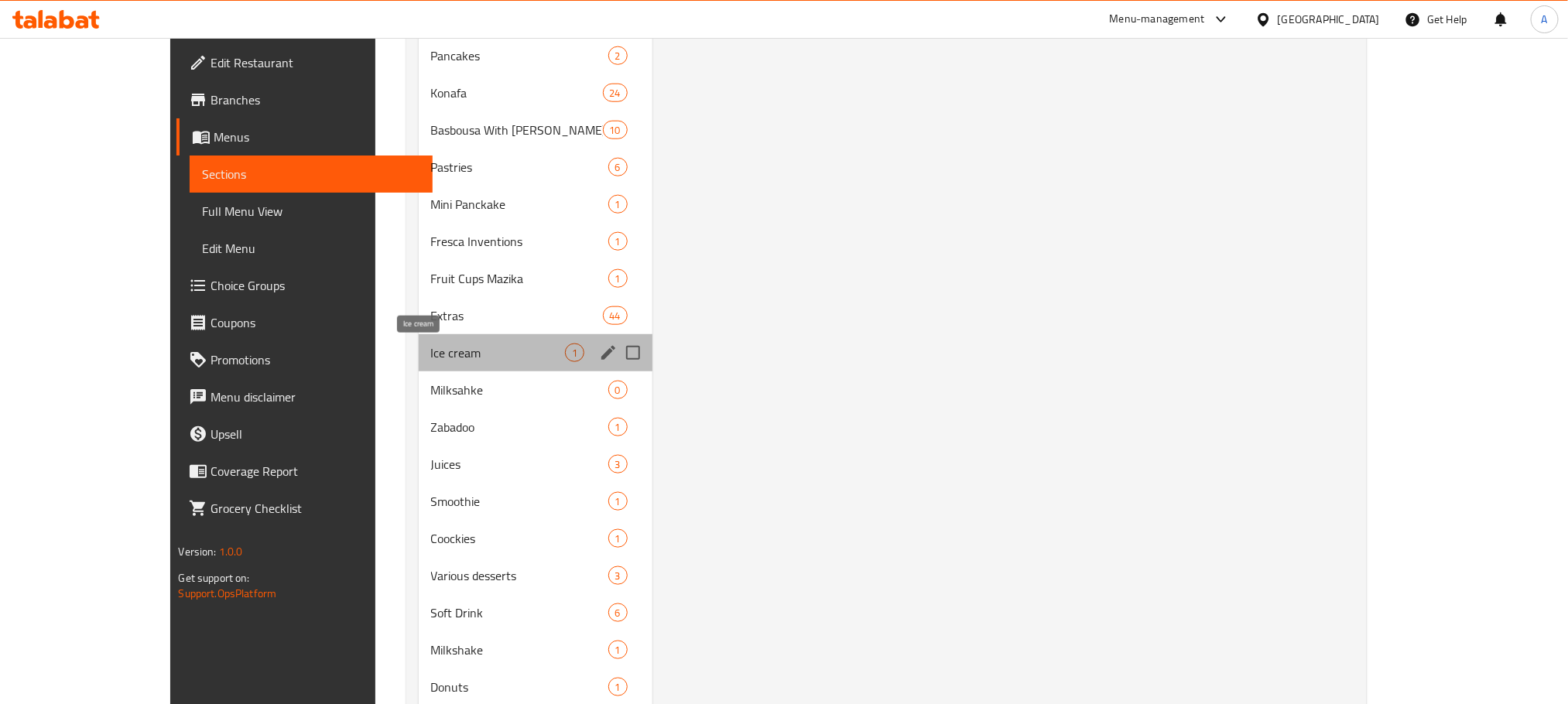
click at [431, 348] on span "Ice cream" at bounding box center [498, 353] width 134 height 18
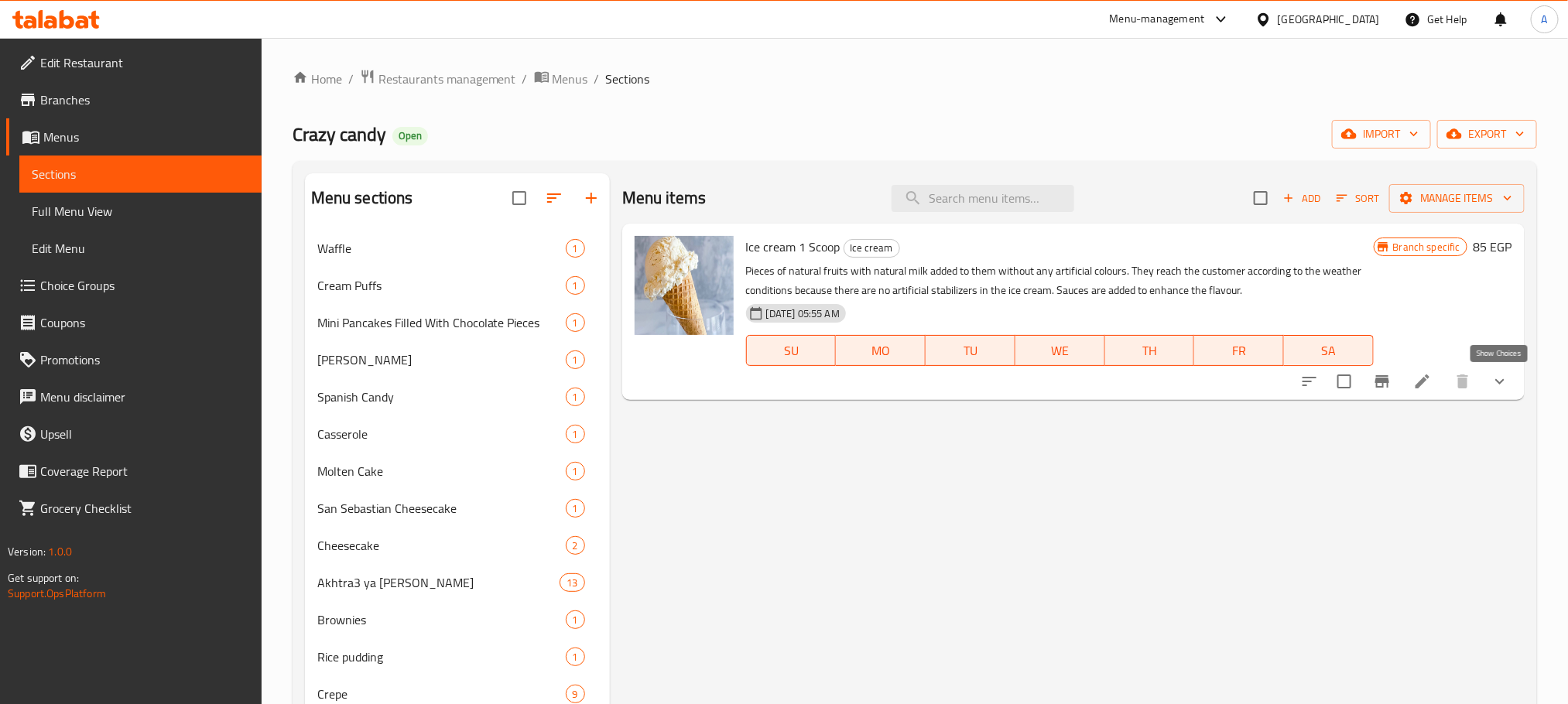
click at [1491, 375] on icon "show more" at bounding box center [1500, 381] width 18 height 18
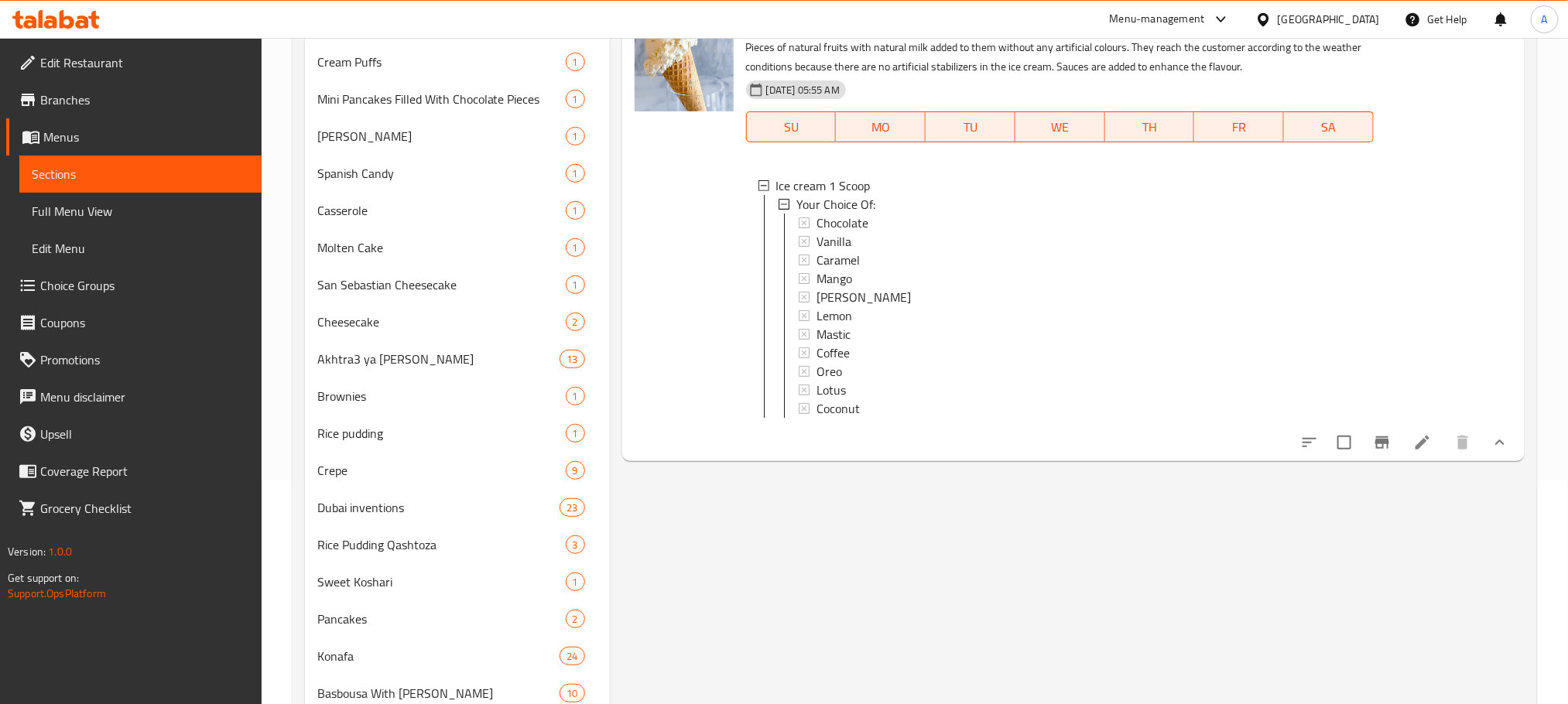
scroll to position [232, 0]
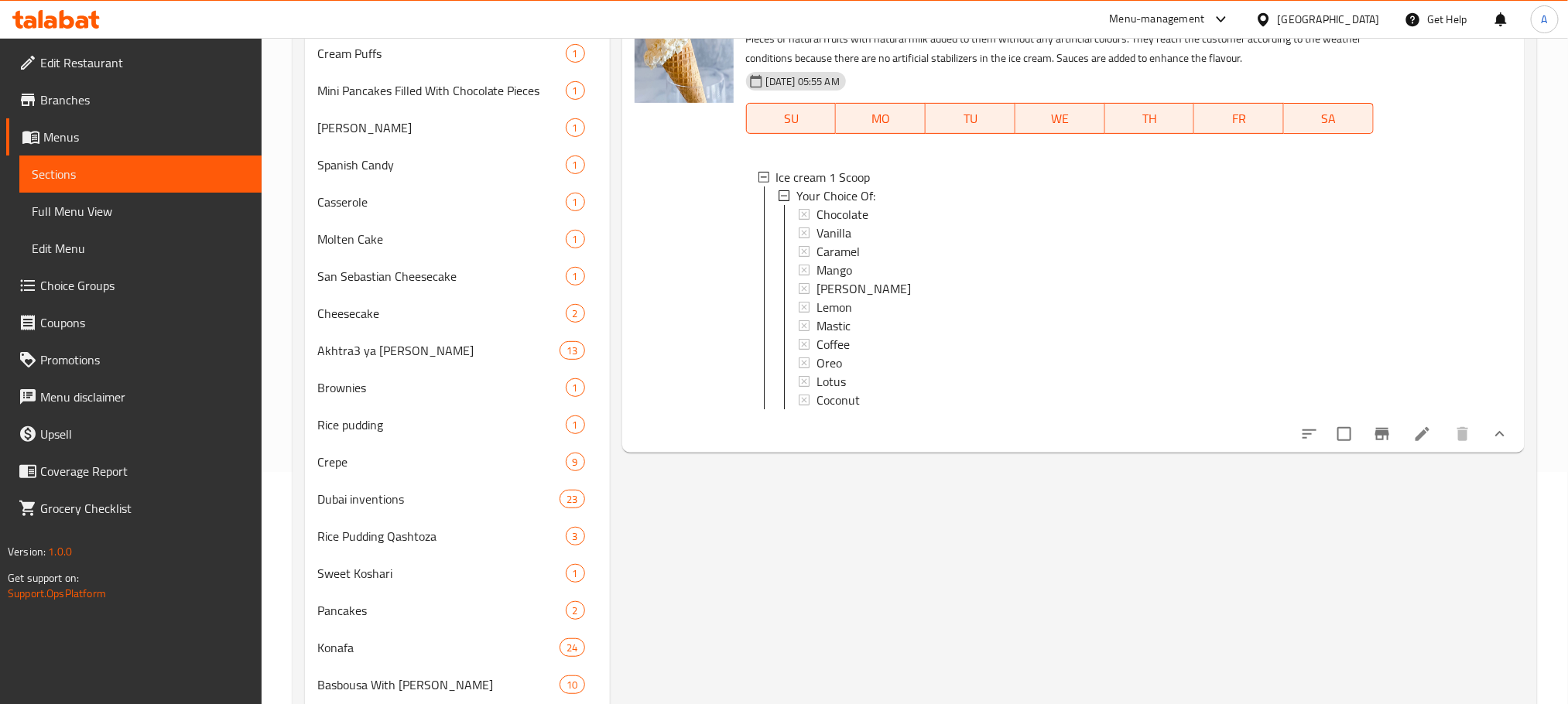
click at [1493, 443] on icon "show more" at bounding box center [1500, 434] width 18 height 18
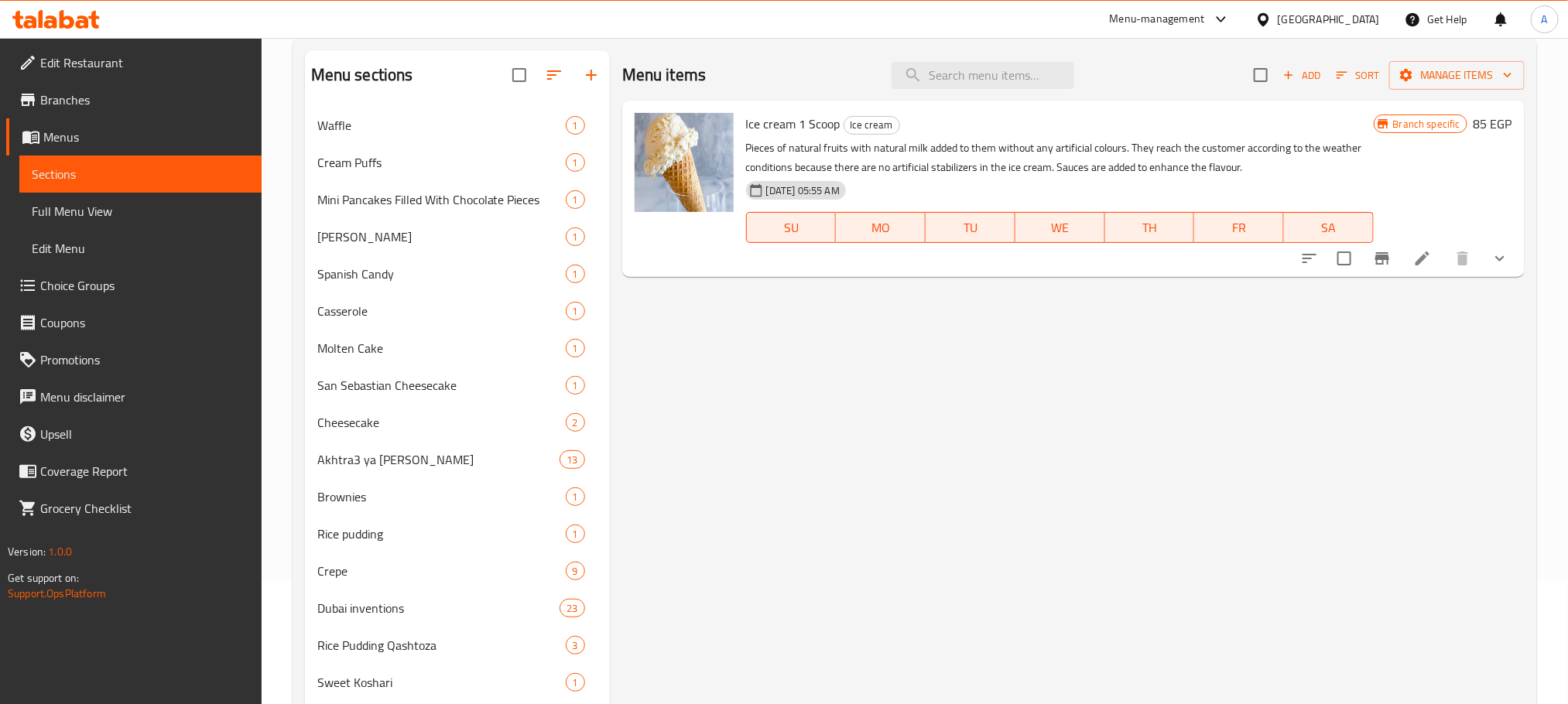
scroll to position [0, 0]
